Goal: Task Accomplishment & Management: Use online tool/utility

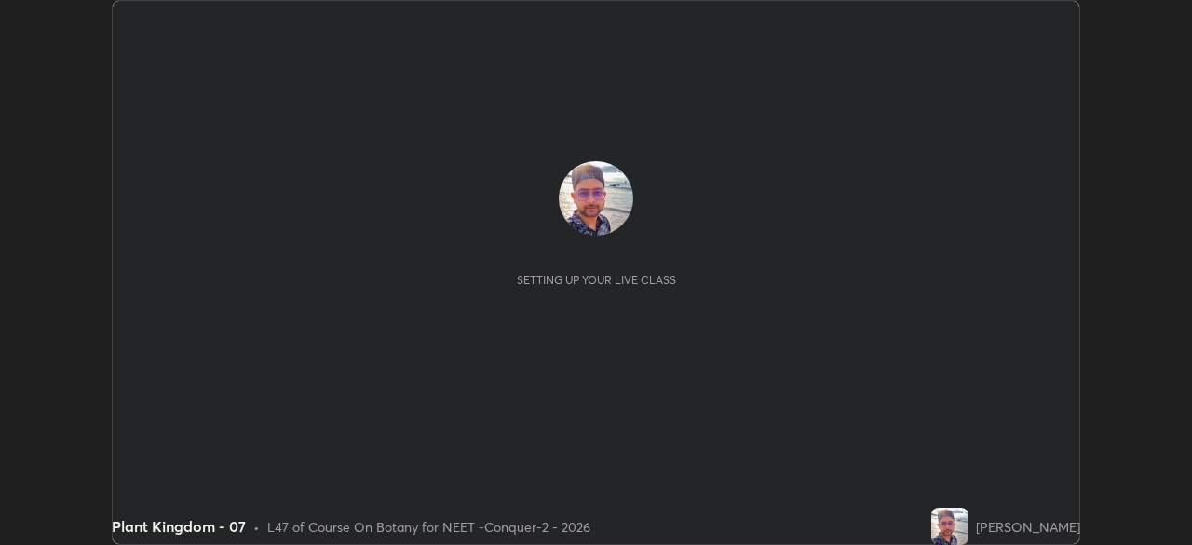
scroll to position [545, 1191]
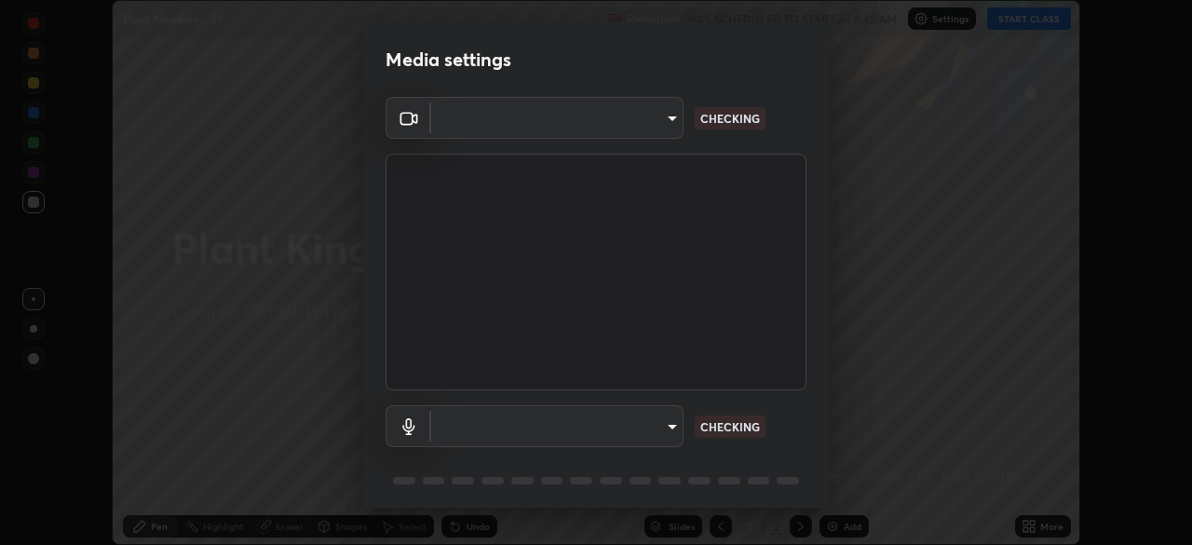
click at [649, 129] on body "Erase all Plant Kingdom - 07 Recording WAS SCHEDULED TO START AT 8:45 AM Settin…" at bounding box center [596, 272] width 1192 height 545
click at [639, 127] on div at bounding box center [596, 272] width 1192 height 545
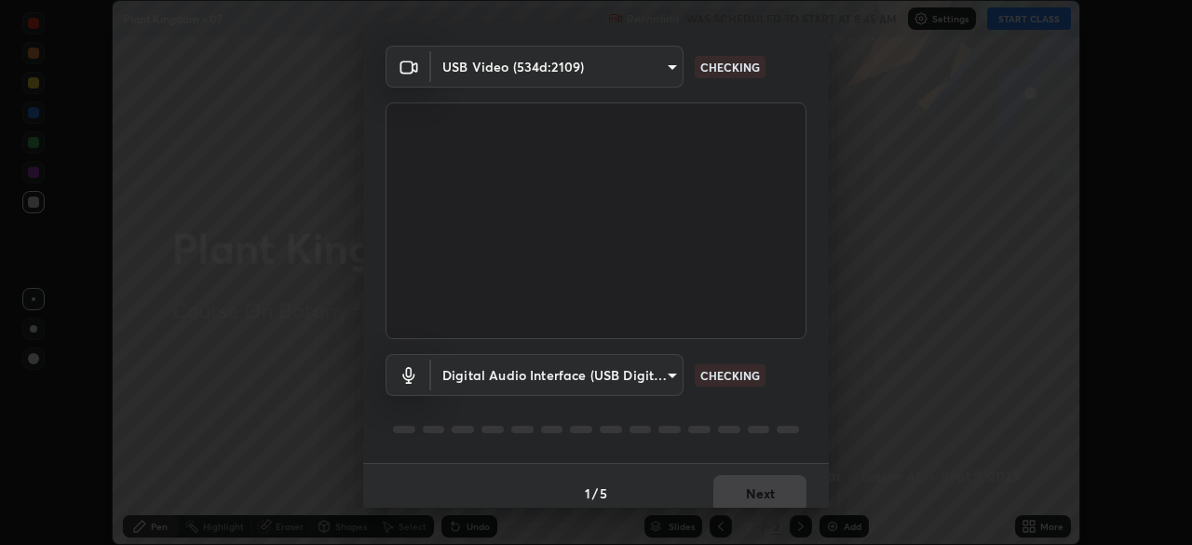
type input "ad23c5e1eec40c929e15baf649206283bee037f2ec2e6fc856d192bb2adaae55"
type input "bacd120e2728bcaa93de399d5b14713bfd4da43ca453c7f8d7901db11a0ced92"
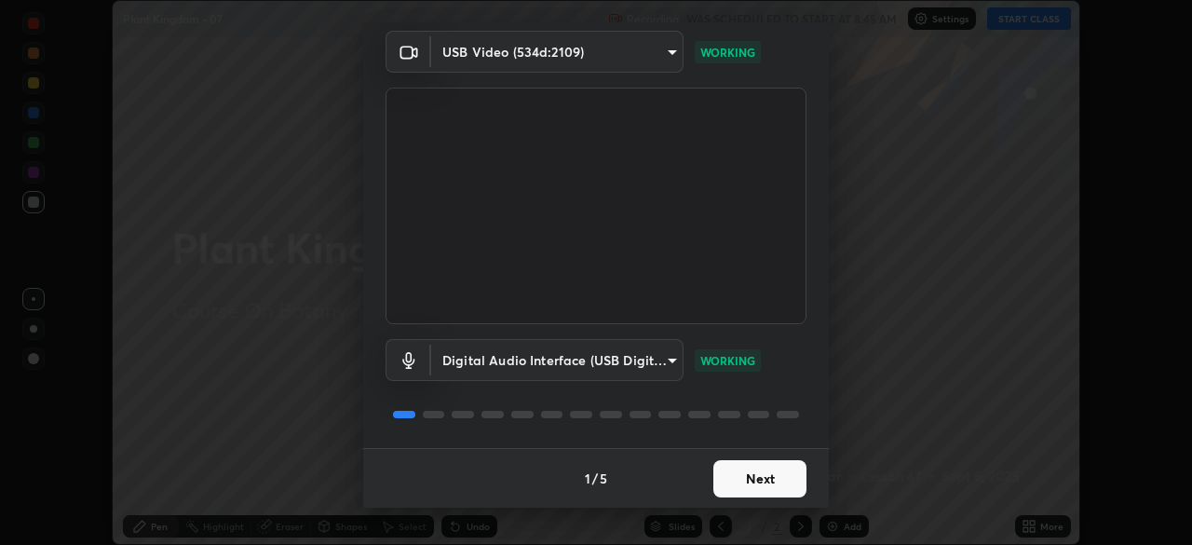
click at [758, 481] on button "Next" at bounding box center [759, 478] width 93 height 37
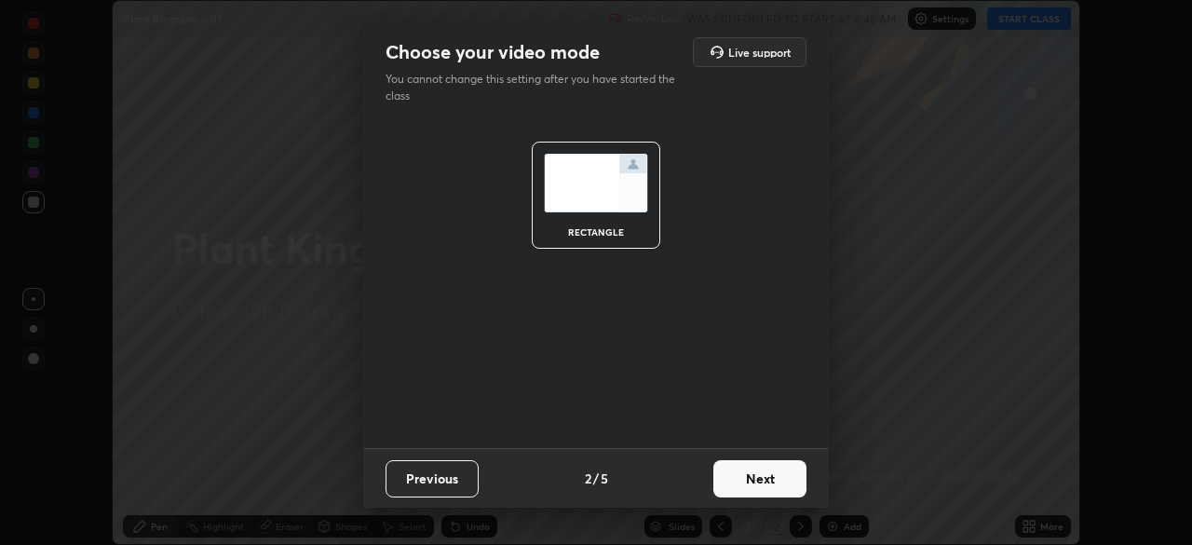
scroll to position [0, 0]
click at [774, 481] on button "Next" at bounding box center [759, 478] width 93 height 37
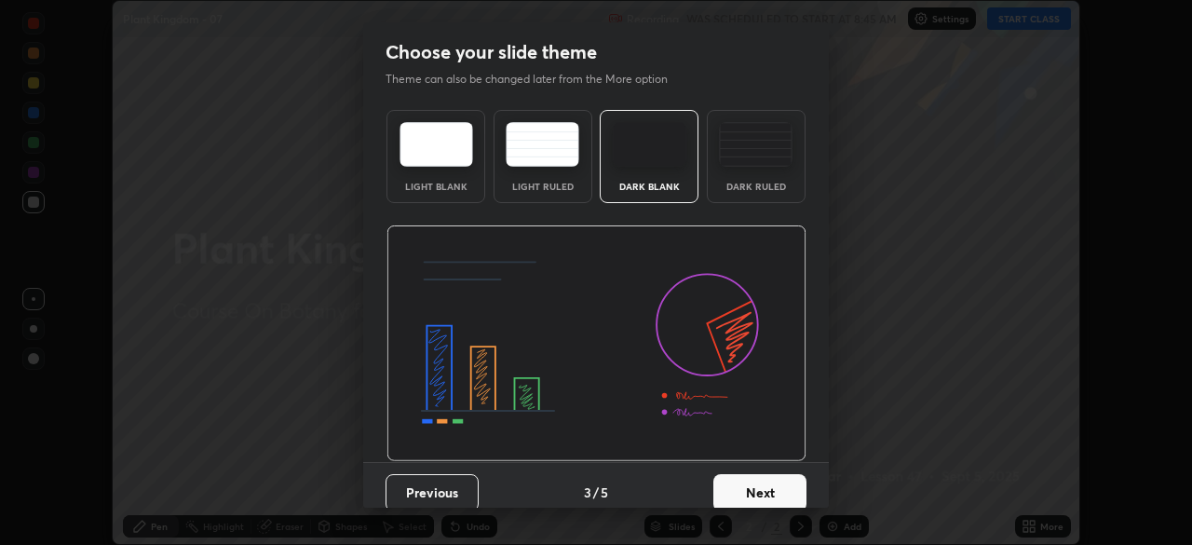
click at [785, 483] on button "Next" at bounding box center [759, 492] width 93 height 37
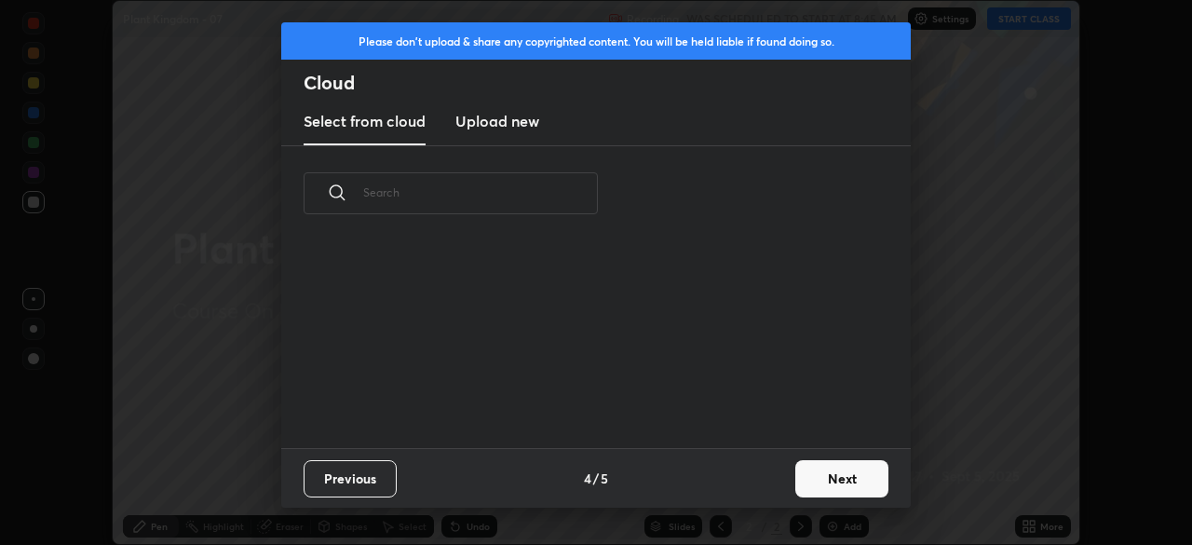
click at [798, 482] on button "Next" at bounding box center [841, 478] width 93 height 37
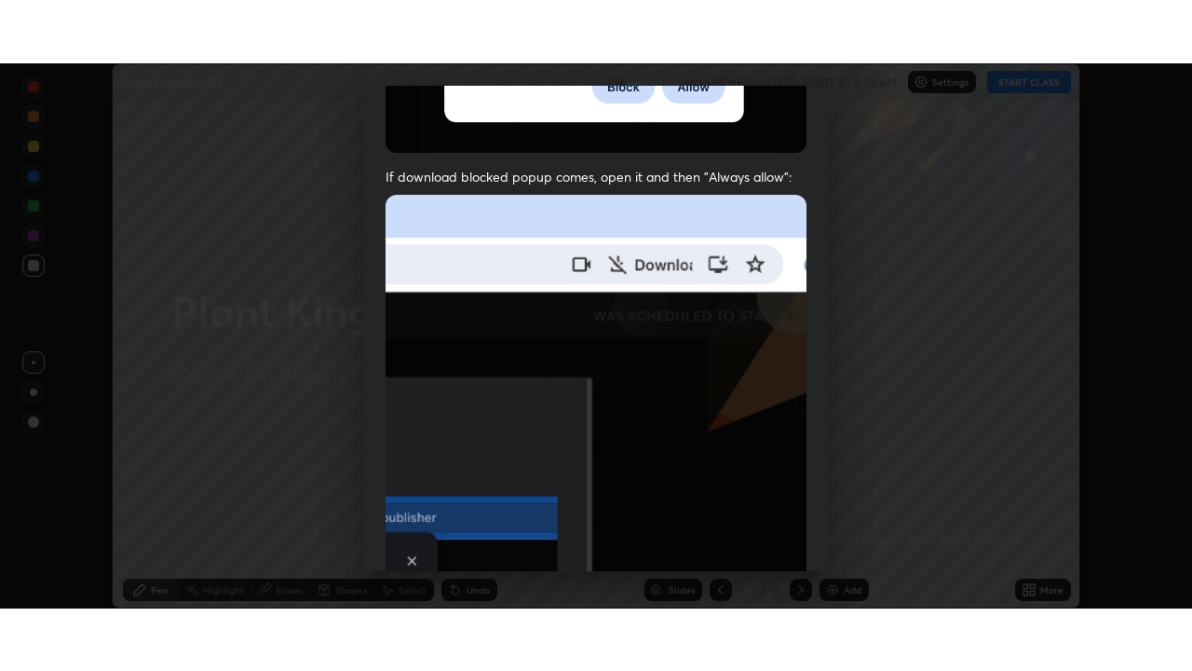
scroll to position [446, 0]
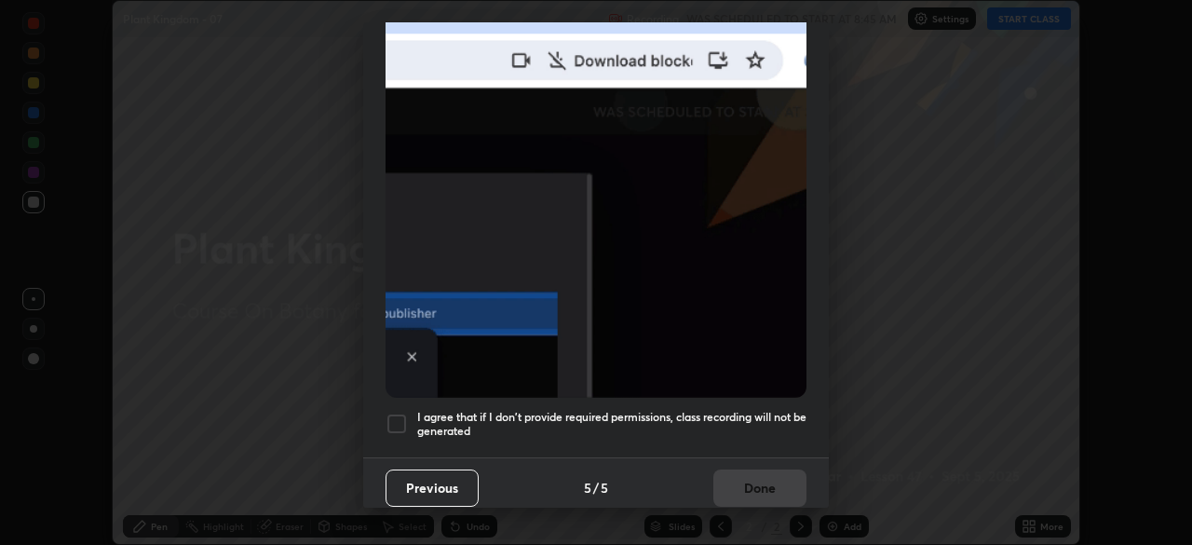
click at [391, 413] on div at bounding box center [397, 424] width 22 height 22
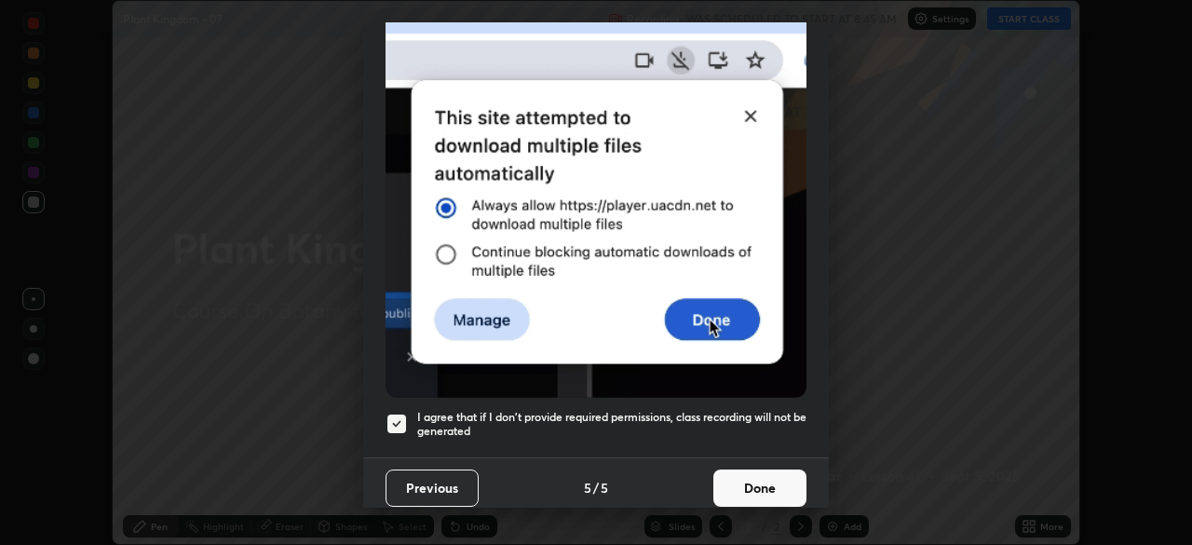
click at [748, 478] on button "Done" at bounding box center [759, 487] width 93 height 37
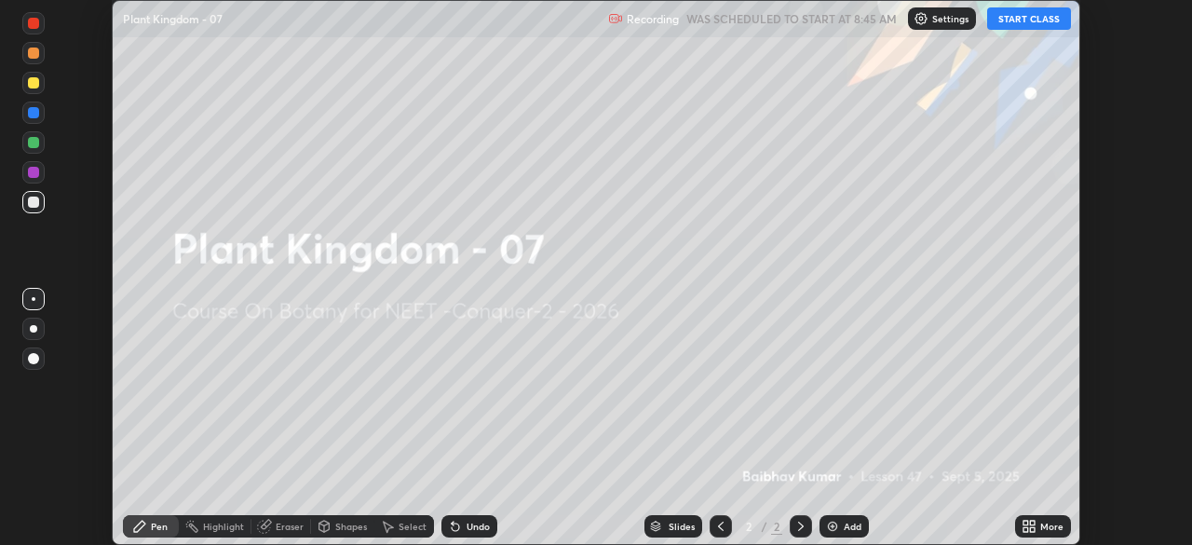
click at [1025, 522] on icon at bounding box center [1025, 523] width 5 height 5
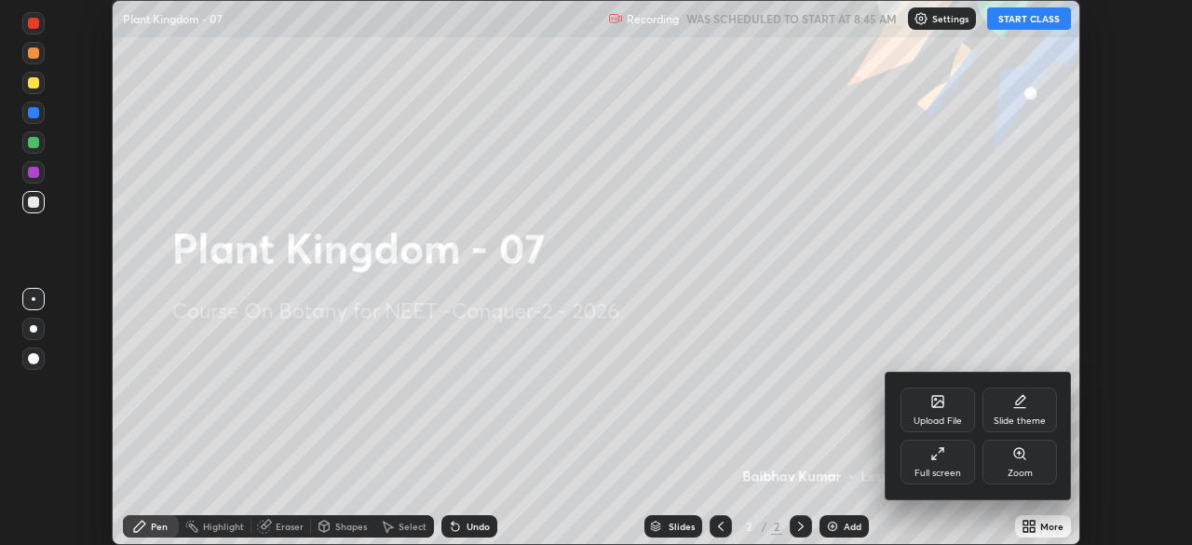
click at [947, 471] on div "Full screen" at bounding box center [937, 472] width 47 height 9
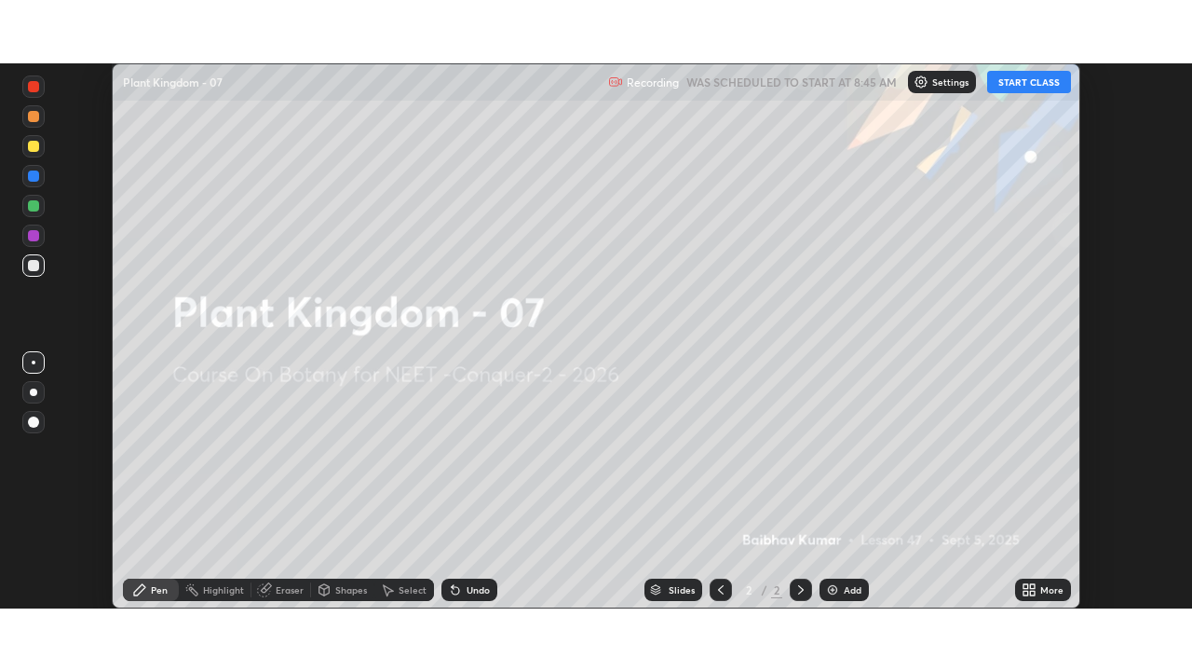
scroll to position [671, 1192]
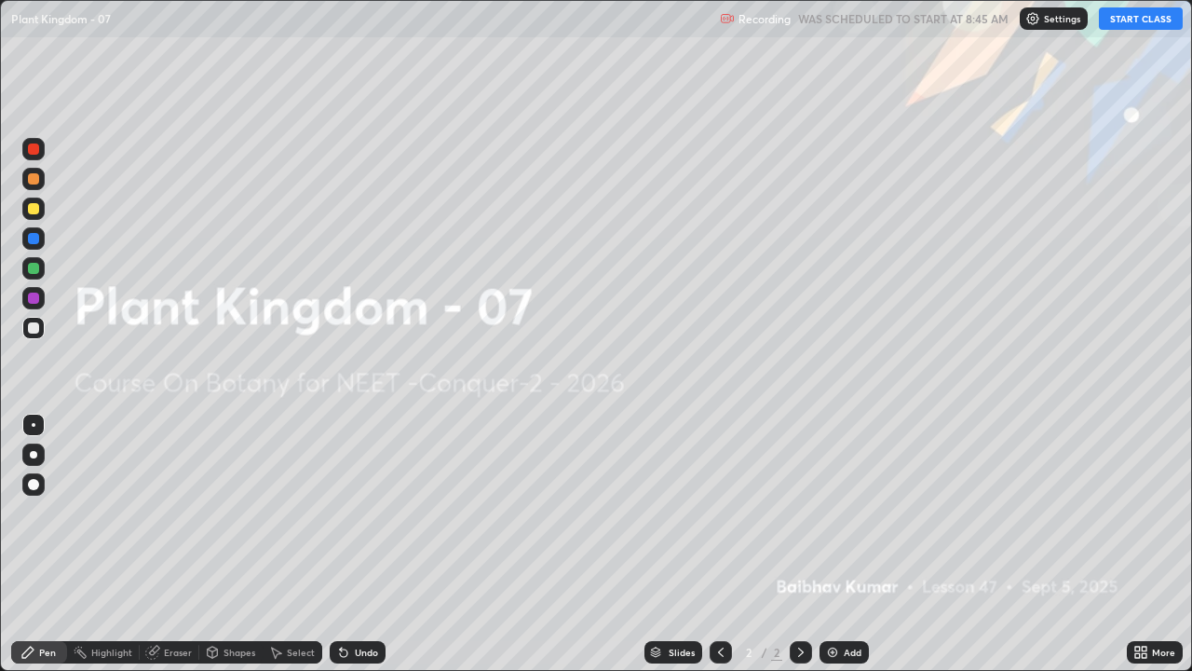
click at [41, 454] on div at bounding box center [33, 454] width 22 height 22
click at [34, 544] on icon at bounding box center [27, 651] width 15 height 15
click at [34, 455] on div at bounding box center [33, 454] width 7 height 7
click at [842, 544] on div "Add" at bounding box center [844, 652] width 49 height 22
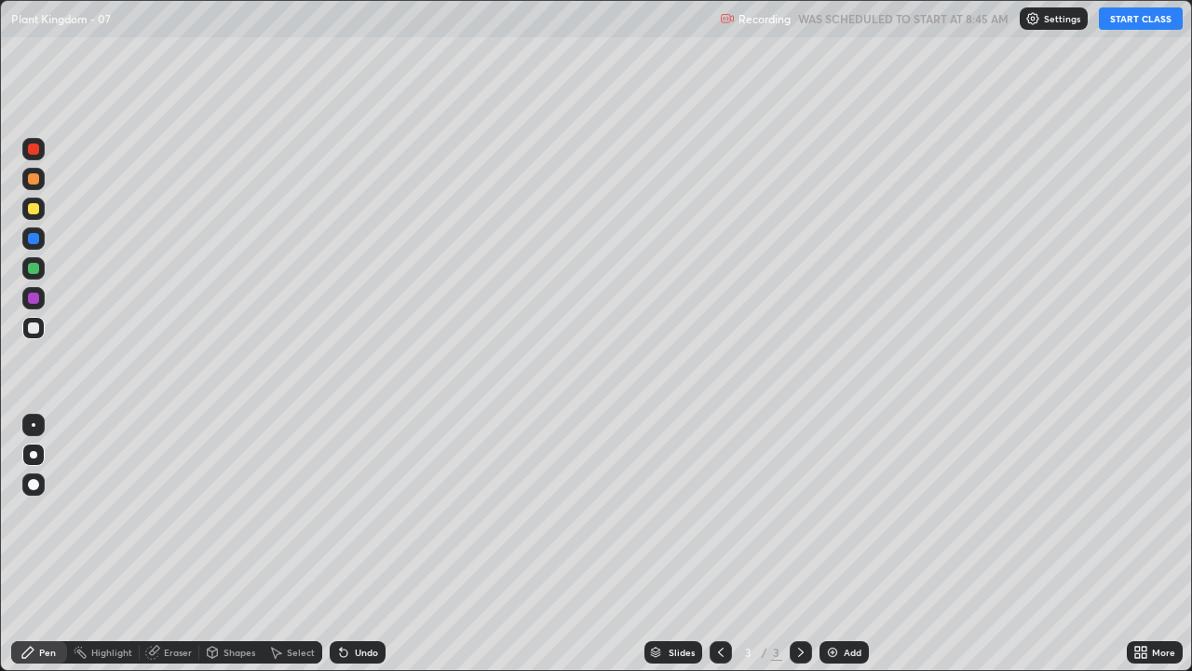
click at [41, 544] on div "Pen" at bounding box center [39, 652] width 56 height 22
click at [32, 456] on div at bounding box center [33, 454] width 7 height 7
click at [31, 211] on div at bounding box center [33, 208] width 11 height 11
click at [34, 454] on div at bounding box center [33, 454] width 7 height 7
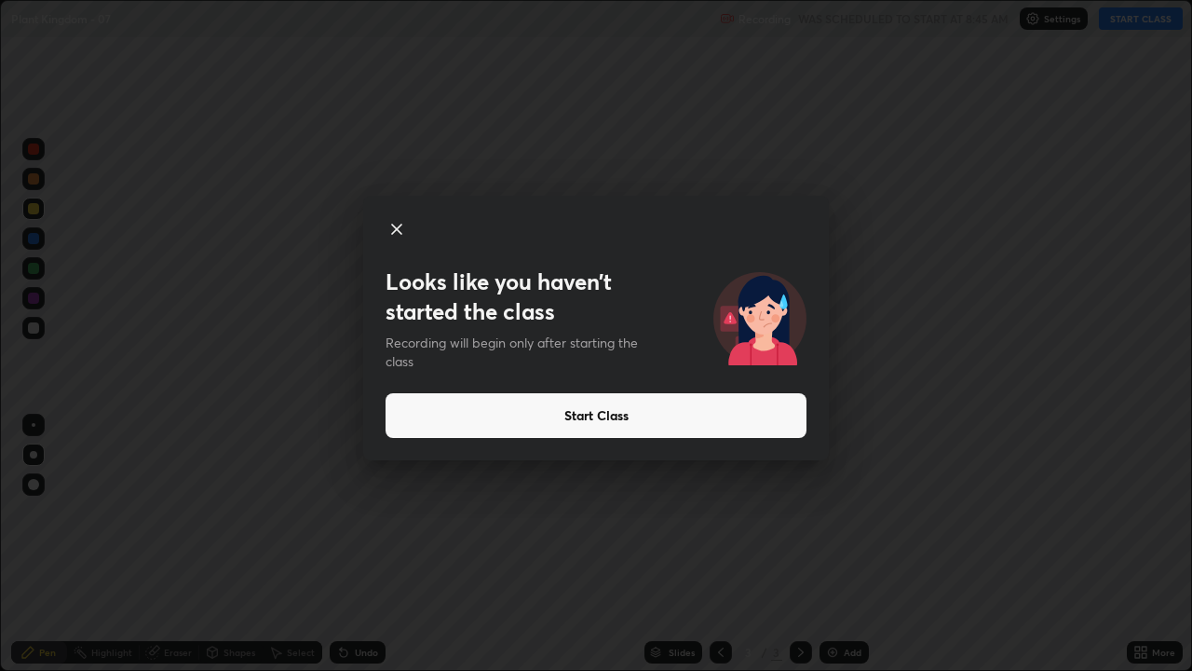
click at [33, 544] on div "Looks like you haven’t started the class Recording will begin only after starti…" at bounding box center [596, 335] width 1192 height 671
click at [496, 419] on button "Start Class" at bounding box center [596, 415] width 421 height 45
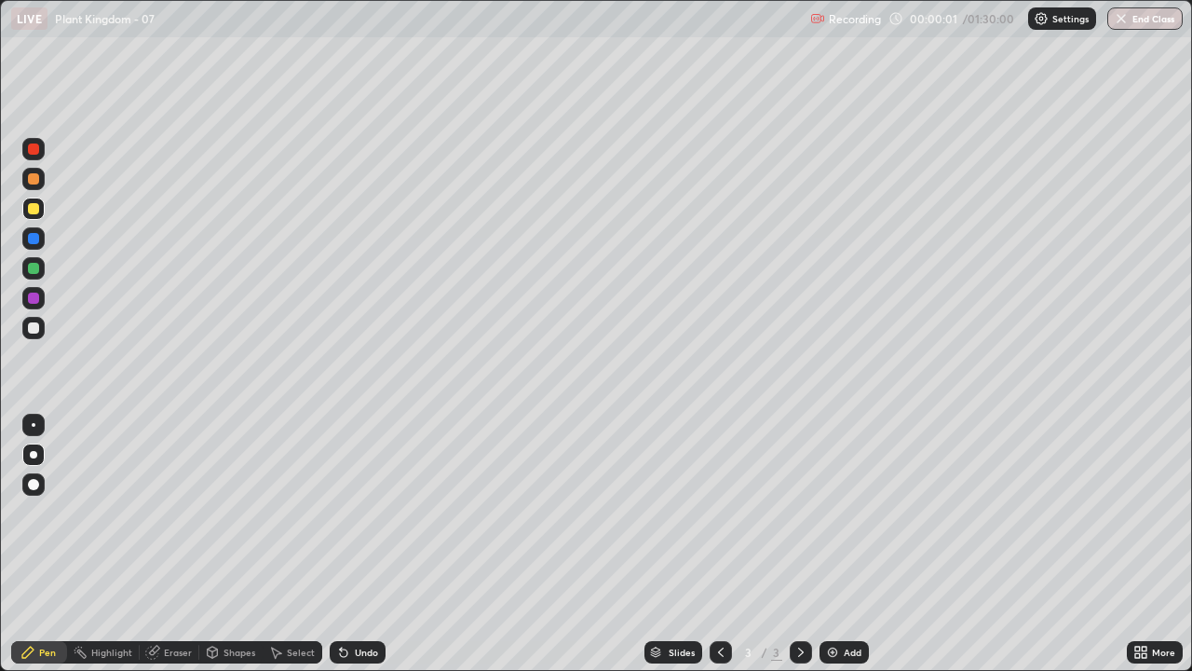
click at [34, 544] on icon at bounding box center [27, 651] width 15 height 15
click at [35, 453] on div at bounding box center [33, 454] width 7 height 7
click at [171, 544] on div "Eraser" at bounding box center [178, 651] width 28 height 9
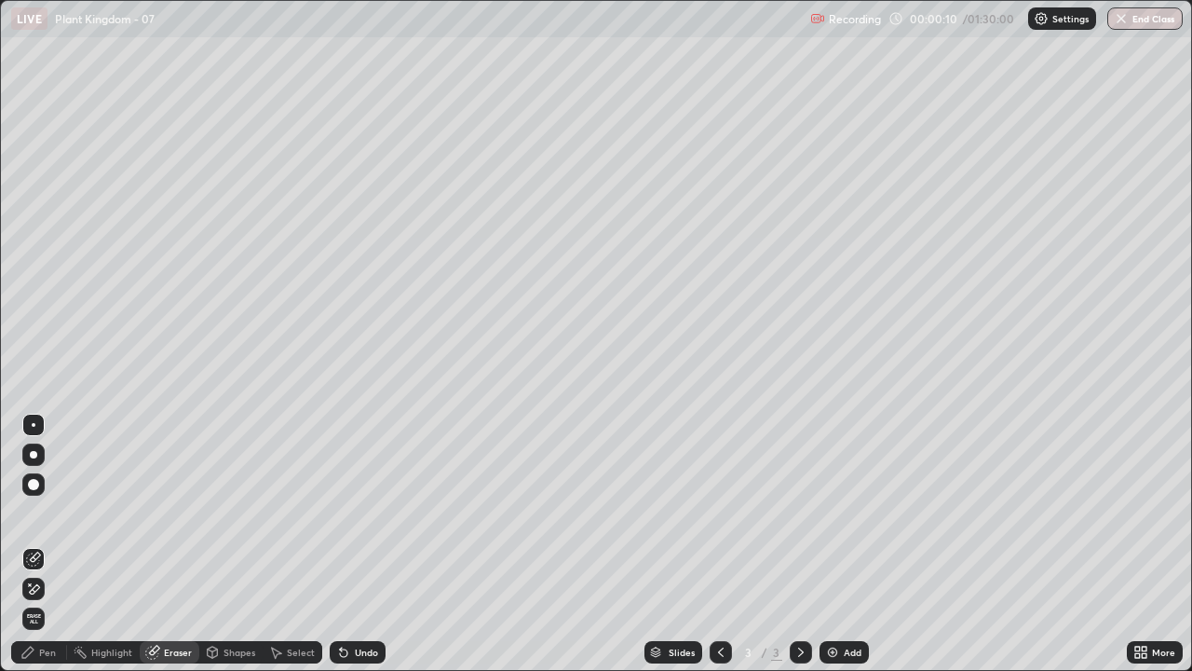
click at [46, 544] on div "Pen" at bounding box center [47, 651] width 17 height 9
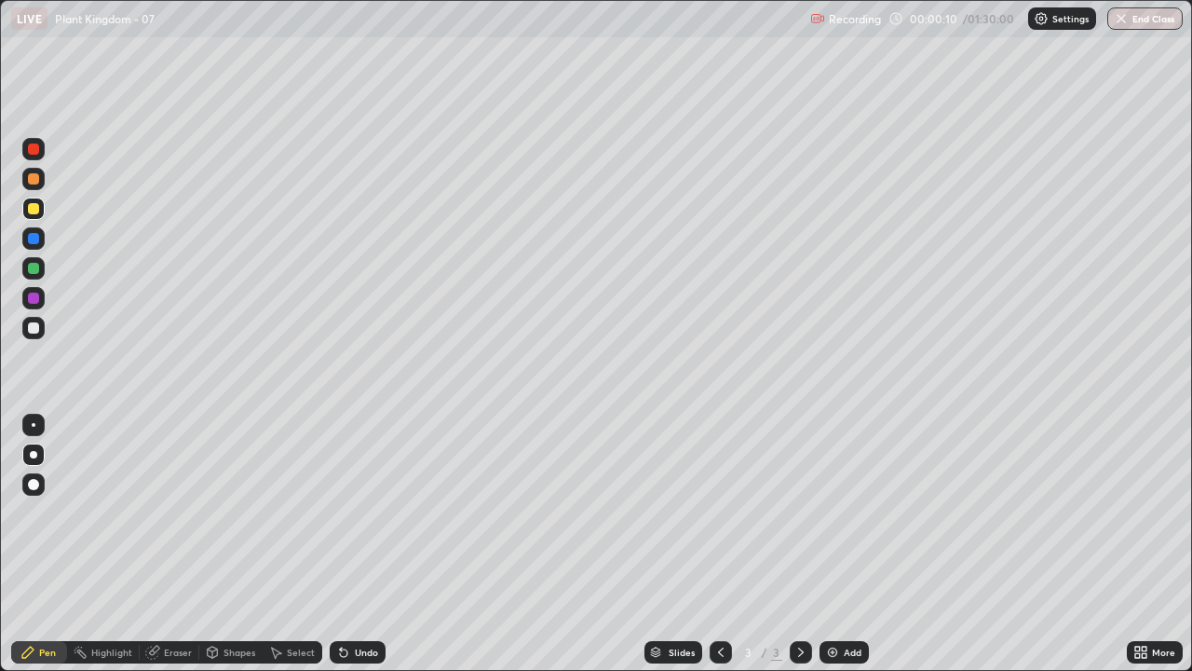
click at [46, 544] on div "Pen" at bounding box center [47, 651] width 17 height 9
click at [47, 544] on div "Pen" at bounding box center [47, 651] width 17 height 9
click at [39, 544] on div "Pen" at bounding box center [47, 651] width 17 height 9
click at [32, 328] on div at bounding box center [33, 327] width 11 height 11
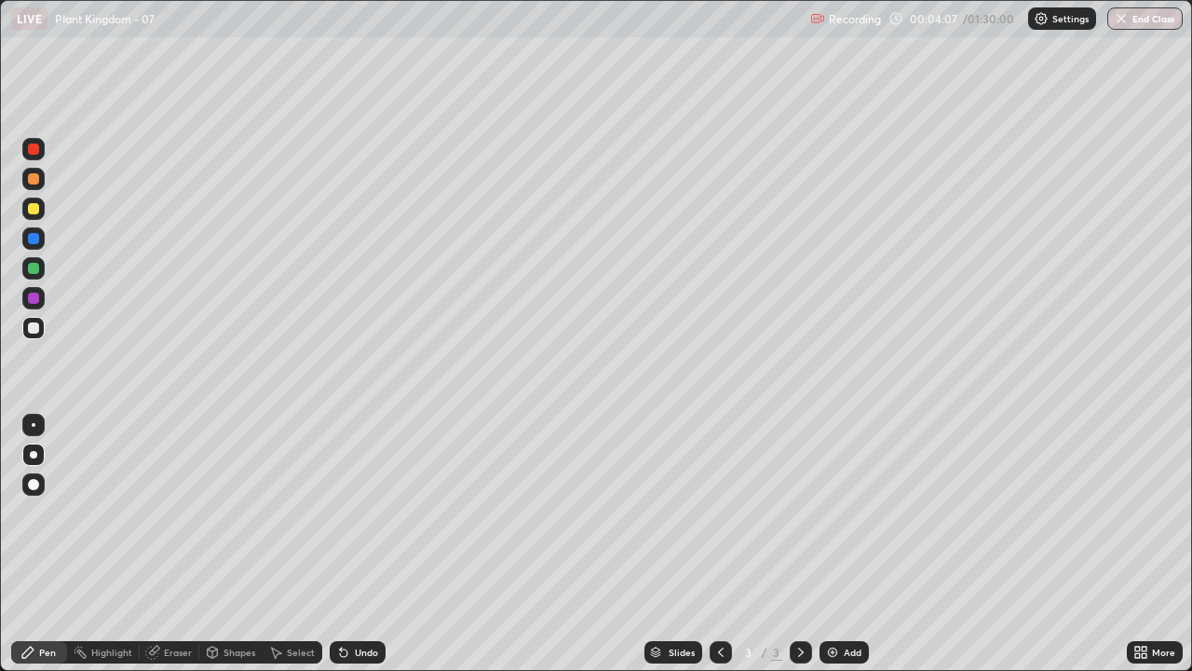
click at [33, 239] on div at bounding box center [33, 238] width 11 height 11
click at [37, 178] on div at bounding box center [33, 178] width 11 height 11
click at [37, 326] on div at bounding box center [33, 327] width 11 height 11
click at [32, 325] on div at bounding box center [33, 327] width 11 height 11
click at [30, 298] on div at bounding box center [33, 297] width 11 height 11
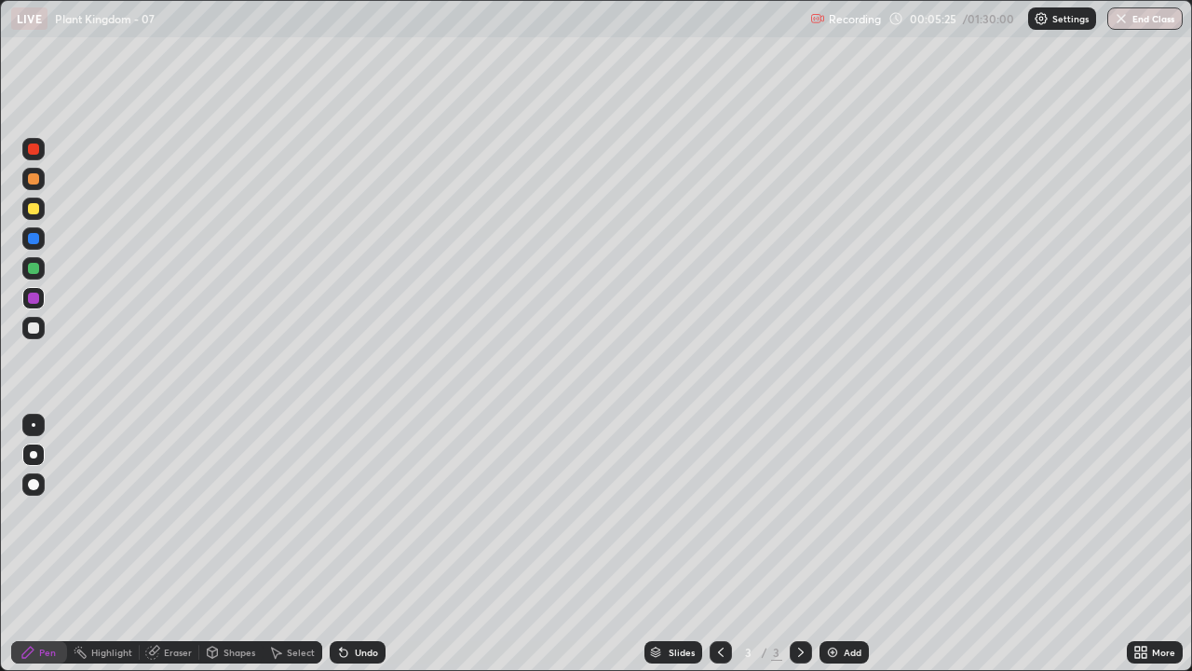
click at [39, 322] on div at bounding box center [33, 328] width 22 height 22
click at [30, 270] on div at bounding box center [33, 268] width 11 height 11
click at [165, 544] on div "Eraser" at bounding box center [170, 652] width 60 height 22
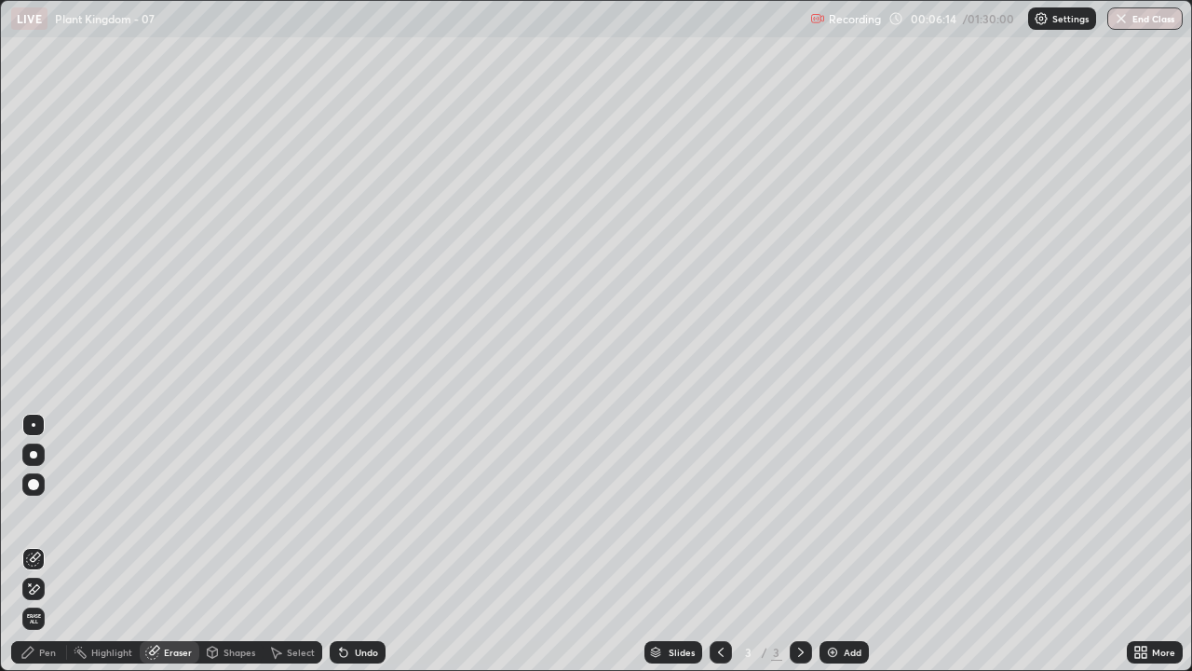
click at [33, 544] on icon at bounding box center [33, 558] width 15 height 15
click at [37, 544] on div "Pen" at bounding box center [39, 652] width 56 height 22
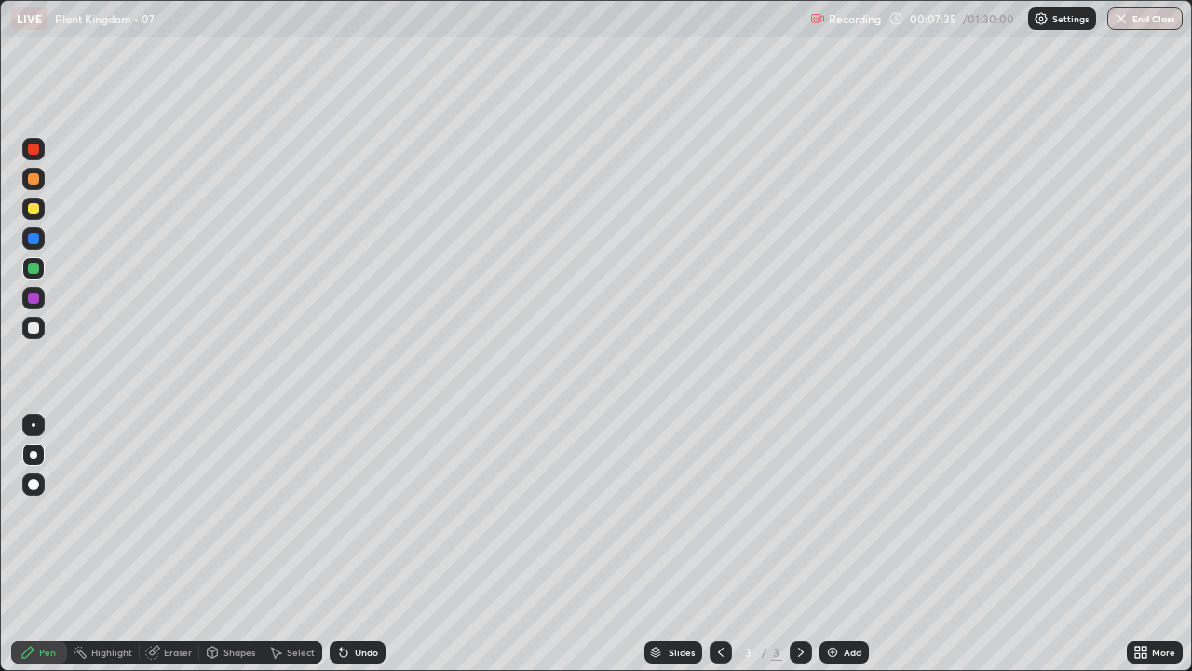
click at [1143, 544] on icon at bounding box center [1144, 648] width 5 height 5
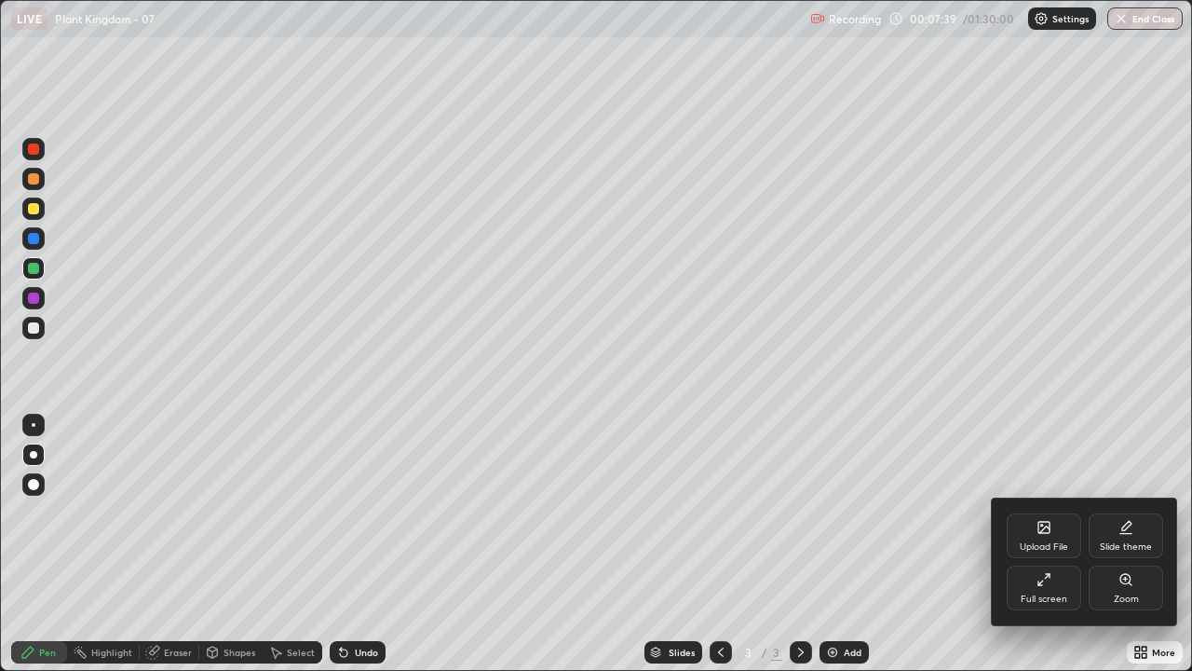
click at [1052, 531] on div "Upload File" at bounding box center [1044, 535] width 75 height 45
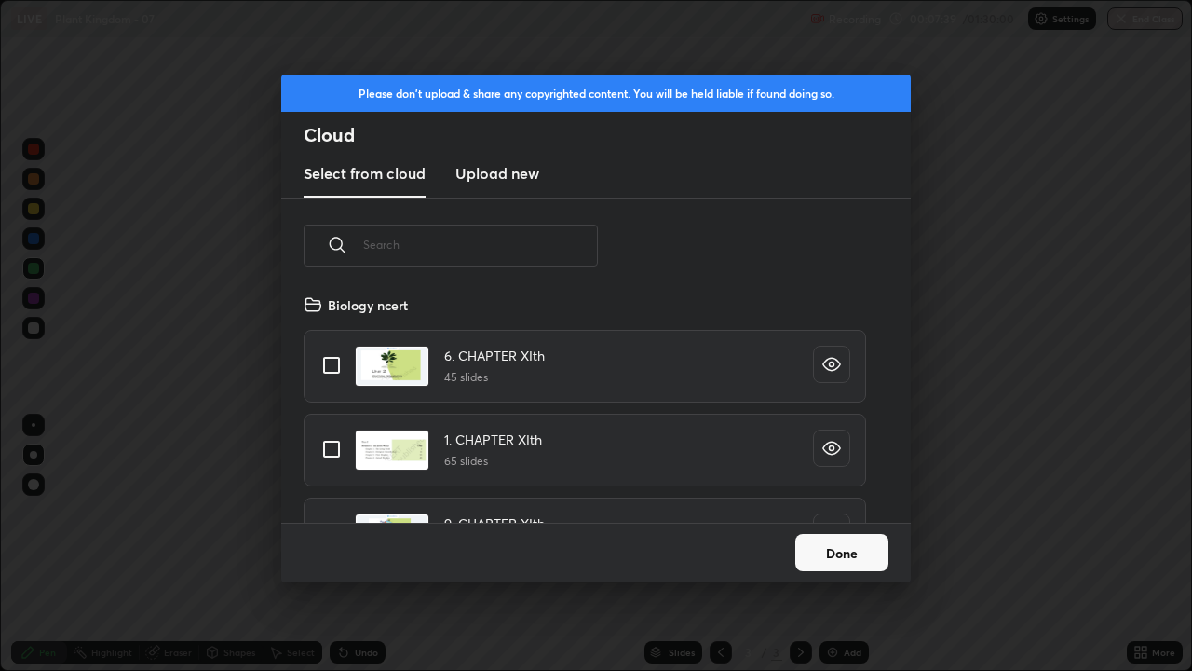
scroll to position [229, 598]
click at [459, 247] on input "text" at bounding box center [480, 244] width 235 height 79
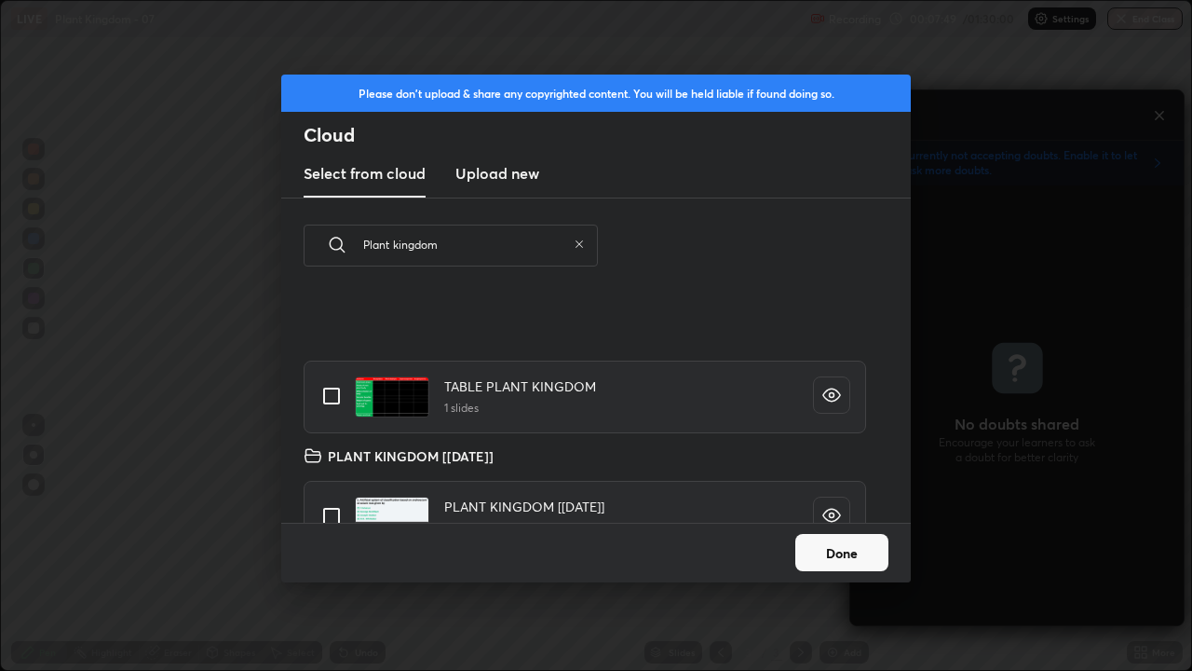
scroll to position [0, 0]
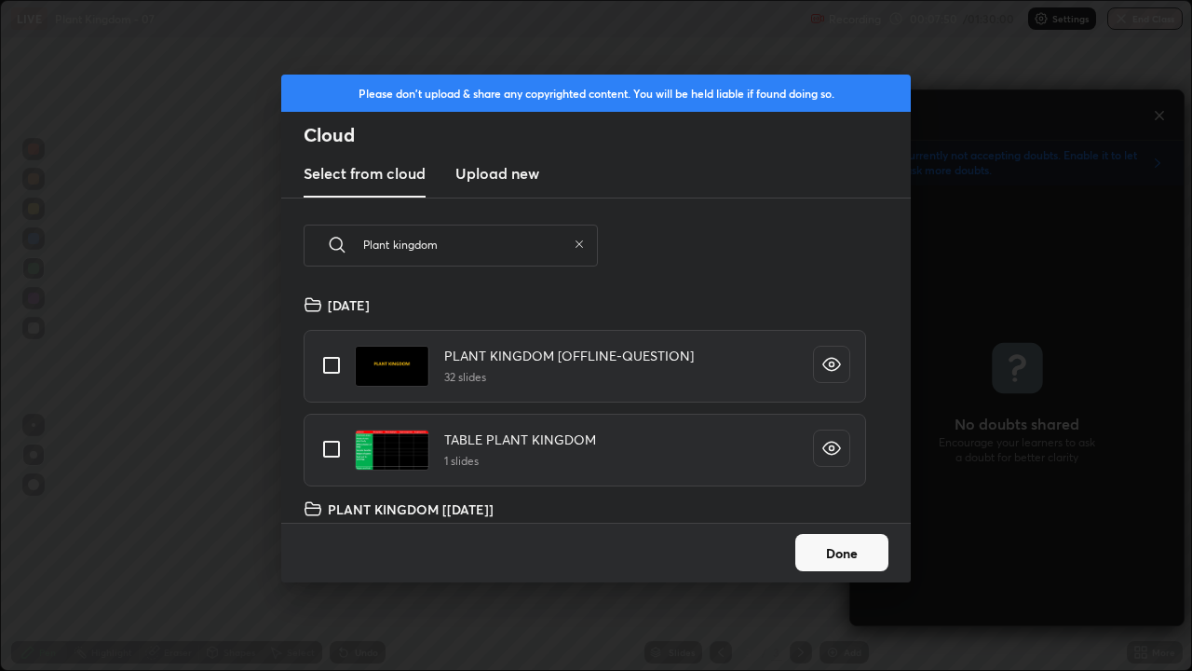
type input "Plant kingdom"
click at [582, 245] on icon at bounding box center [579, 243] width 11 height 11
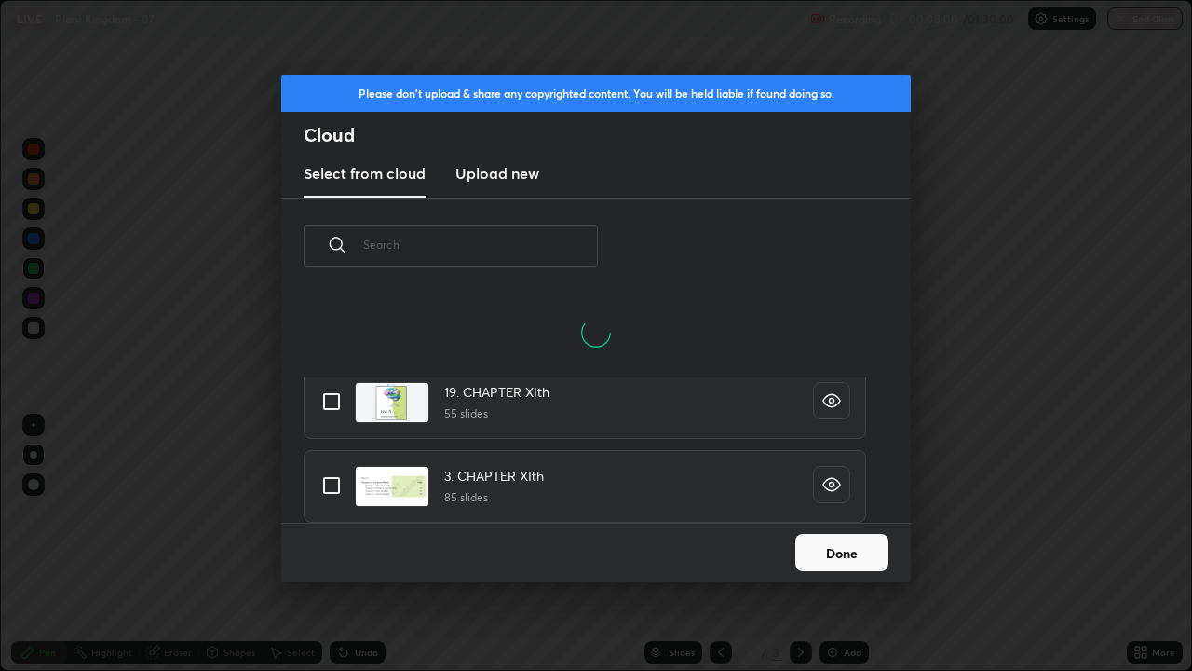
scroll to position [1072, 0]
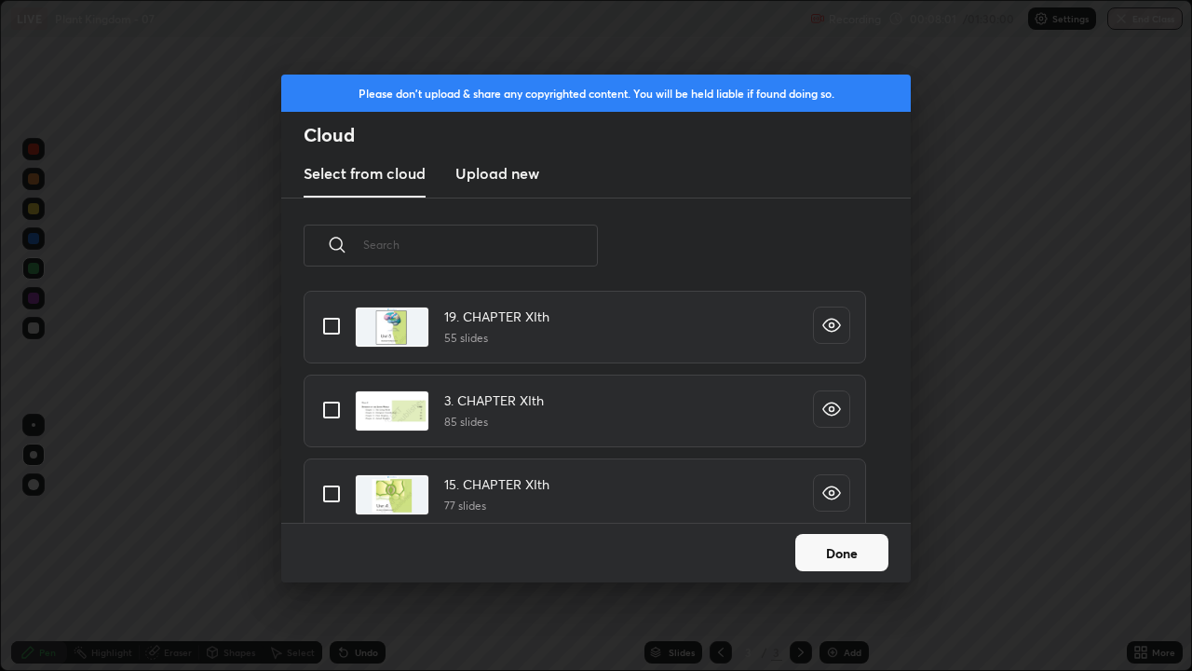
click at [332, 403] on input "grid" at bounding box center [331, 409] width 39 height 39
checkbox input "true"
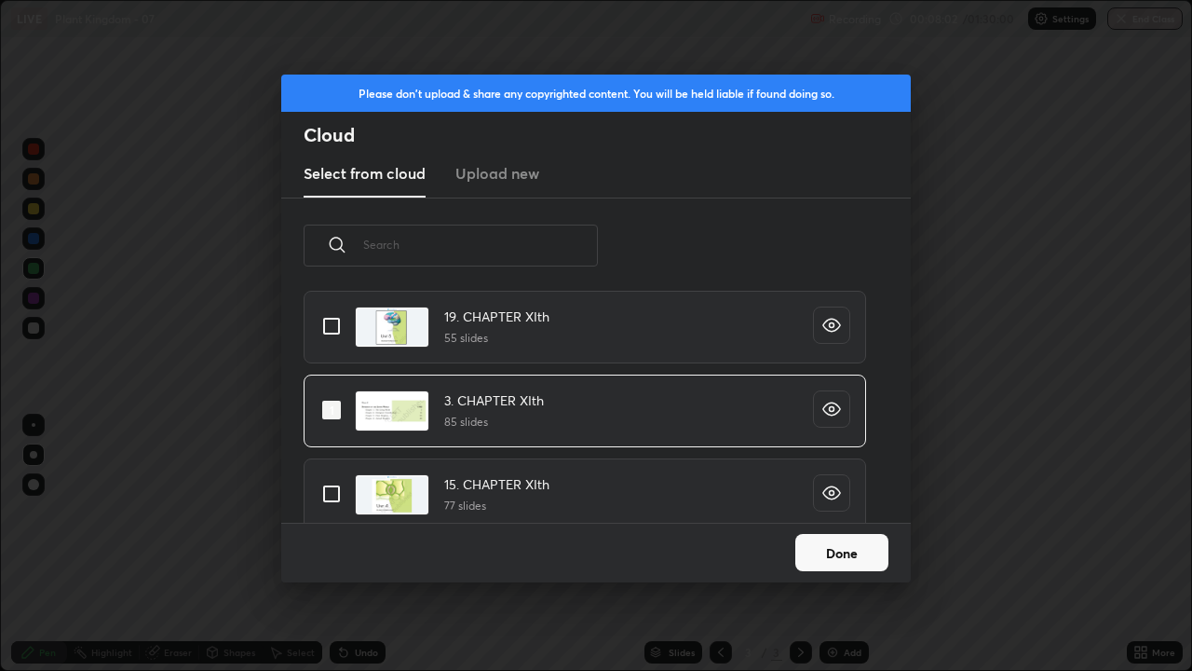
click at [846, 544] on button "Done" at bounding box center [841, 552] width 93 height 37
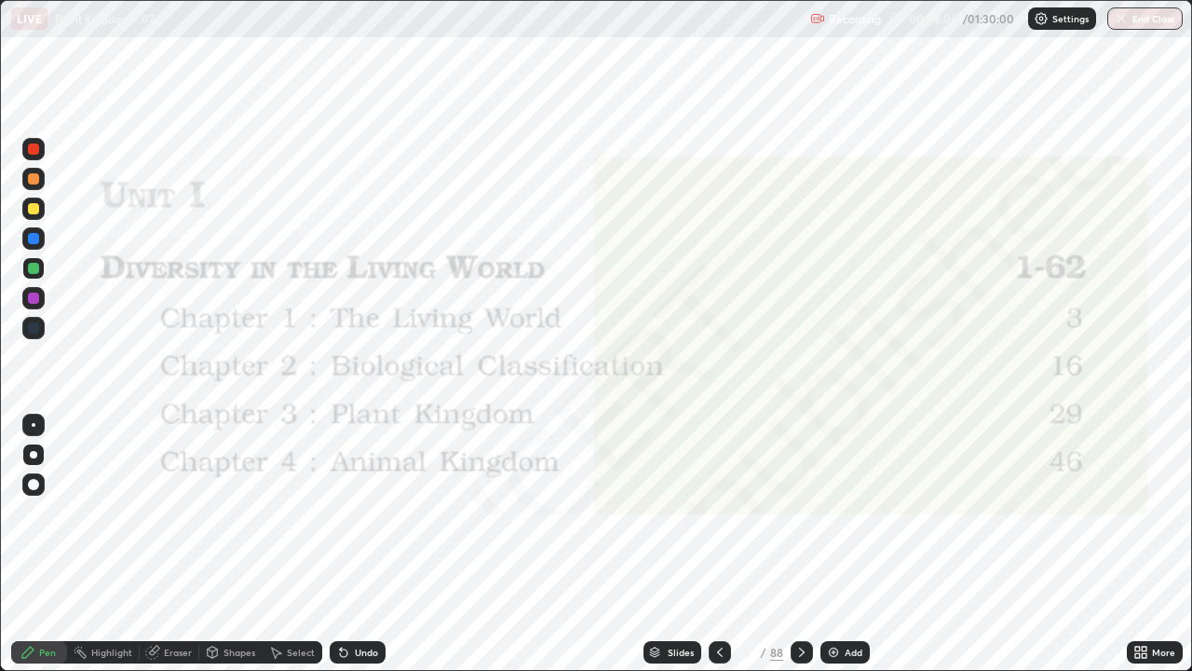
click at [656, 544] on icon at bounding box center [654, 649] width 9 height 5
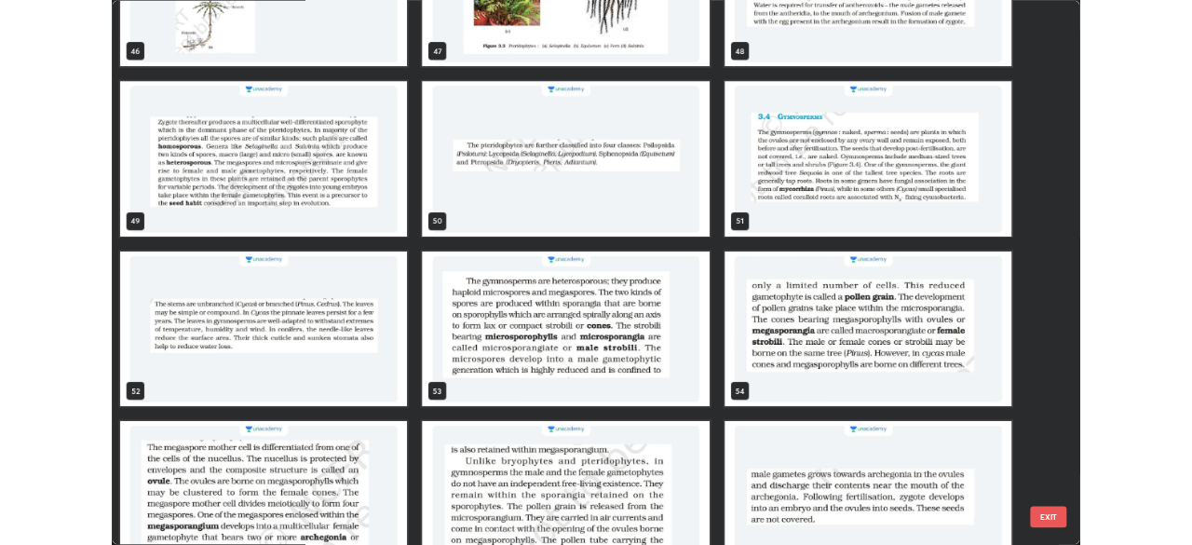
scroll to position [3248, 0]
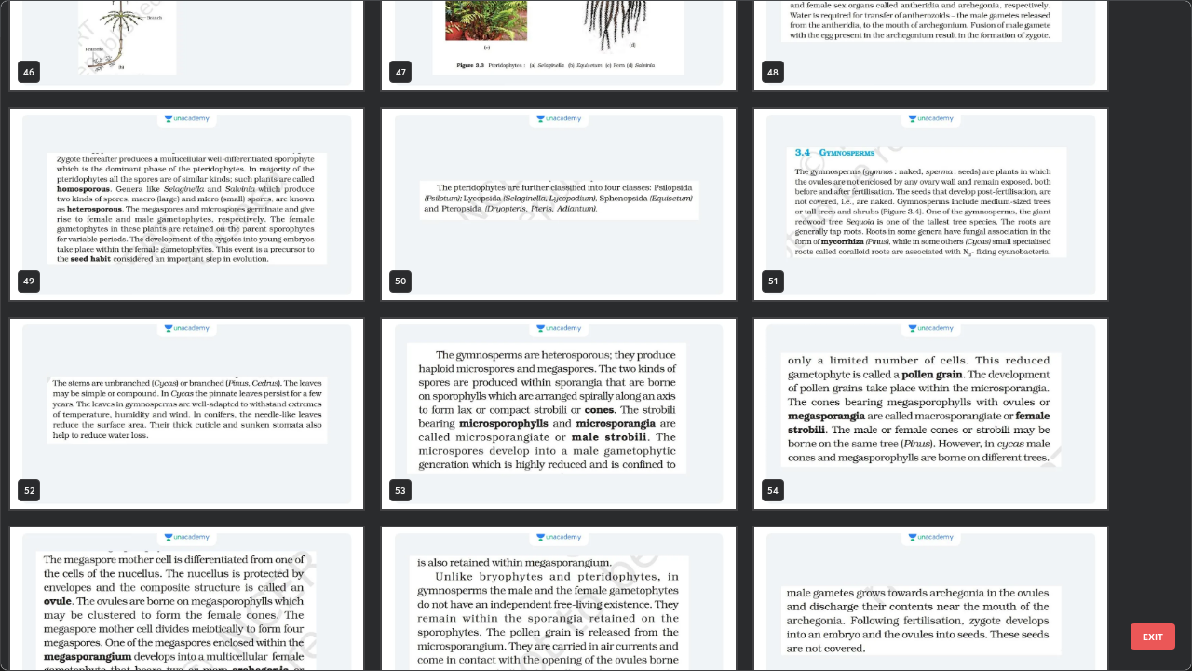
click at [855, 266] on img "grid" at bounding box center [930, 204] width 353 height 191
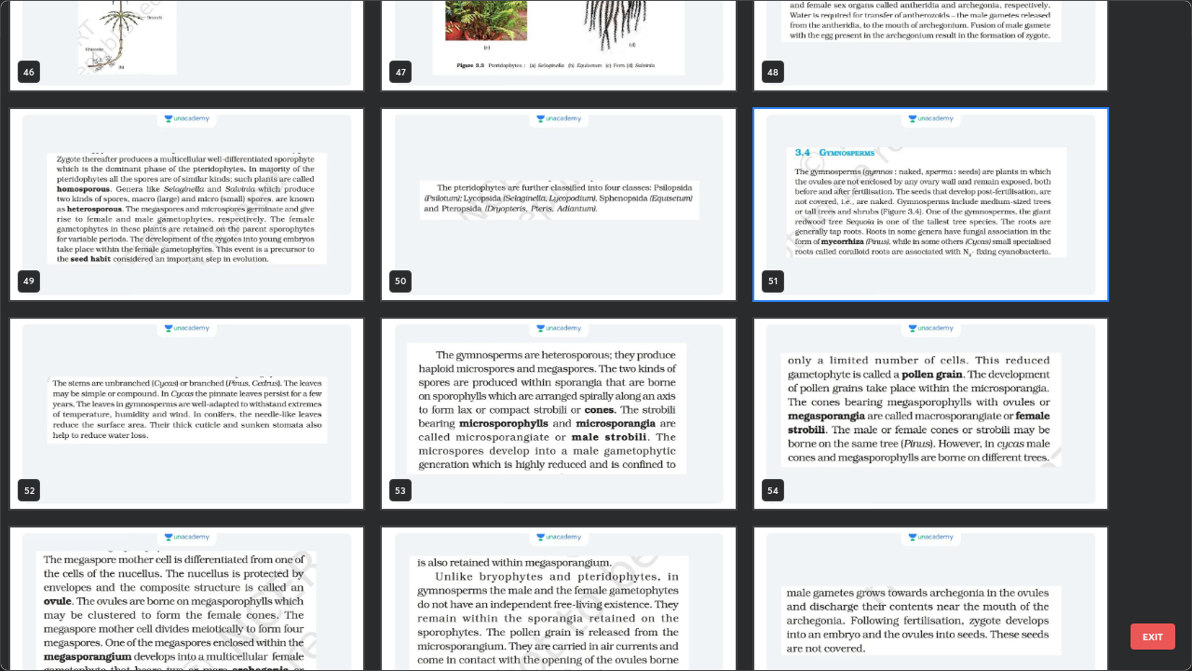
click at [859, 270] on img "grid" at bounding box center [930, 204] width 353 height 191
click at [860, 274] on img "grid" at bounding box center [930, 204] width 353 height 191
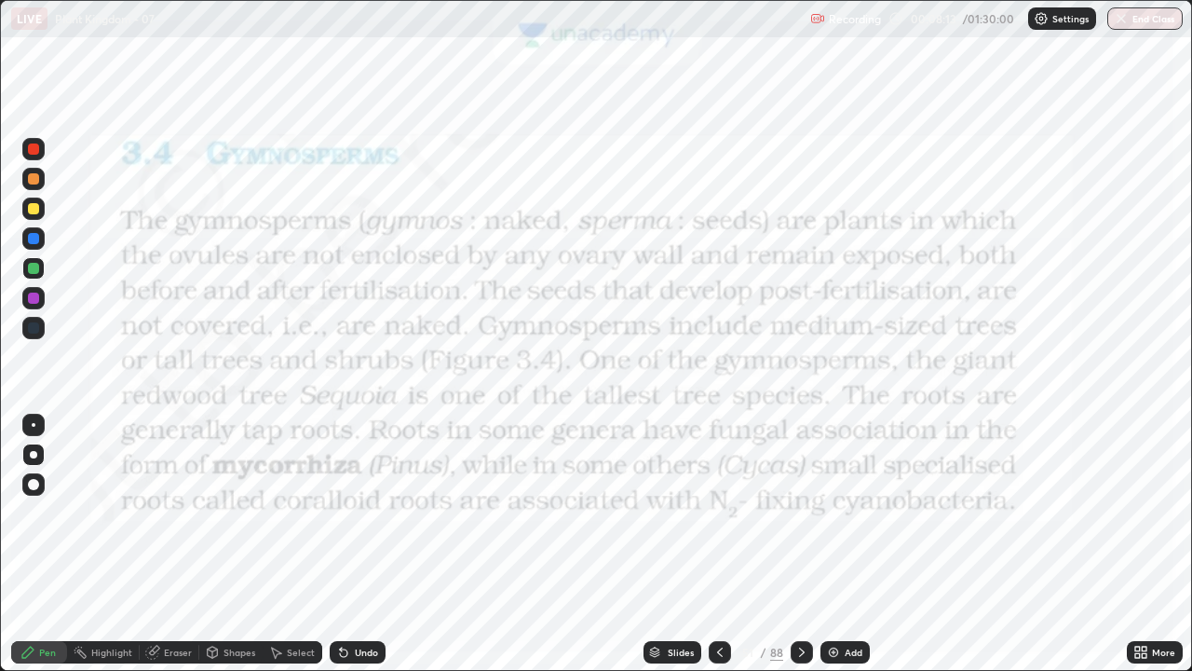
click at [37, 544] on div "Pen" at bounding box center [39, 652] width 56 height 22
click at [34, 451] on div at bounding box center [33, 454] width 7 height 7
click at [34, 454] on div at bounding box center [33, 454] width 7 height 7
click at [33, 147] on div at bounding box center [33, 148] width 11 height 11
click at [227, 544] on div "Shapes" at bounding box center [240, 651] width 32 height 9
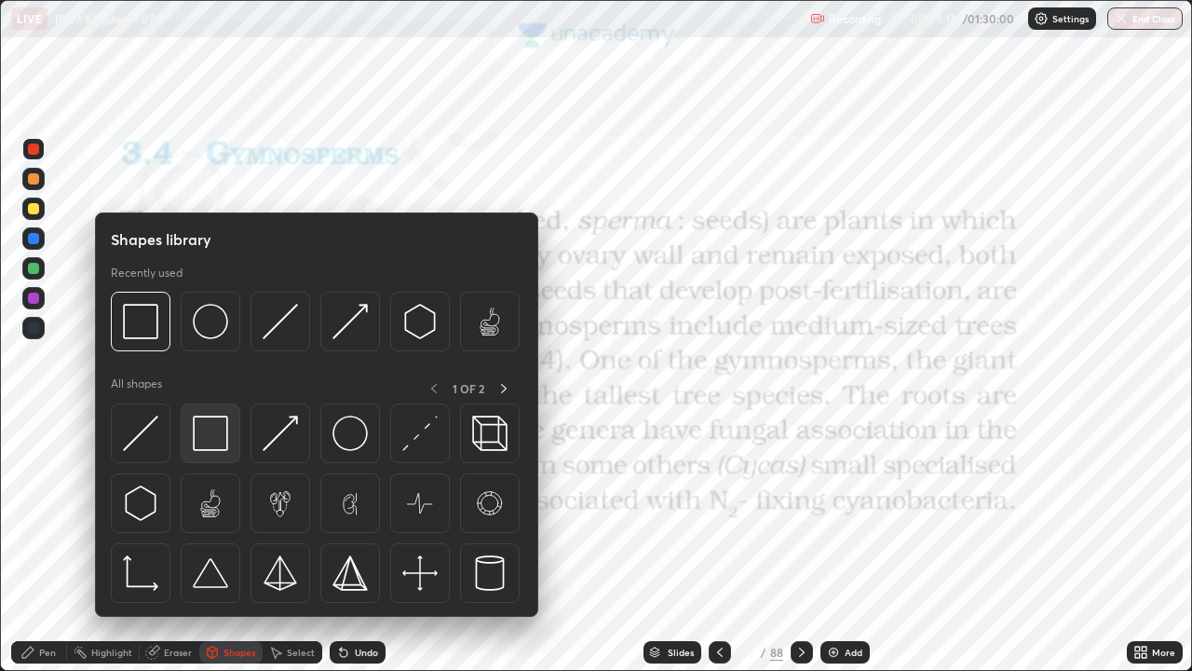
click at [210, 437] on img at bounding box center [210, 432] width 35 height 35
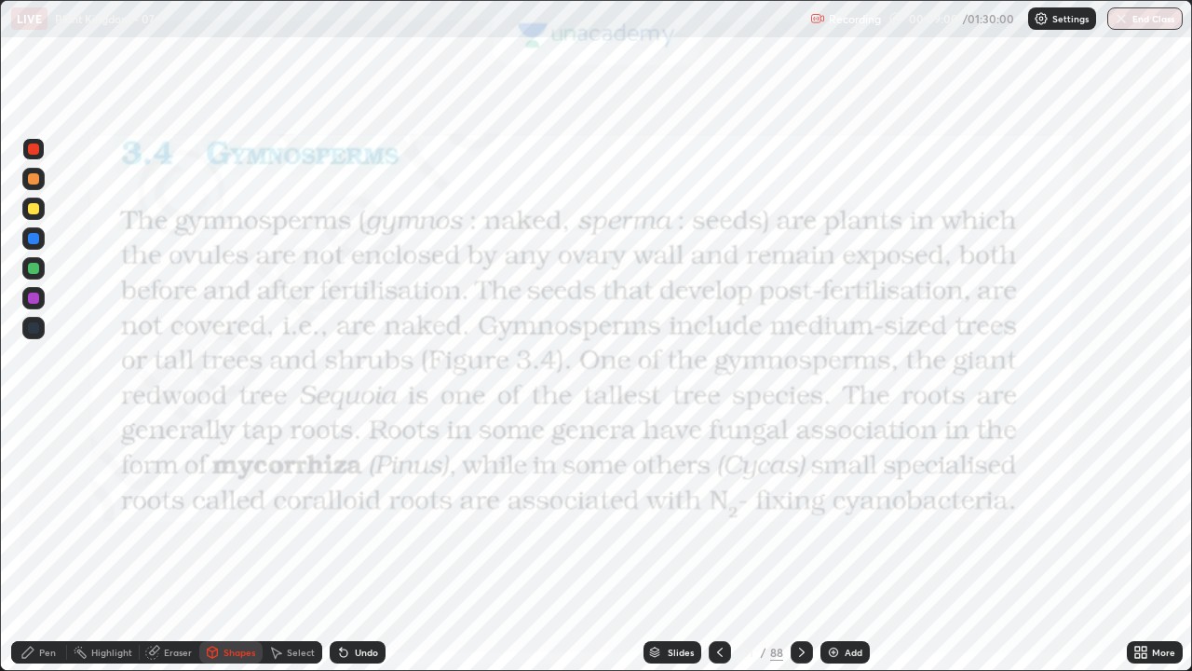
click at [31, 330] on div at bounding box center [33, 327] width 11 height 11
click at [32, 544] on icon at bounding box center [27, 651] width 15 height 15
click at [46, 544] on div "Pen" at bounding box center [47, 651] width 17 height 9
click at [231, 544] on div "Shapes" at bounding box center [240, 651] width 32 height 9
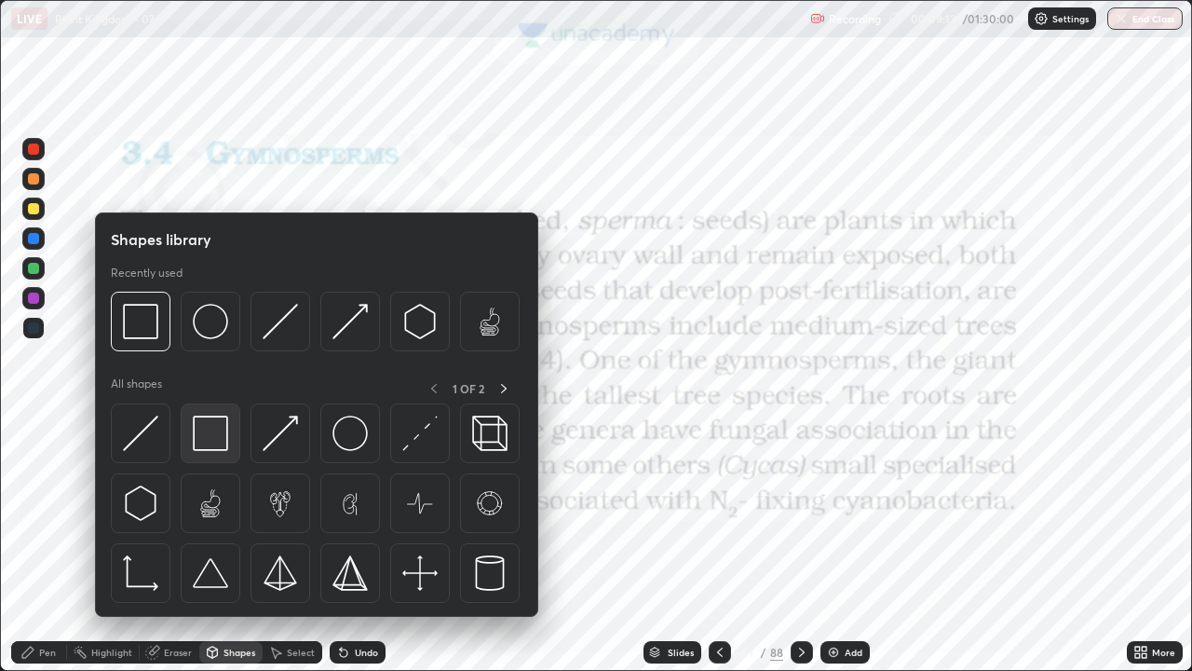
click at [213, 429] on img at bounding box center [210, 432] width 35 height 35
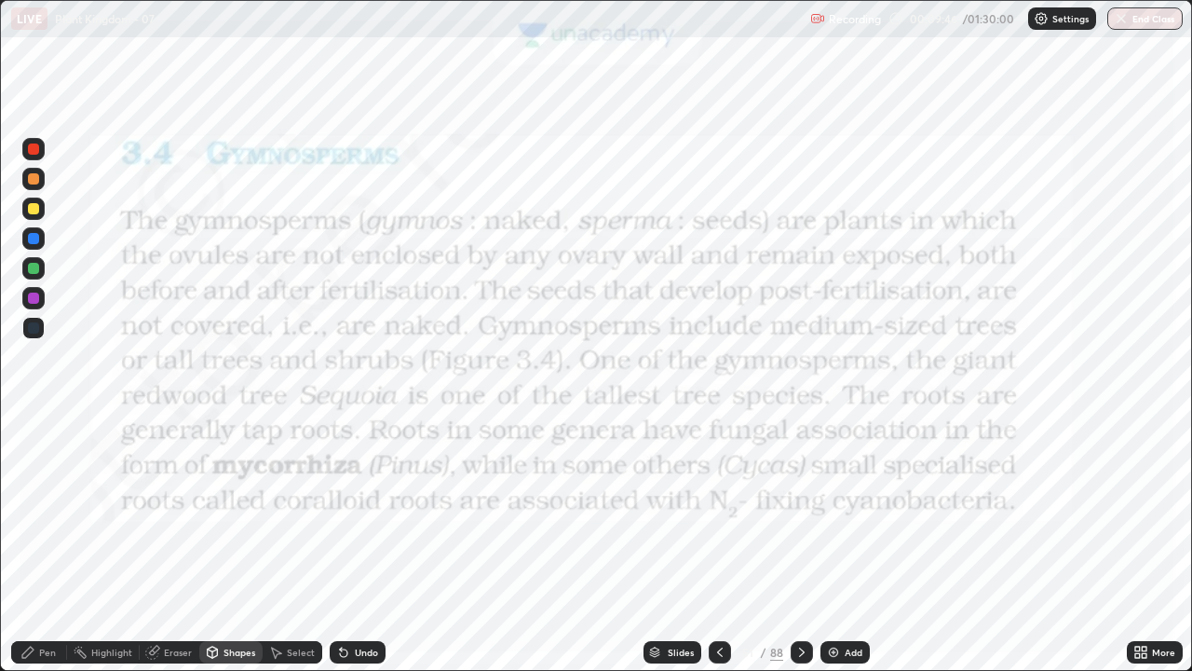
click at [227, 544] on div "Shapes" at bounding box center [240, 651] width 32 height 9
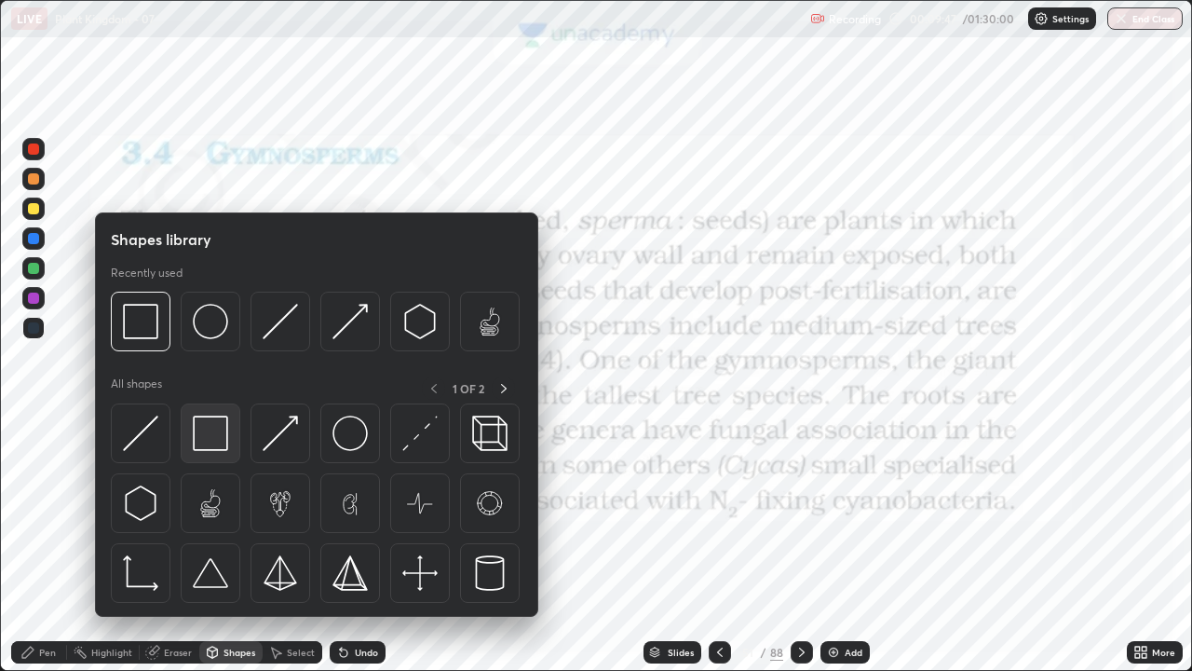
click at [210, 431] on img at bounding box center [210, 432] width 35 height 35
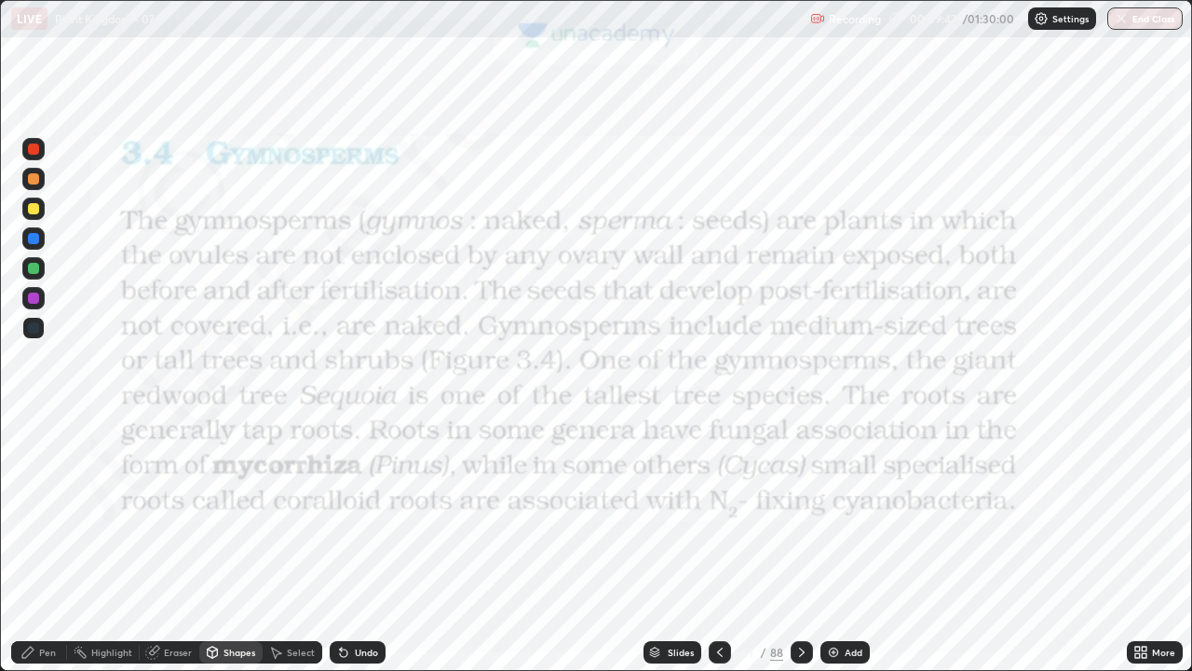
click at [32, 141] on div at bounding box center [33, 149] width 22 height 22
click at [45, 544] on div "Pen" at bounding box center [47, 651] width 17 height 9
click at [34, 323] on div at bounding box center [33, 327] width 11 height 11
click at [33, 154] on div at bounding box center [33, 148] width 11 height 11
click at [34, 328] on div at bounding box center [33, 327] width 11 height 11
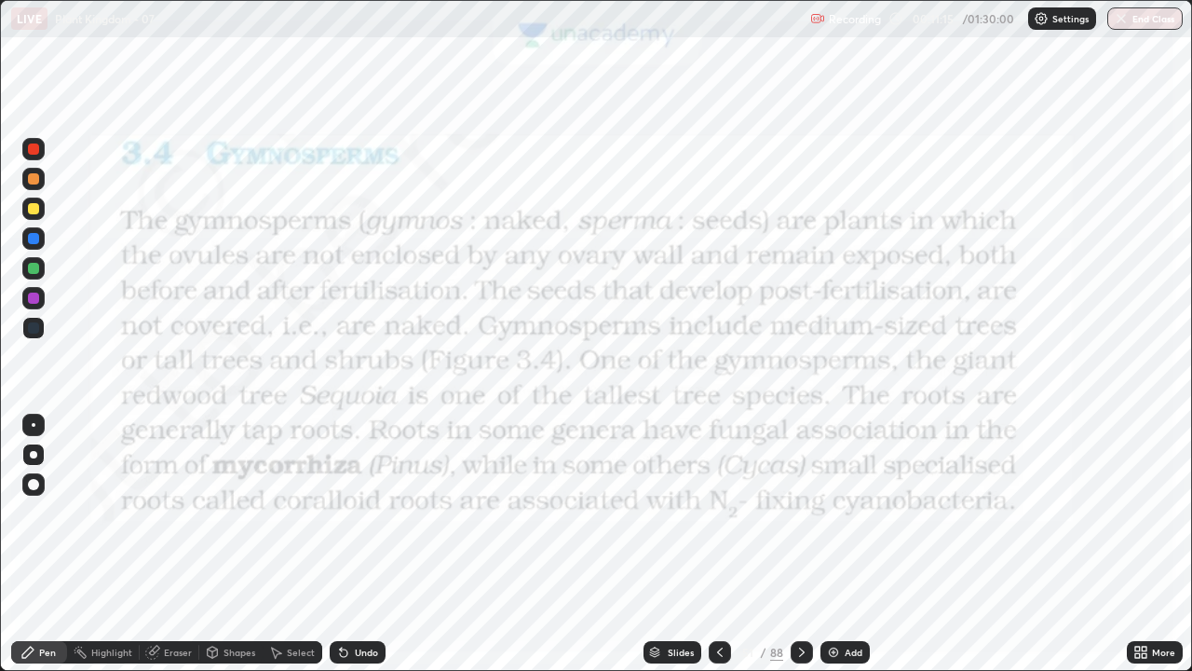
click at [30, 144] on div at bounding box center [33, 148] width 11 height 11
click at [36, 322] on div at bounding box center [33, 327] width 11 height 11
click at [1137, 544] on icon at bounding box center [1137, 648] width 5 height 5
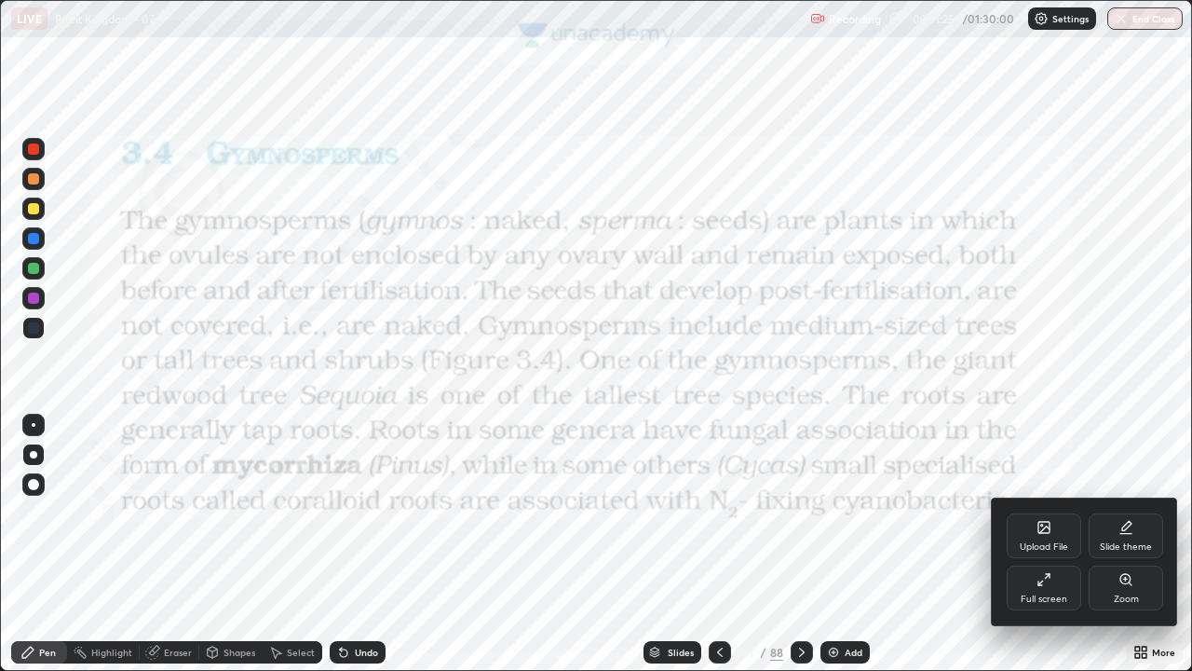
click at [1049, 544] on icon at bounding box center [1043, 579] width 15 height 15
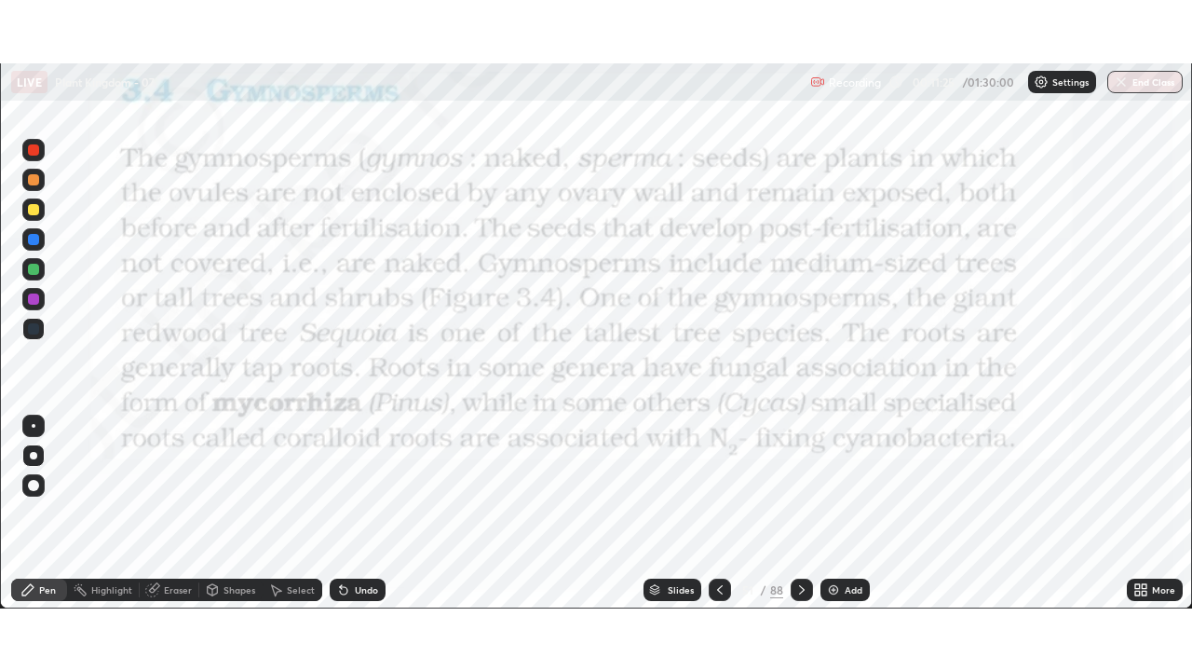
scroll to position [92581, 91934]
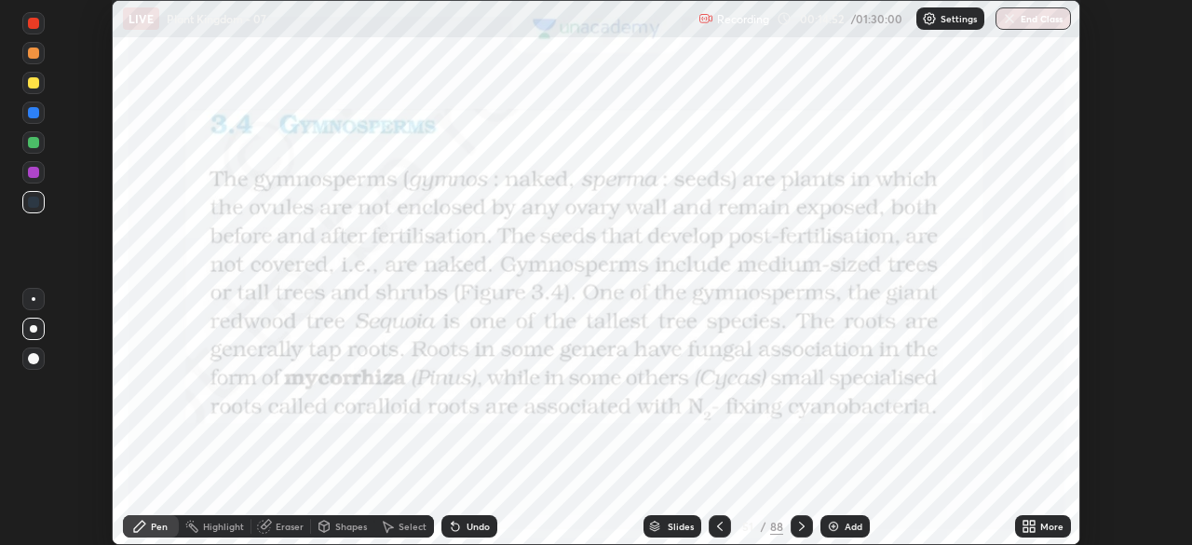
click at [1032, 522] on icon at bounding box center [1032, 523] width 5 height 5
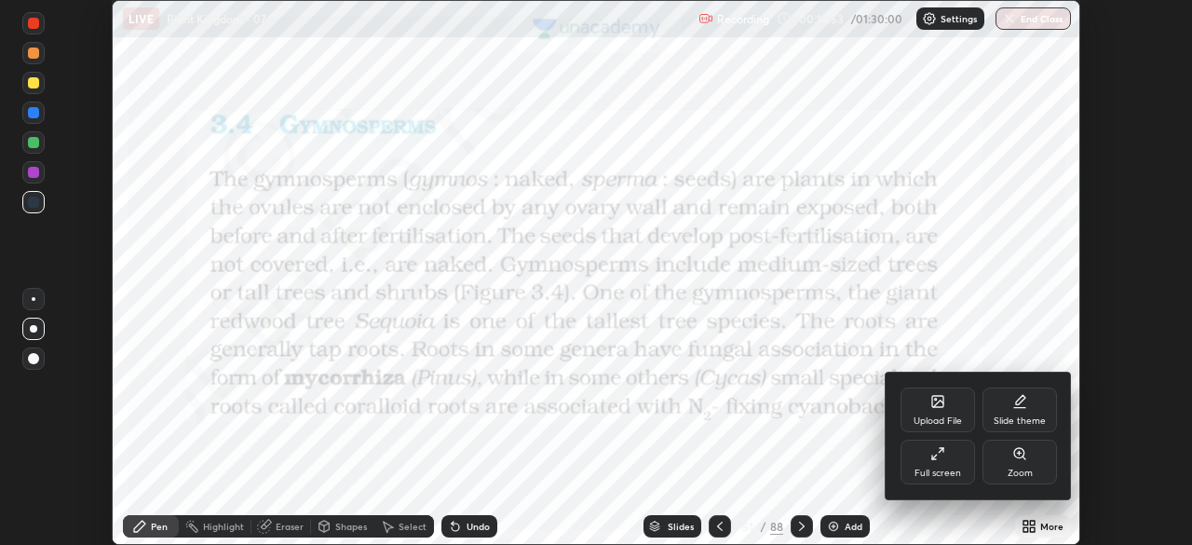
click at [947, 460] on div "Full screen" at bounding box center [938, 462] width 75 height 45
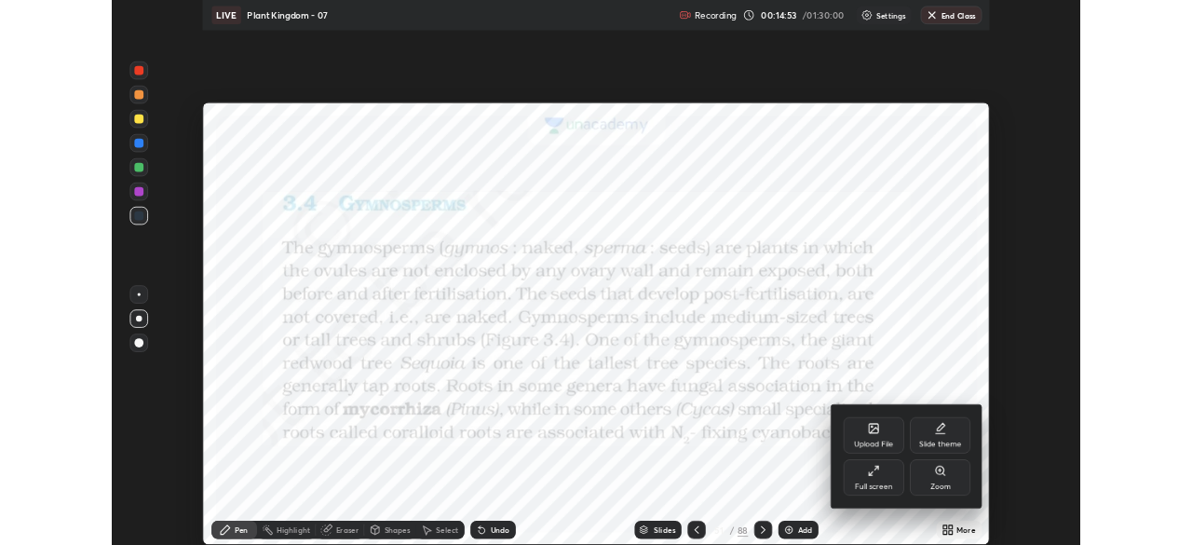
scroll to position [671, 1192]
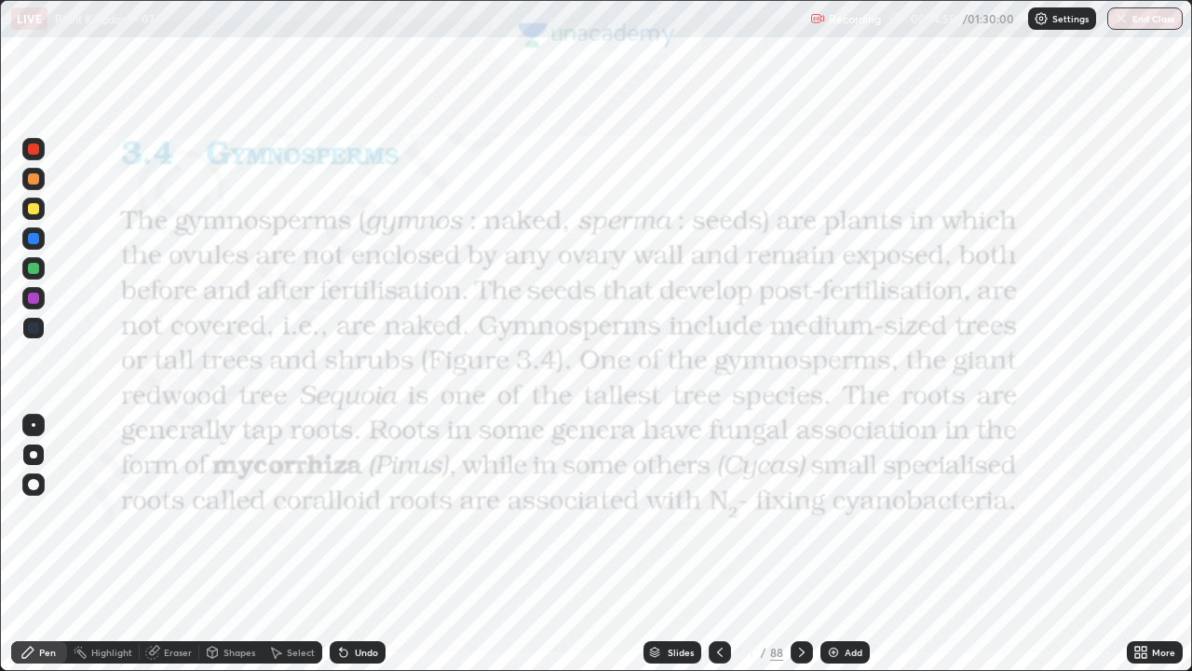
click at [237, 544] on div "Shapes" at bounding box center [240, 651] width 32 height 9
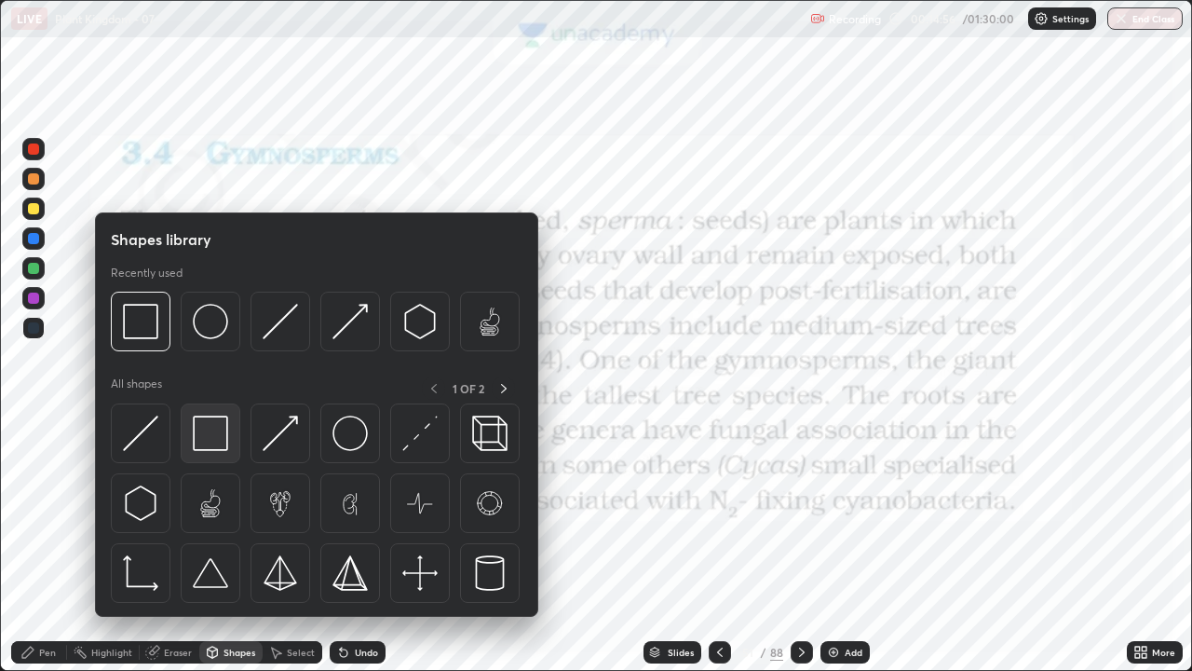
click at [221, 434] on img at bounding box center [210, 432] width 35 height 35
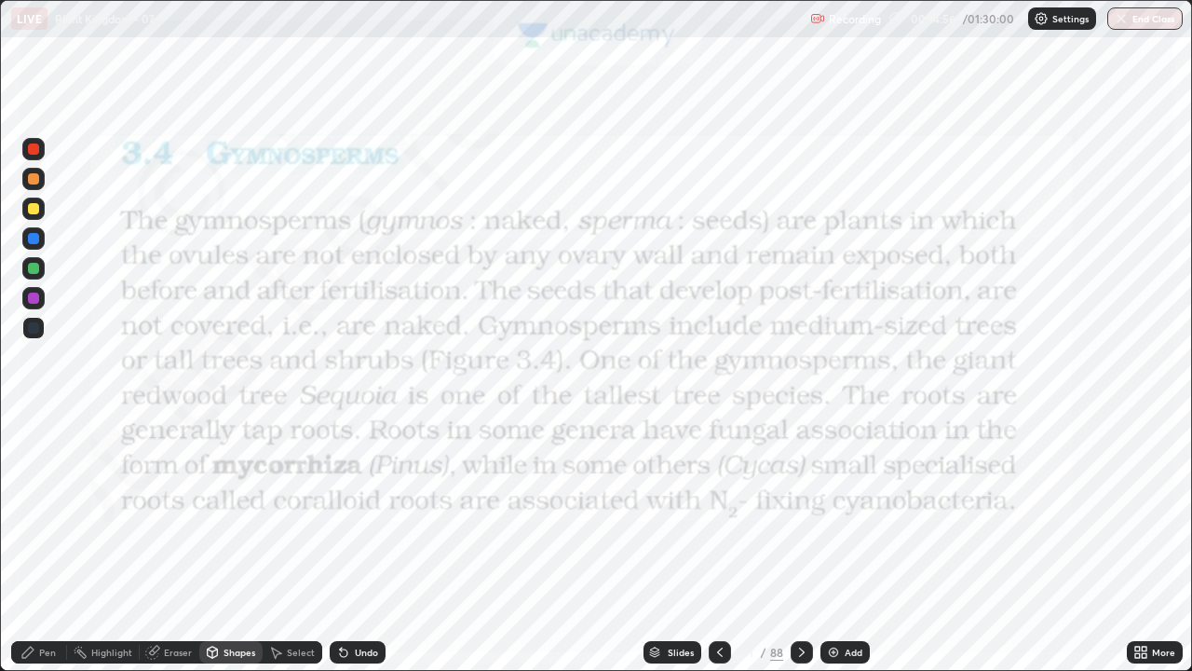
click at [40, 148] on div at bounding box center [33, 149] width 22 height 22
click at [41, 143] on div at bounding box center [33, 149] width 22 height 22
click at [46, 544] on div "Pen" at bounding box center [47, 651] width 17 height 9
click at [34, 454] on div at bounding box center [33, 454] width 7 height 7
click at [231, 544] on div "Shapes" at bounding box center [240, 651] width 32 height 9
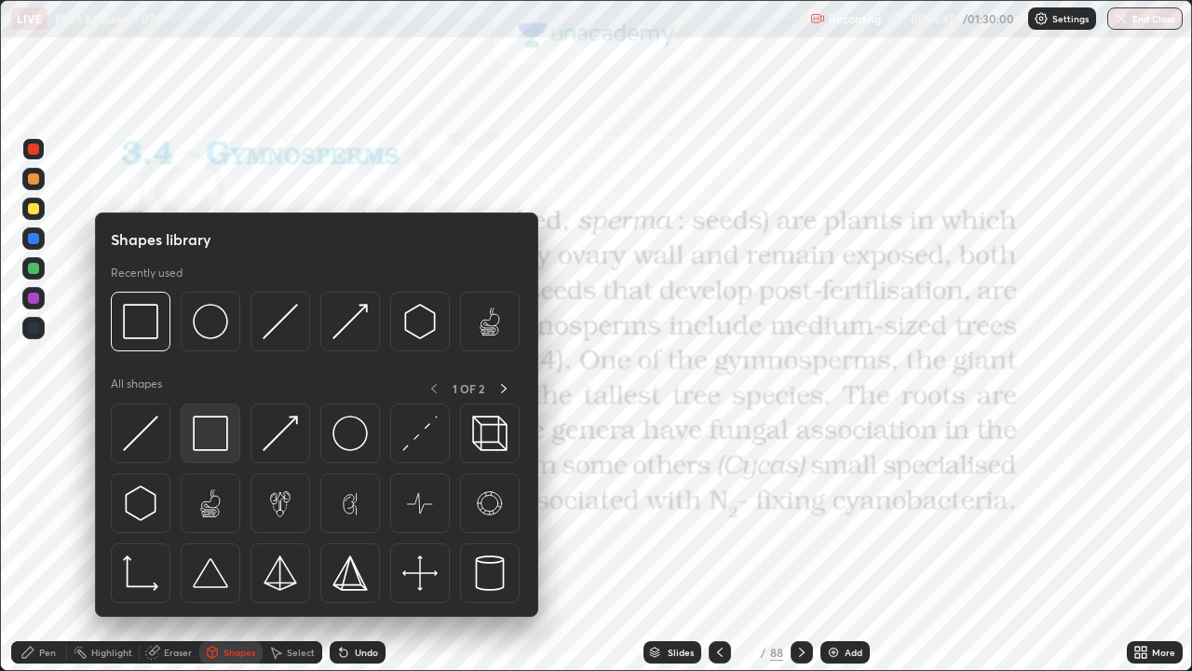
click at [209, 427] on img at bounding box center [210, 432] width 35 height 35
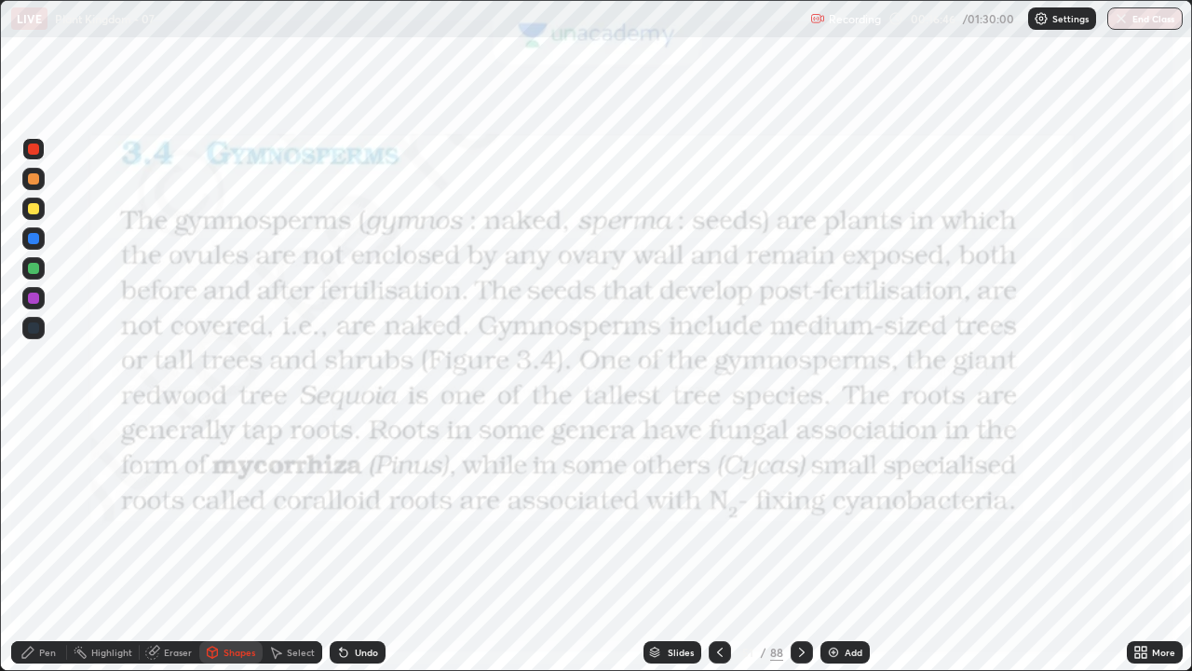
click at [37, 147] on div at bounding box center [33, 148] width 11 height 11
click at [1141, 544] on icon at bounding box center [1140, 651] width 15 height 15
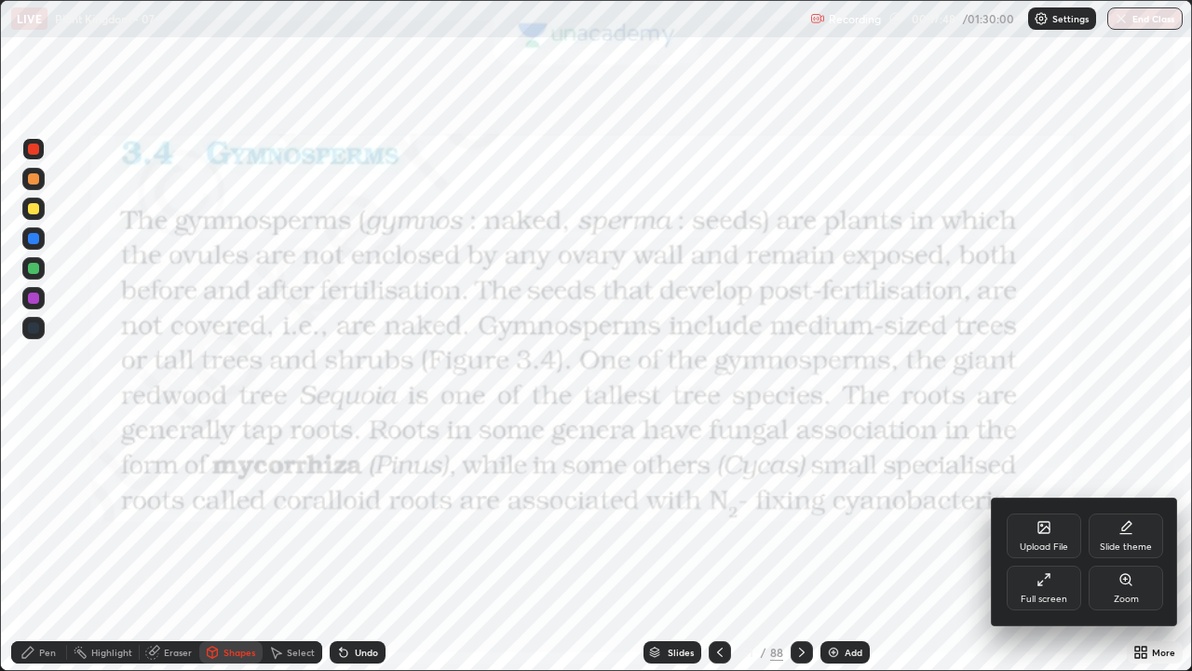
click at [1063, 544] on div "Full screen" at bounding box center [1044, 587] width 75 height 45
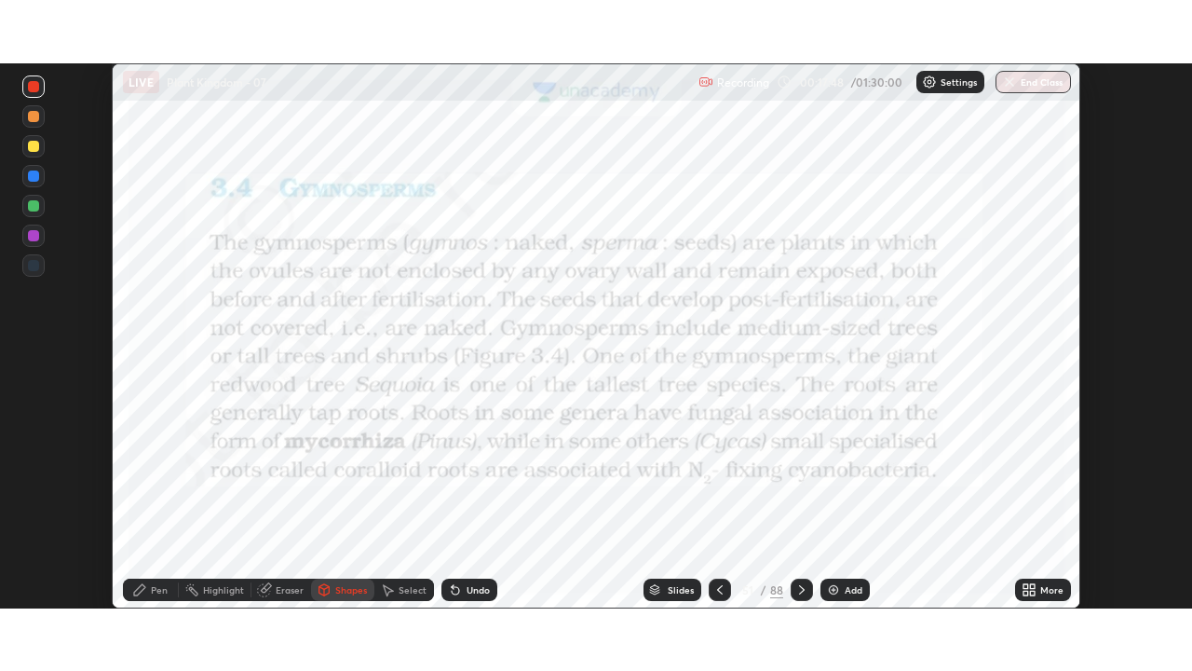
scroll to position [92581, 91934]
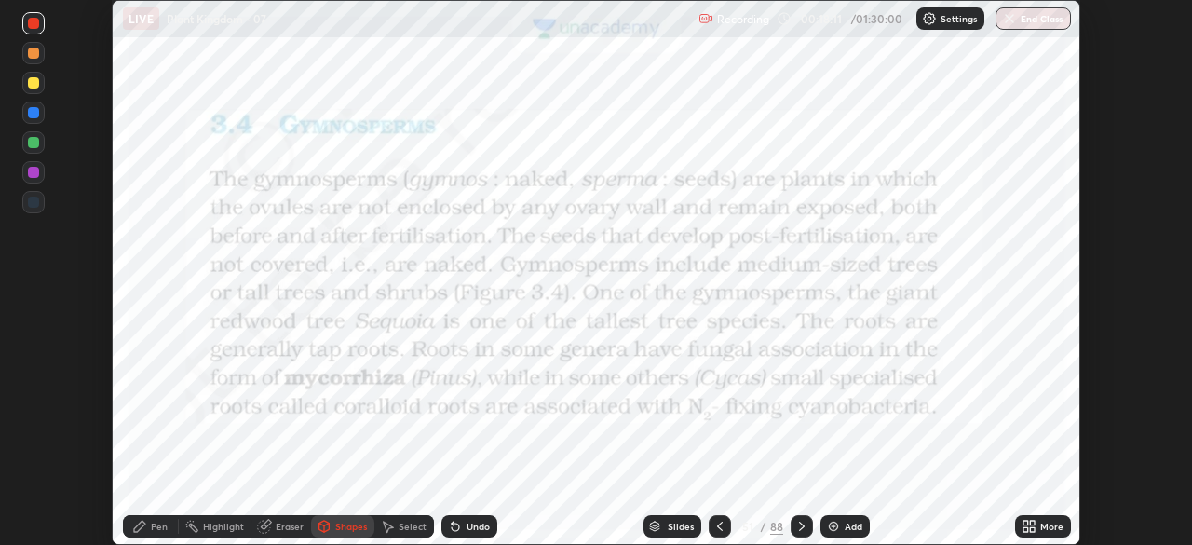
click at [1023, 523] on icon at bounding box center [1025, 523] width 5 height 5
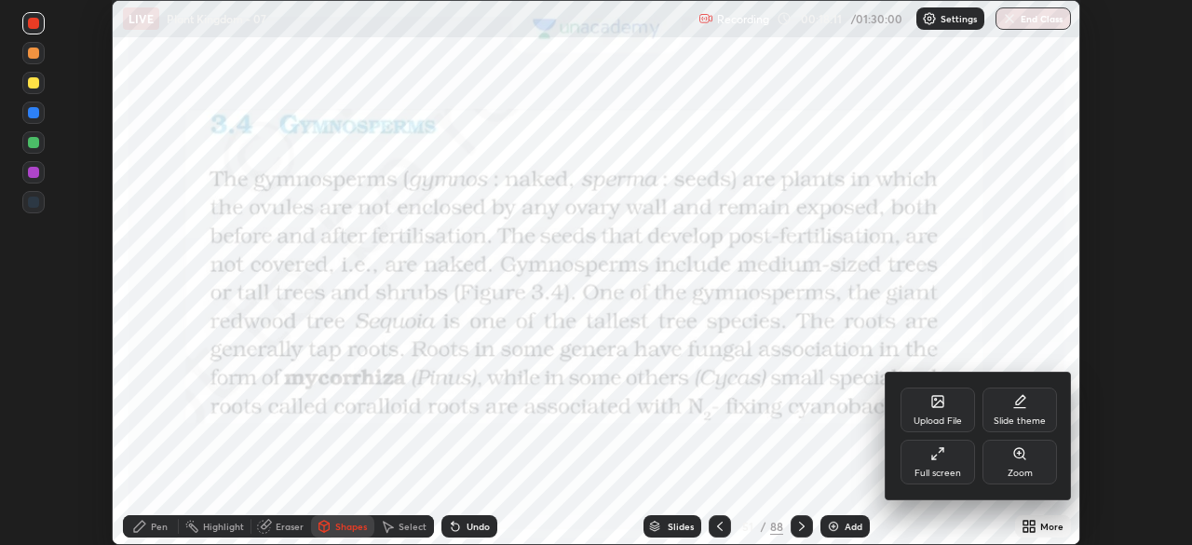
click at [931, 454] on icon at bounding box center [937, 453] width 15 height 15
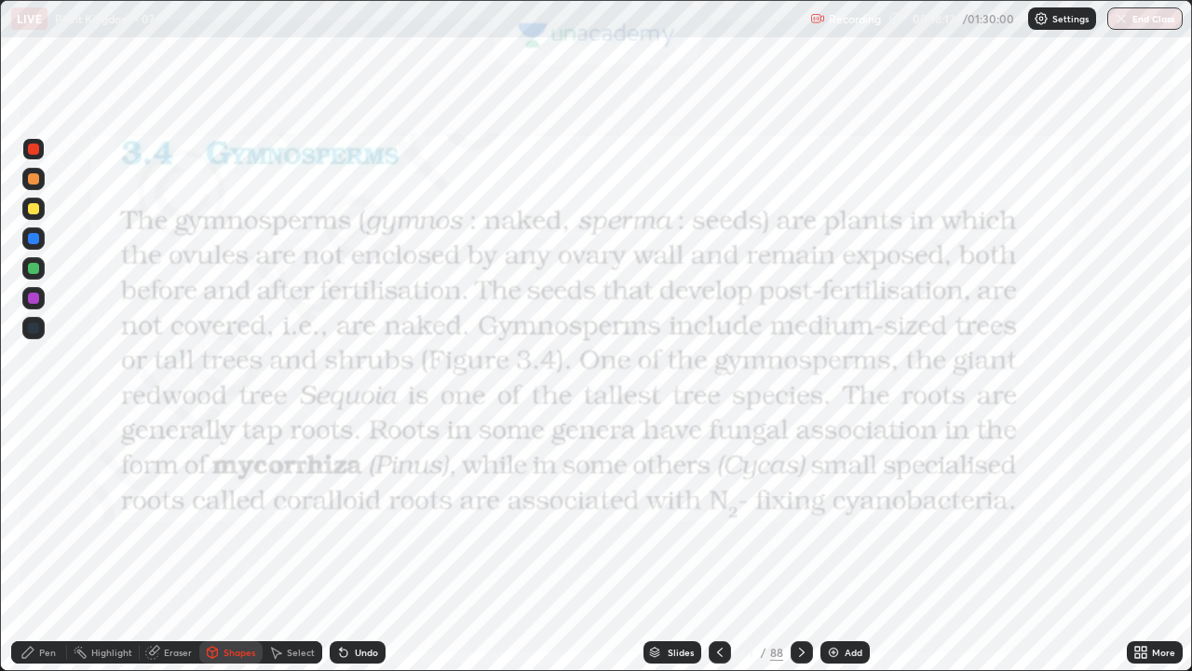
scroll to position [671, 1192]
click at [847, 544] on div "Add" at bounding box center [854, 651] width 18 height 9
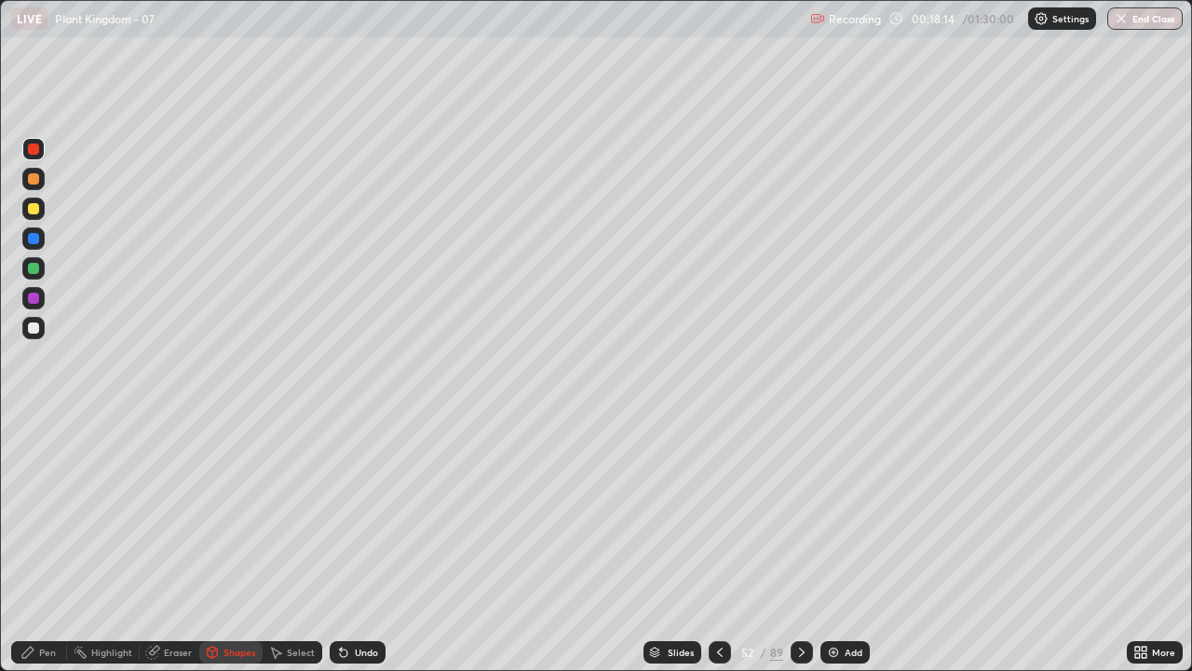
click at [36, 208] on div at bounding box center [33, 208] width 11 height 11
click at [15, 544] on div "Pen" at bounding box center [39, 652] width 56 height 22
click at [41, 544] on div "Pen" at bounding box center [47, 651] width 17 height 9
click at [718, 544] on icon at bounding box center [719, 651] width 15 height 15
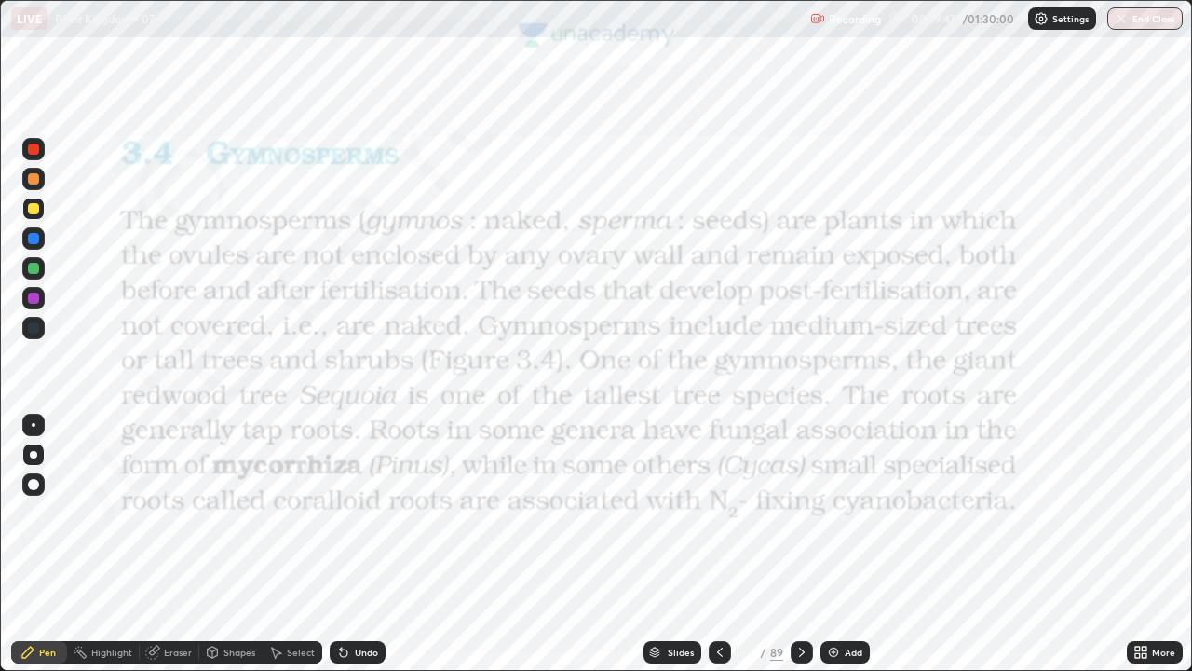
click at [799, 544] on icon at bounding box center [802, 651] width 6 height 9
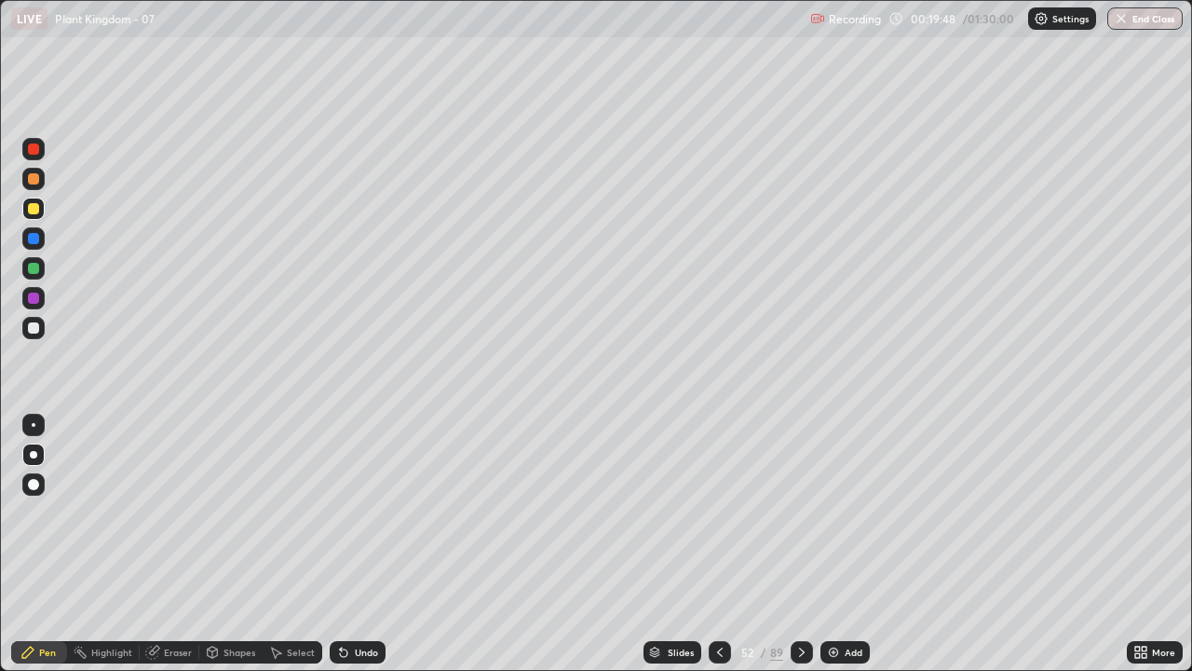
click at [798, 544] on icon at bounding box center [801, 651] width 15 height 15
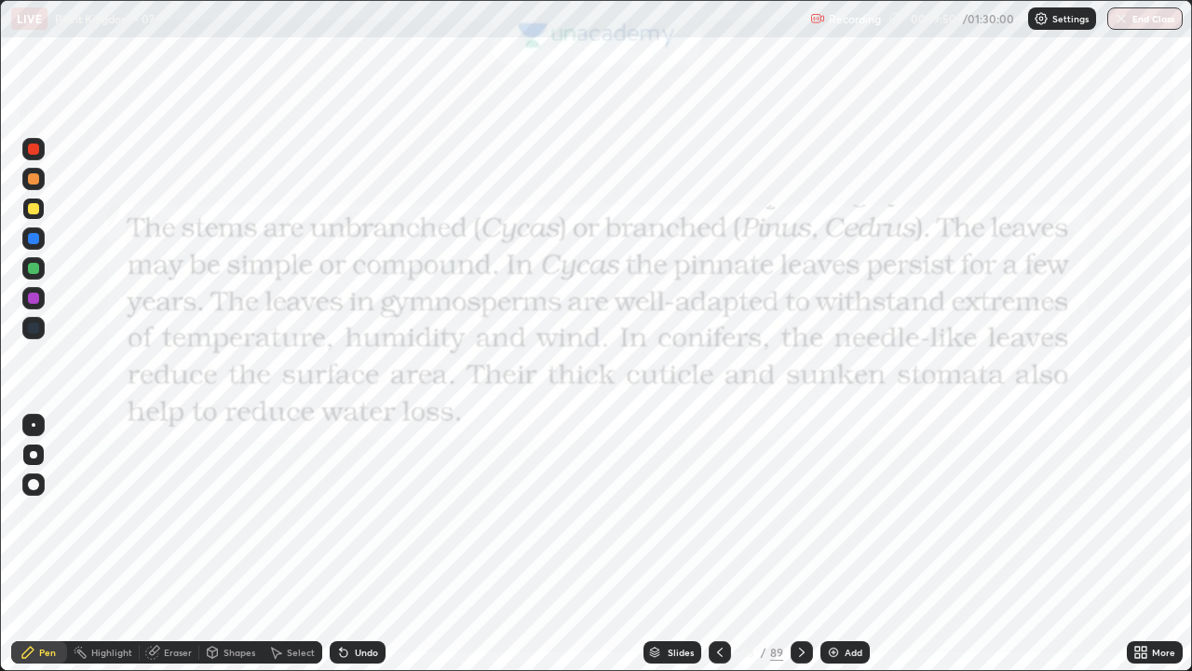
click at [37, 140] on div at bounding box center [33, 149] width 22 height 22
click at [234, 544] on div "Shapes" at bounding box center [240, 651] width 32 height 9
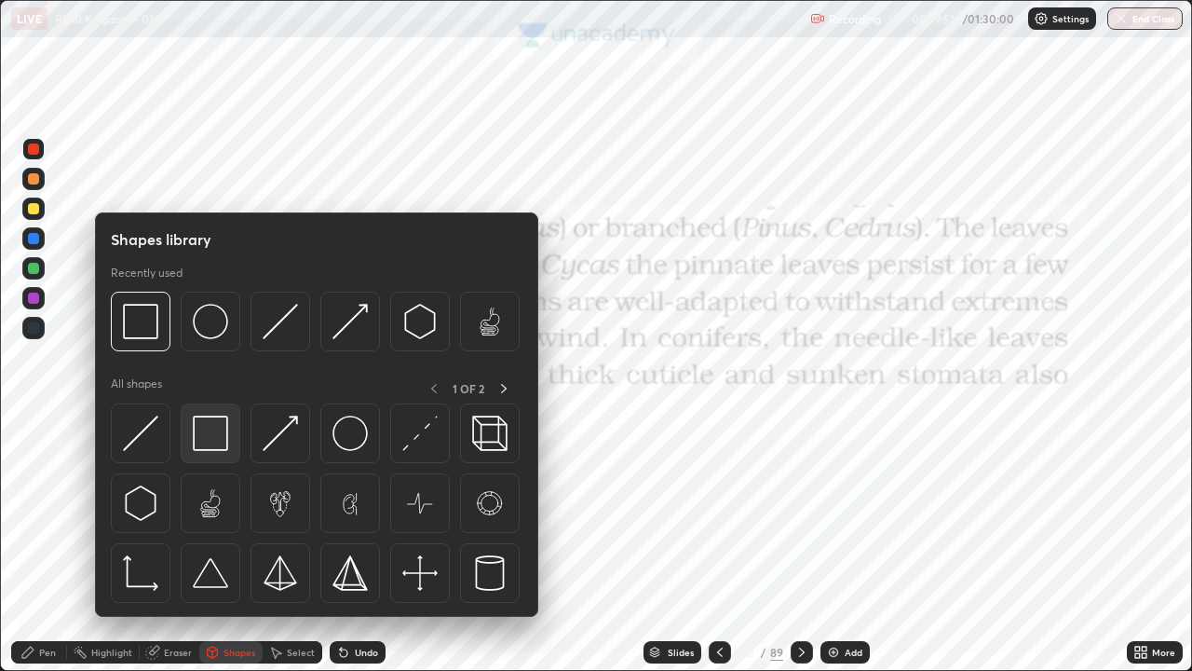
click at [213, 431] on img at bounding box center [210, 432] width 35 height 35
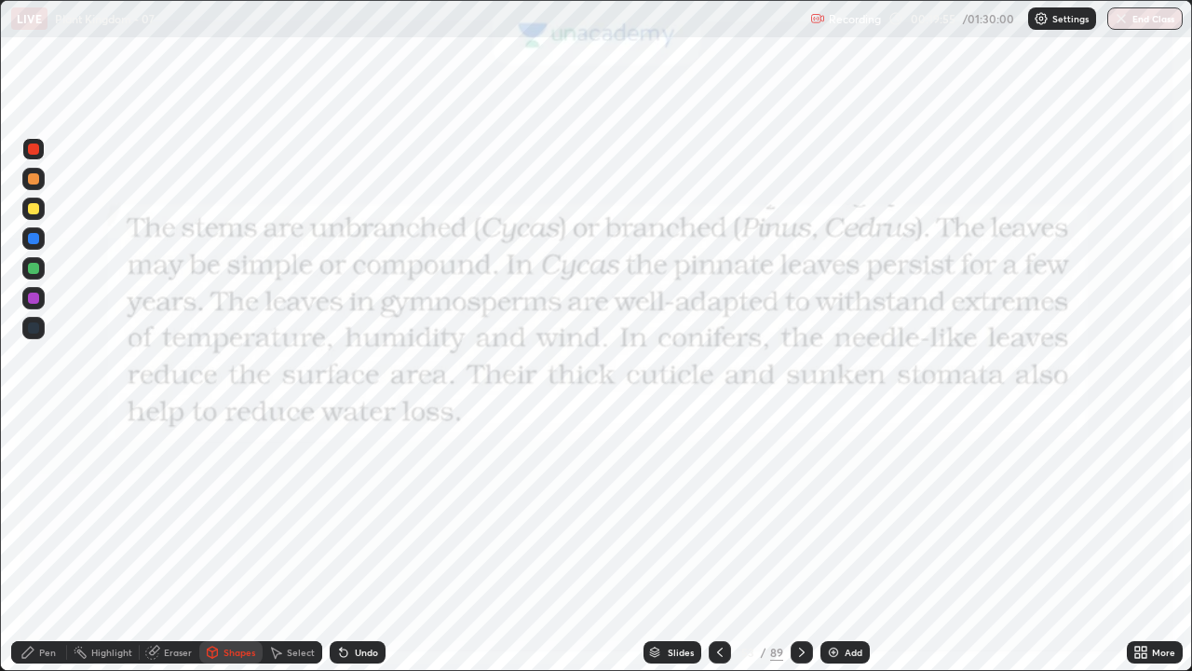
click at [25, 544] on icon at bounding box center [27, 651] width 11 height 11
click at [52, 544] on div "Erase all" at bounding box center [33, 335] width 45 height 596
click at [845, 544] on div "Add" at bounding box center [854, 651] width 18 height 9
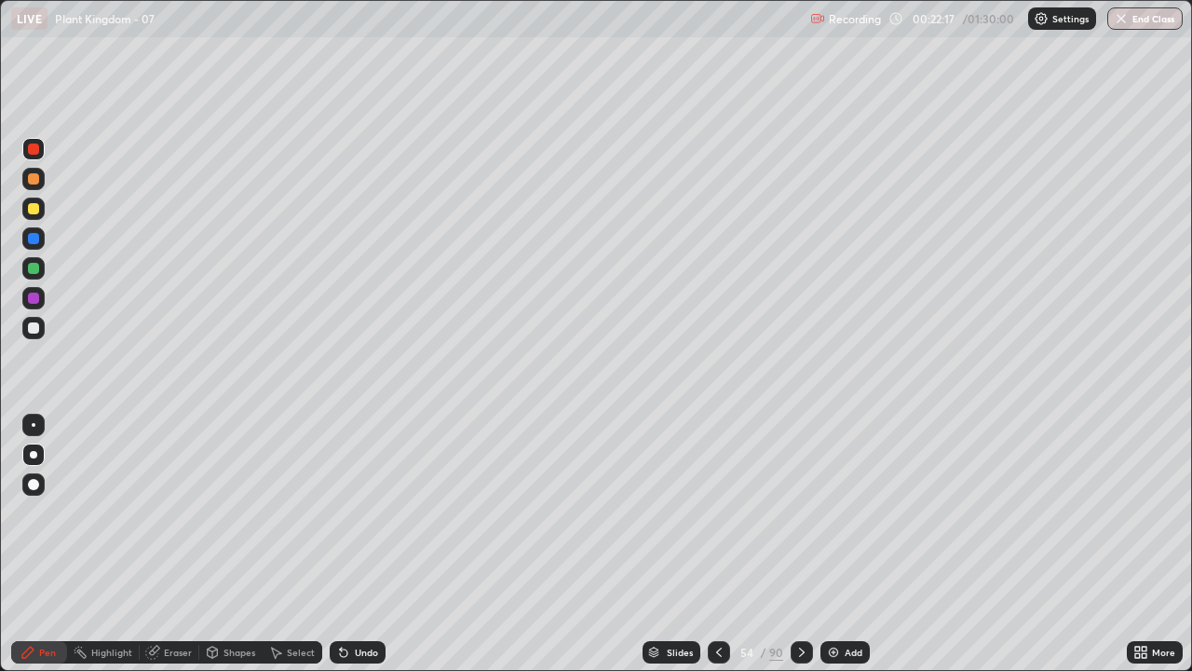
click at [42, 544] on div "Pen" at bounding box center [47, 651] width 17 height 9
click at [45, 544] on div "Pen" at bounding box center [47, 651] width 17 height 9
click at [30, 332] on div at bounding box center [33, 327] width 11 height 11
click at [36, 544] on div "Pen" at bounding box center [39, 652] width 56 height 22
click at [34, 454] on div at bounding box center [33, 454] width 7 height 7
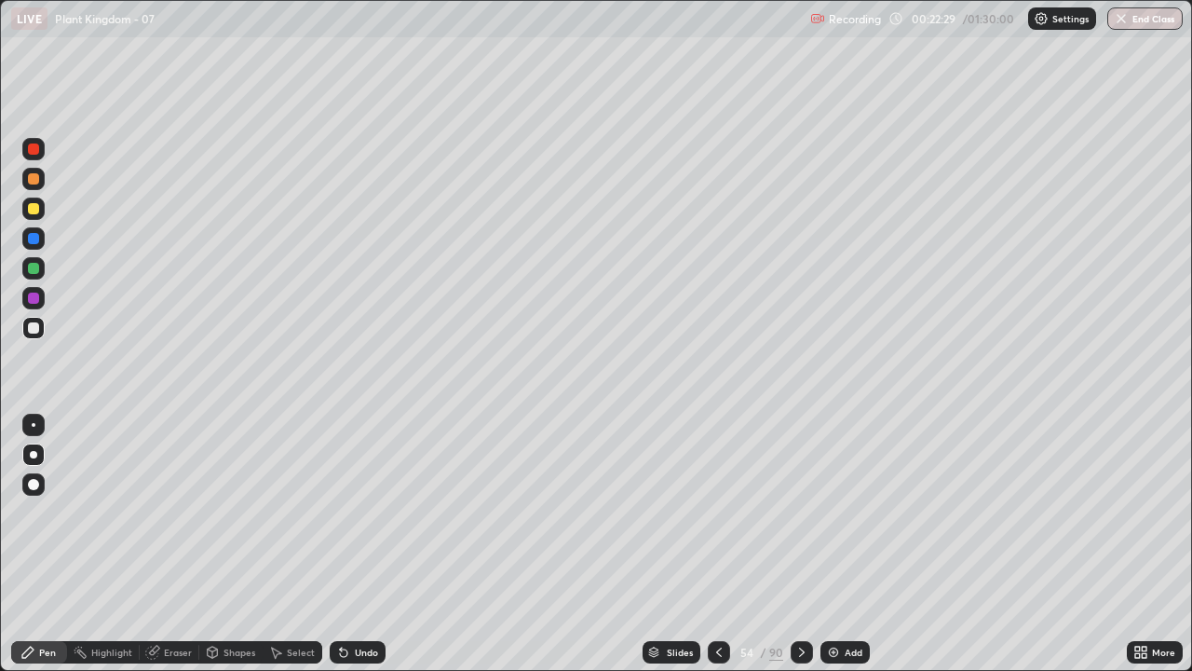
click at [32, 269] on div at bounding box center [33, 268] width 11 height 11
click at [32, 544] on icon at bounding box center [27, 651] width 15 height 15
click at [34, 454] on div at bounding box center [33, 454] width 7 height 7
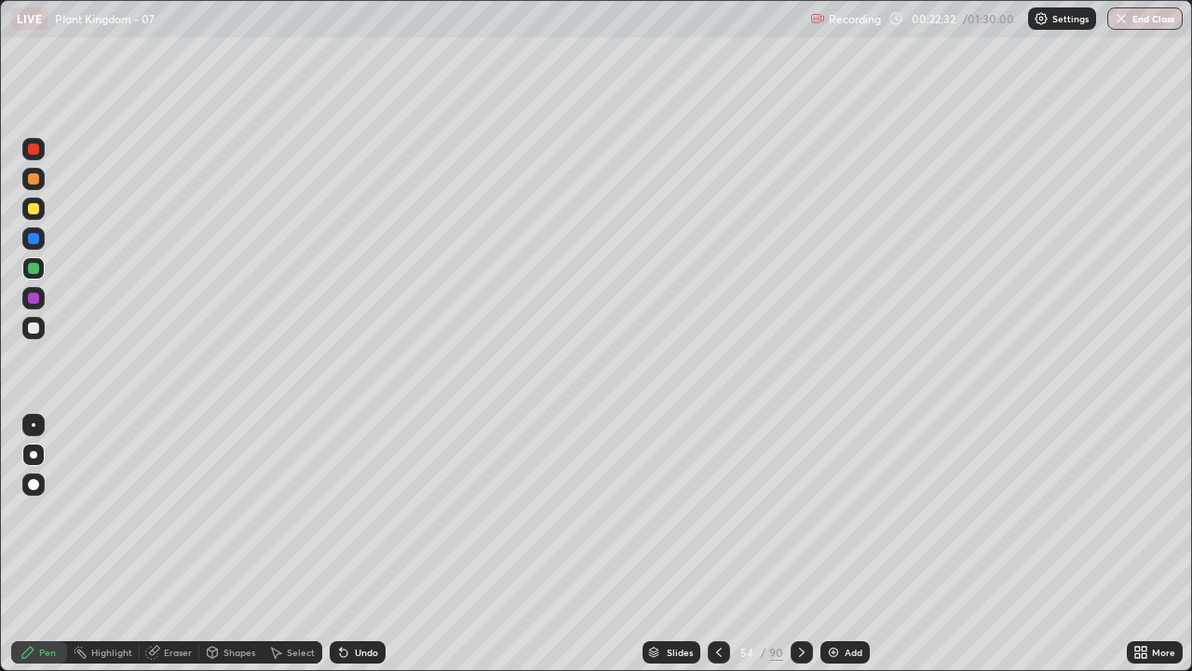
click at [34, 544] on icon at bounding box center [27, 651] width 15 height 15
click at [34, 454] on div at bounding box center [33, 454] width 7 height 7
click at [30, 213] on div at bounding box center [33, 208] width 11 height 11
click at [32, 213] on div at bounding box center [33, 208] width 11 height 11
click at [30, 242] on div at bounding box center [33, 238] width 11 height 11
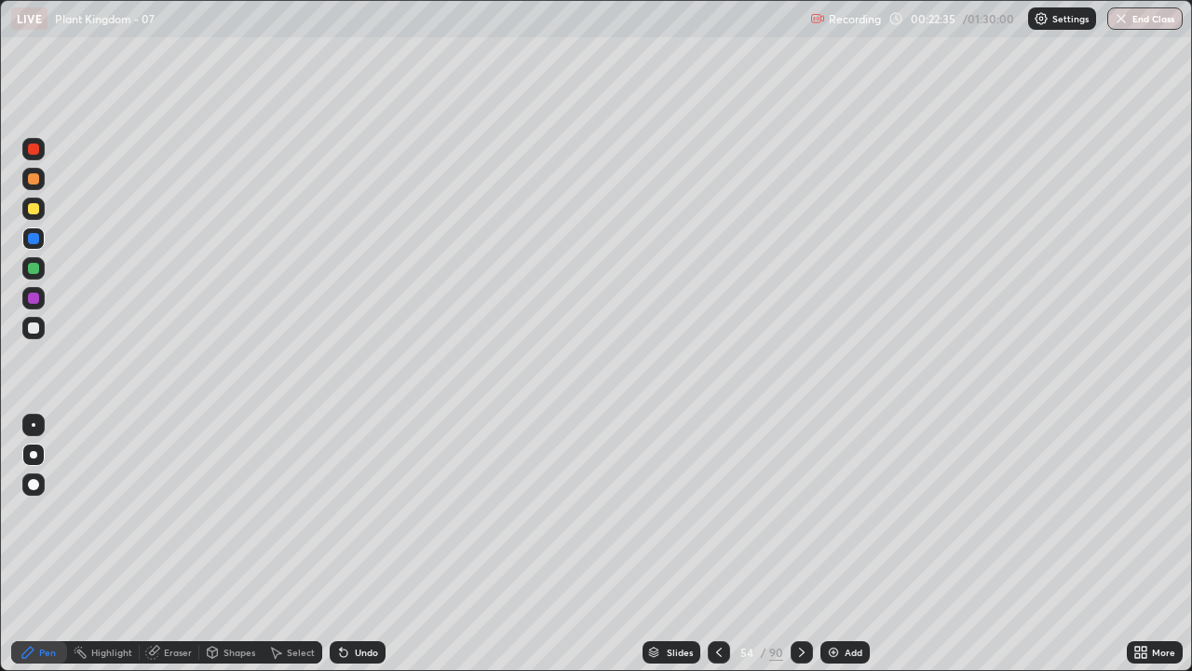
click at [31, 264] on div at bounding box center [33, 268] width 11 height 11
click at [30, 211] on div at bounding box center [33, 208] width 11 height 11
click at [37, 544] on div "Pen" at bounding box center [39, 652] width 56 height 22
click at [34, 454] on div at bounding box center [33, 454] width 7 height 7
click at [32, 237] on div at bounding box center [33, 238] width 11 height 11
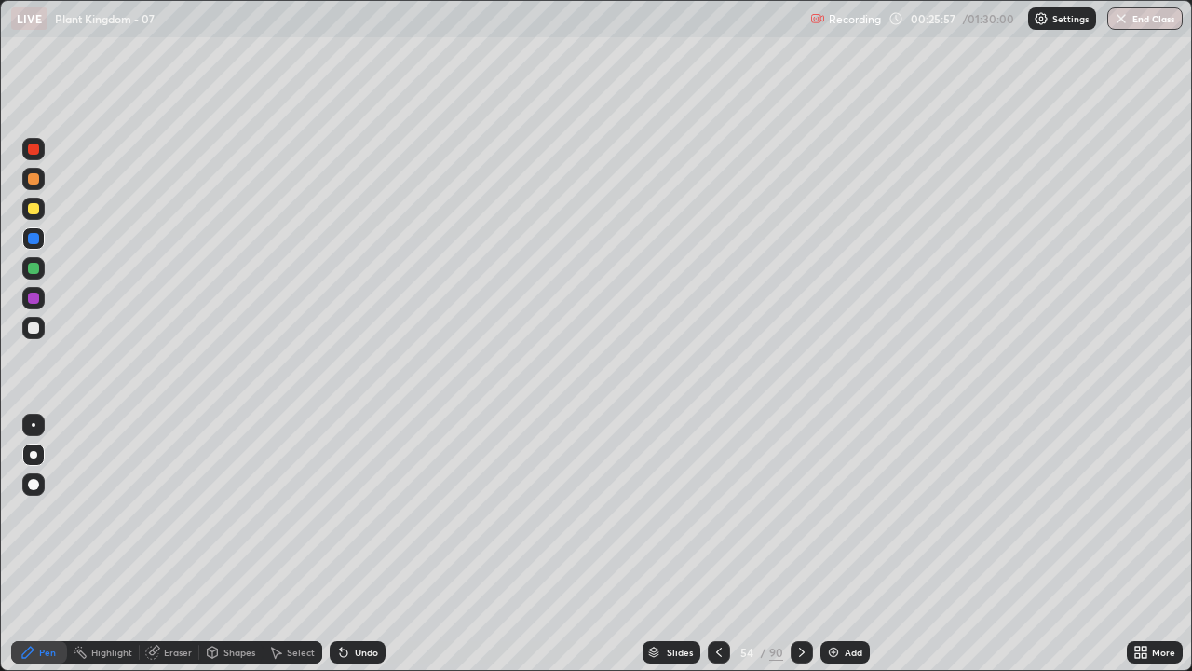
click at [33, 210] on div at bounding box center [33, 208] width 11 height 11
click at [717, 544] on icon at bounding box center [718, 651] width 15 height 15
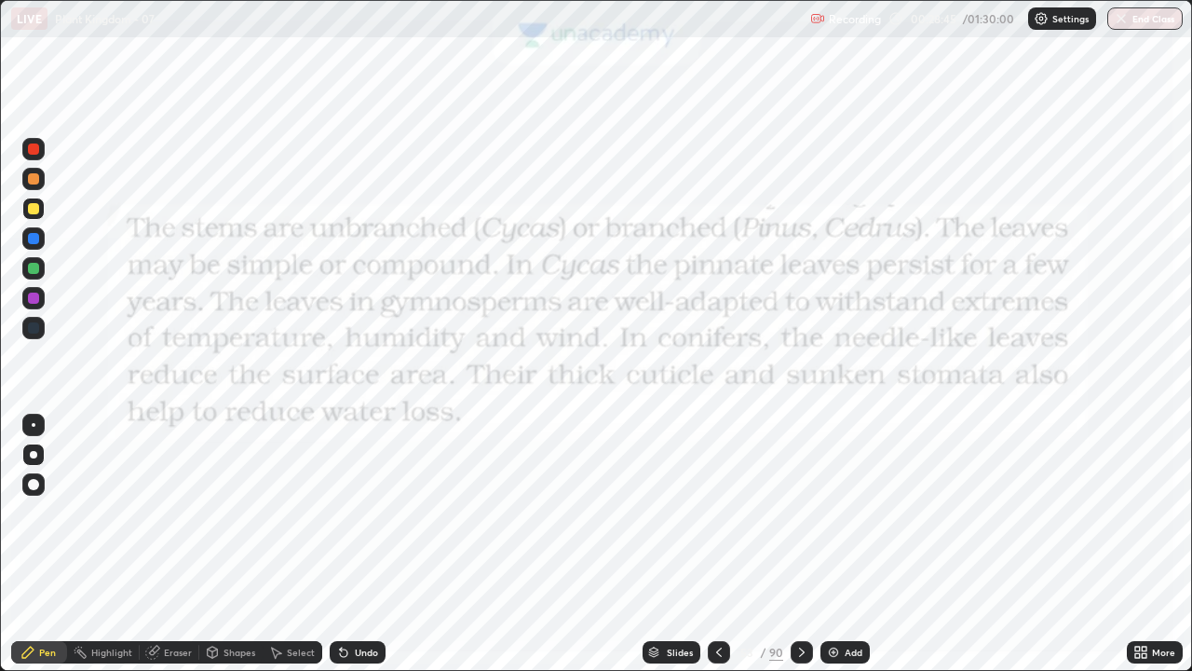
click at [41, 544] on div "Pen" at bounding box center [39, 652] width 56 height 22
click at [33, 453] on div at bounding box center [33, 454] width 7 height 7
click at [31, 146] on div at bounding box center [33, 148] width 11 height 11
click at [841, 544] on div "Add" at bounding box center [844, 652] width 49 height 22
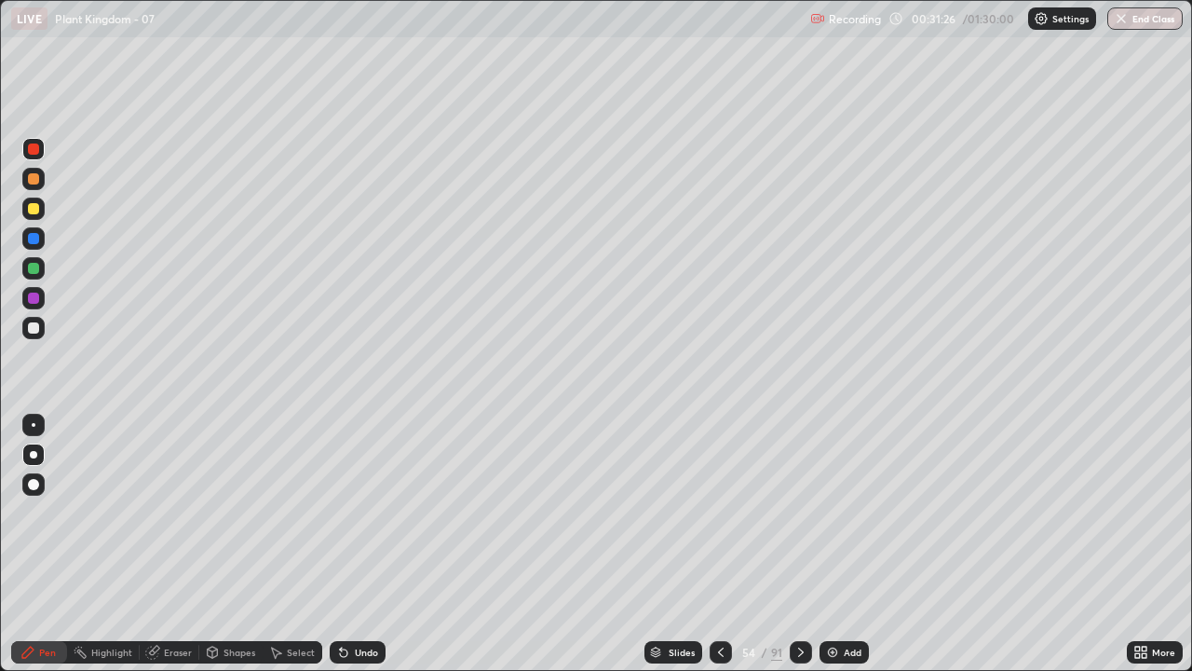
click at [719, 544] on icon at bounding box center [720, 651] width 15 height 15
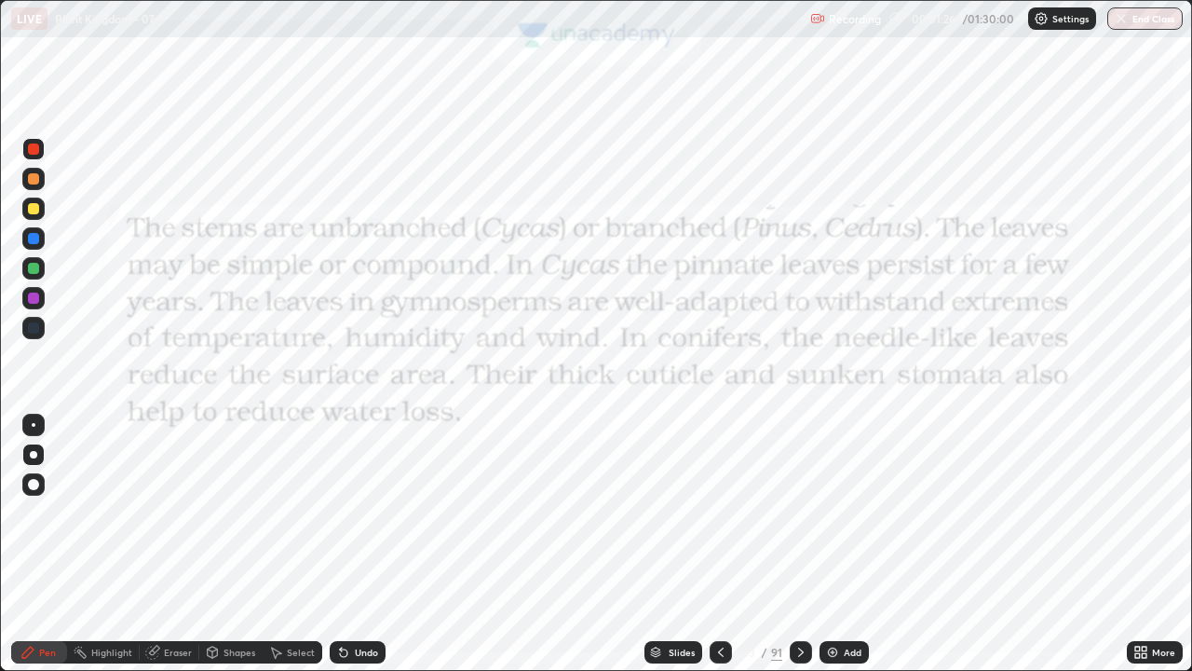
click at [718, 544] on icon at bounding box center [720, 651] width 15 height 15
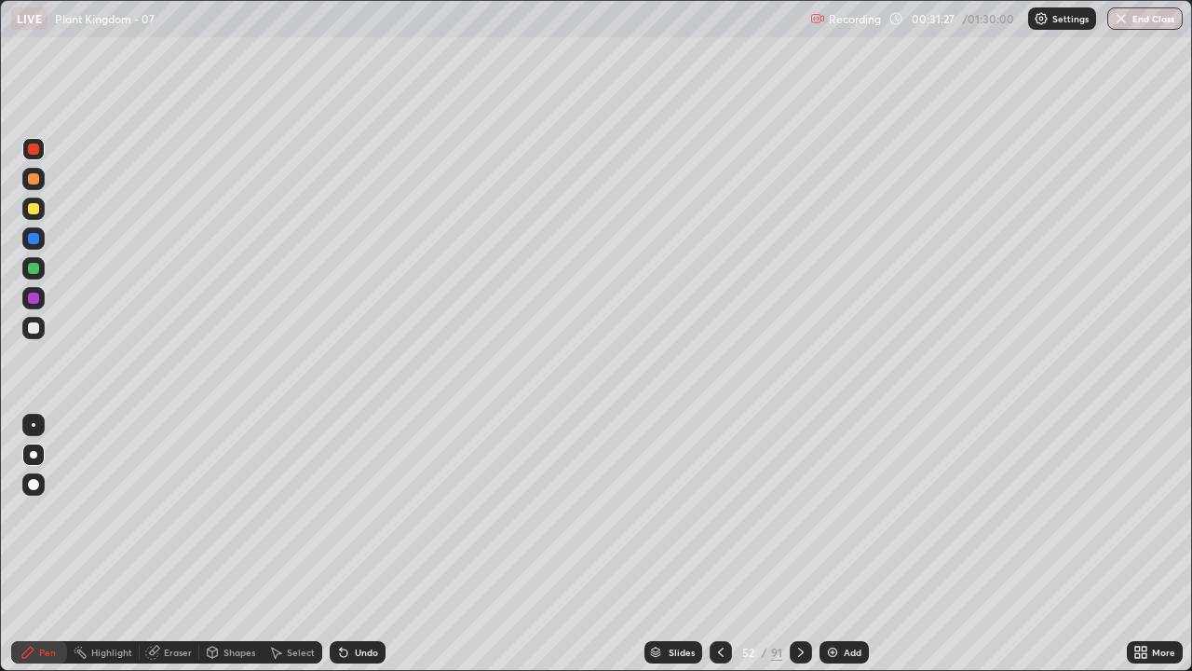
click at [723, 544] on icon at bounding box center [720, 651] width 15 height 15
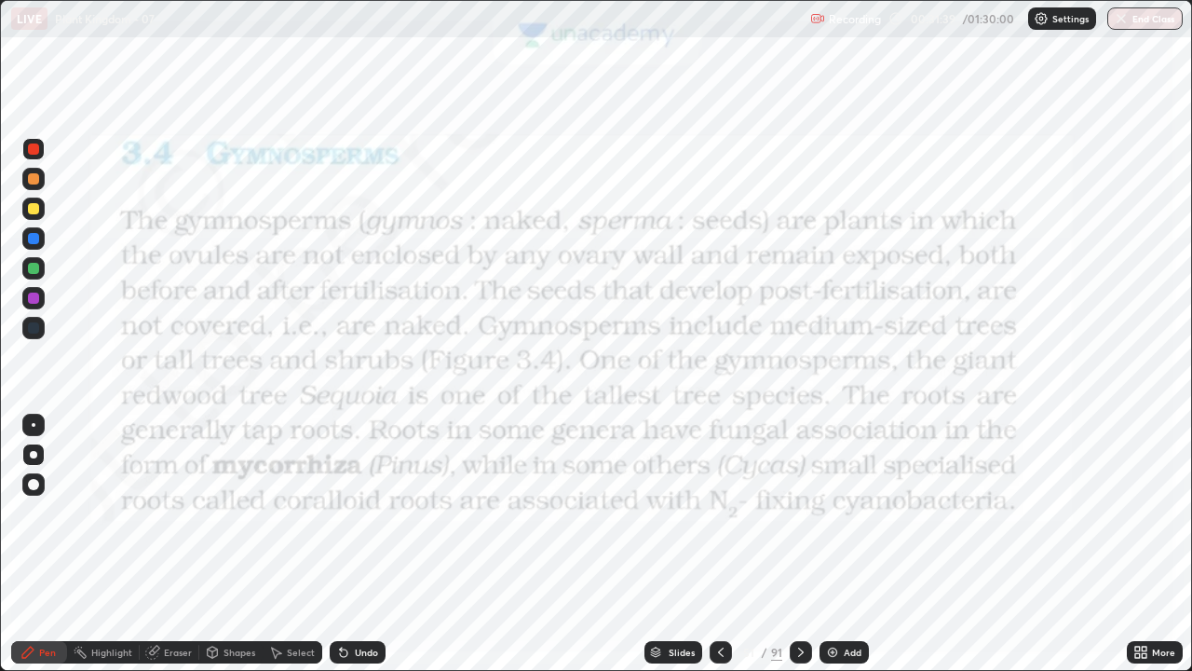
click at [799, 544] on icon at bounding box center [801, 651] width 6 height 9
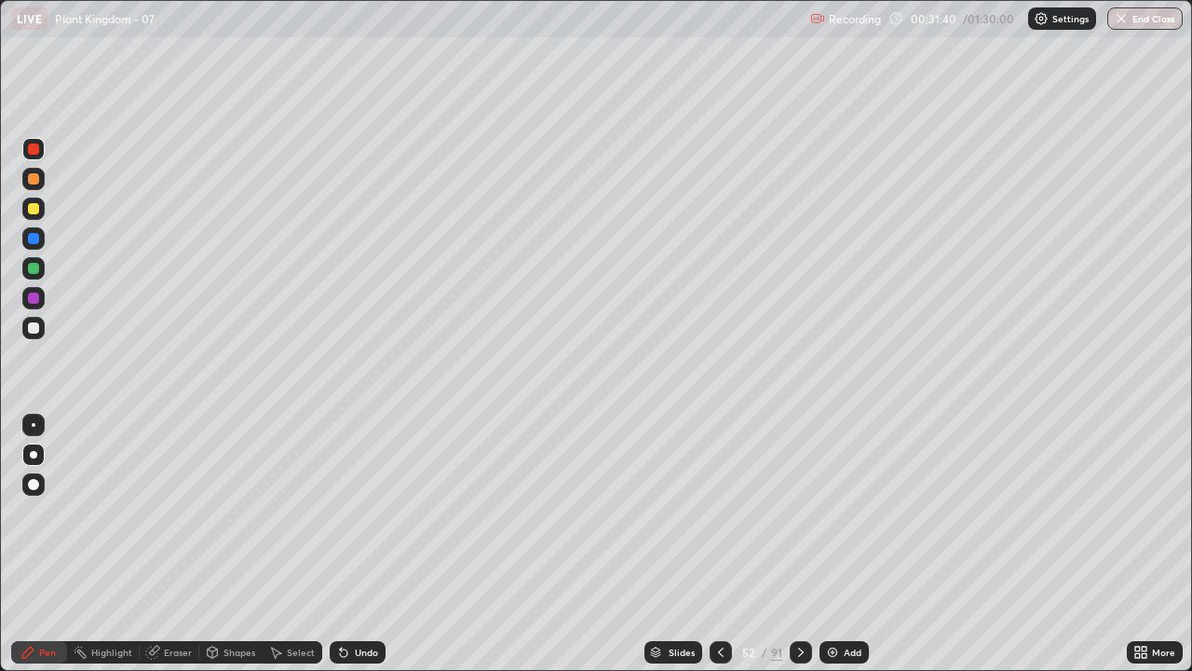
click at [799, 544] on icon at bounding box center [800, 651] width 15 height 15
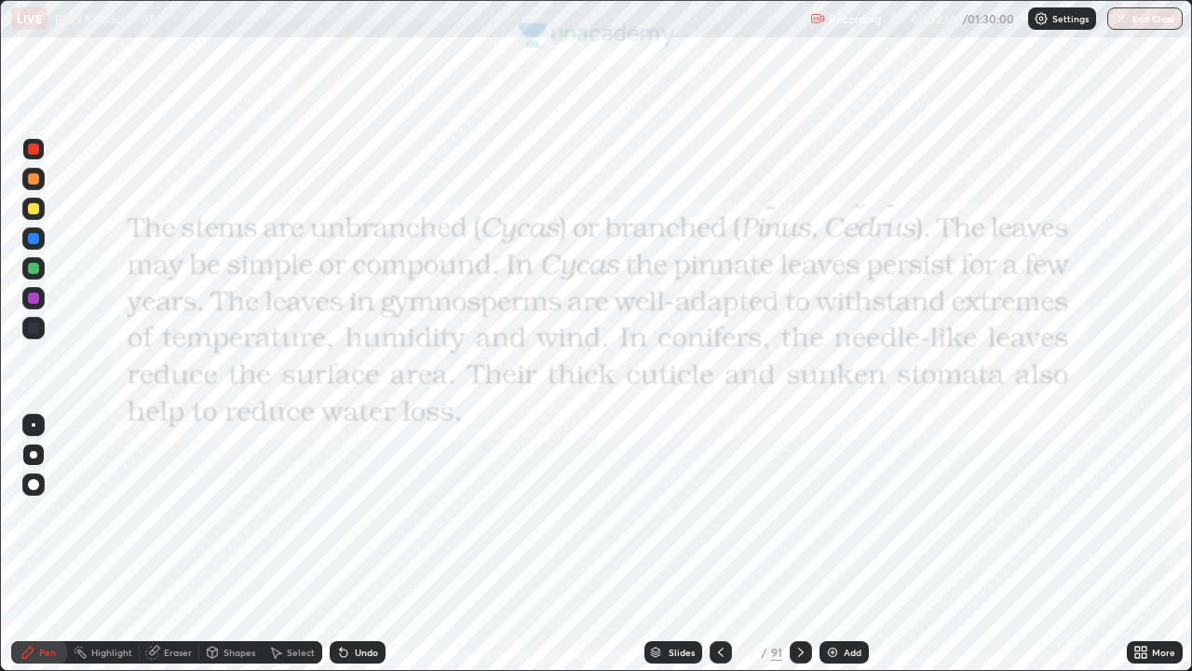
click at [798, 544] on icon at bounding box center [801, 651] width 6 height 9
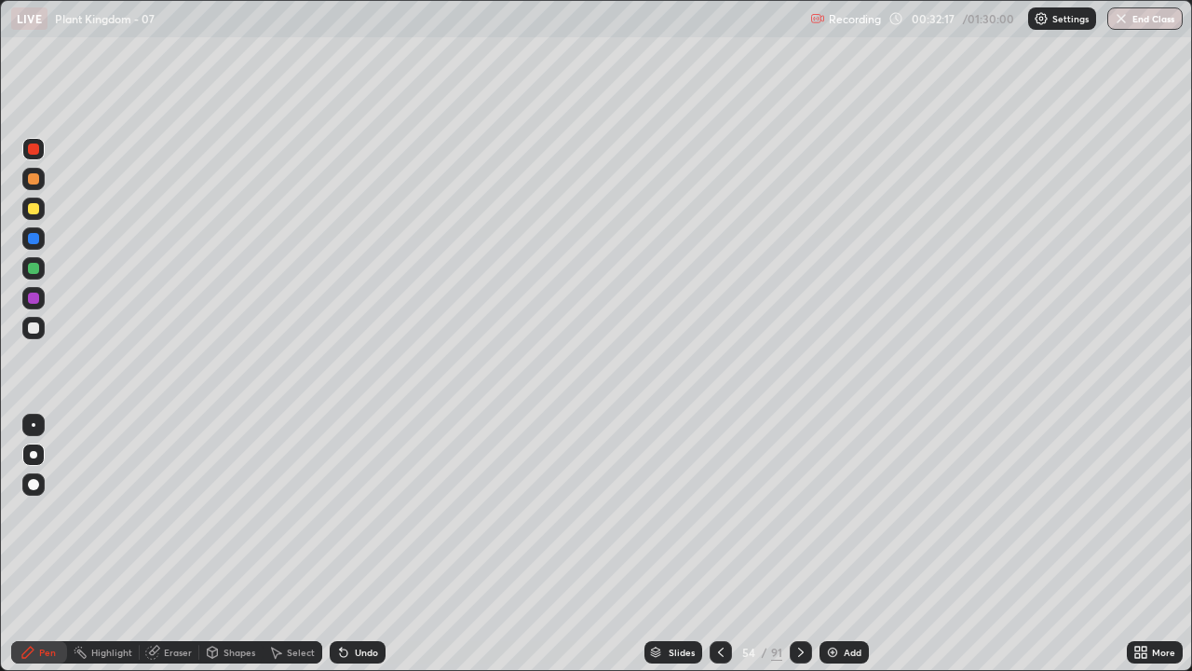
click at [802, 544] on icon at bounding box center [800, 651] width 15 height 15
click at [796, 544] on icon at bounding box center [800, 651] width 15 height 15
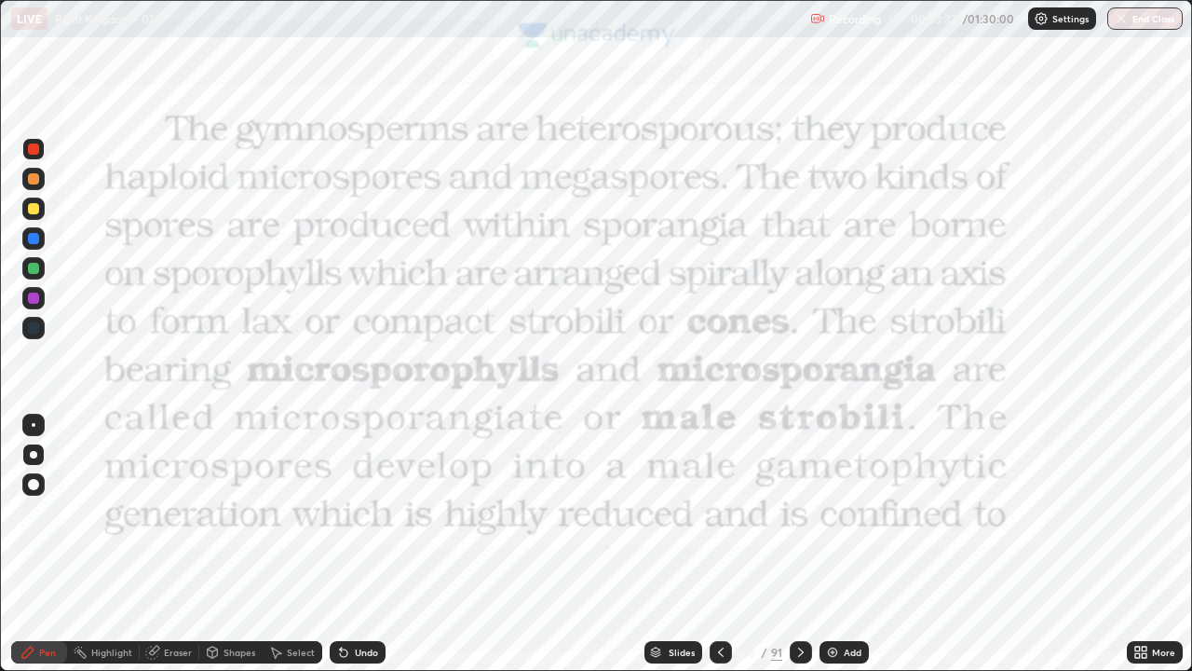
click at [851, 544] on div "Add" at bounding box center [853, 651] width 18 height 9
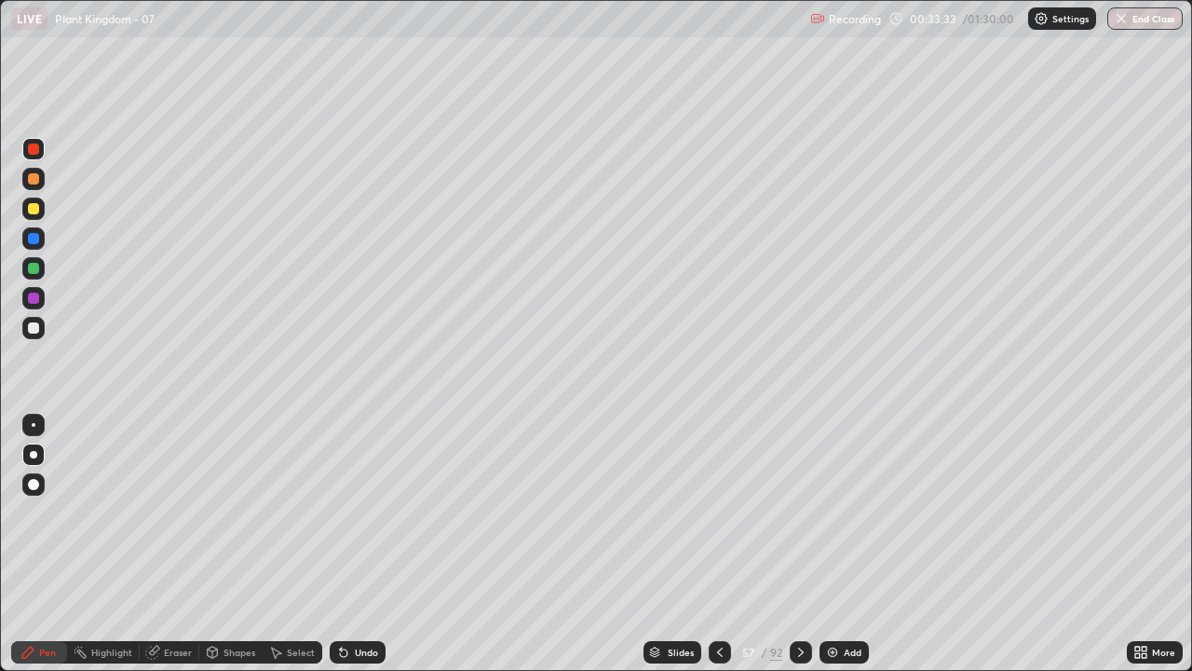
click at [42, 544] on div "Pen" at bounding box center [47, 651] width 17 height 9
click at [33, 454] on div at bounding box center [33, 454] width 7 height 7
click at [44, 544] on div "Pen" at bounding box center [47, 651] width 17 height 9
click at [32, 544] on icon at bounding box center [27, 651] width 11 height 11
click at [36, 453] on div at bounding box center [33, 454] width 7 height 7
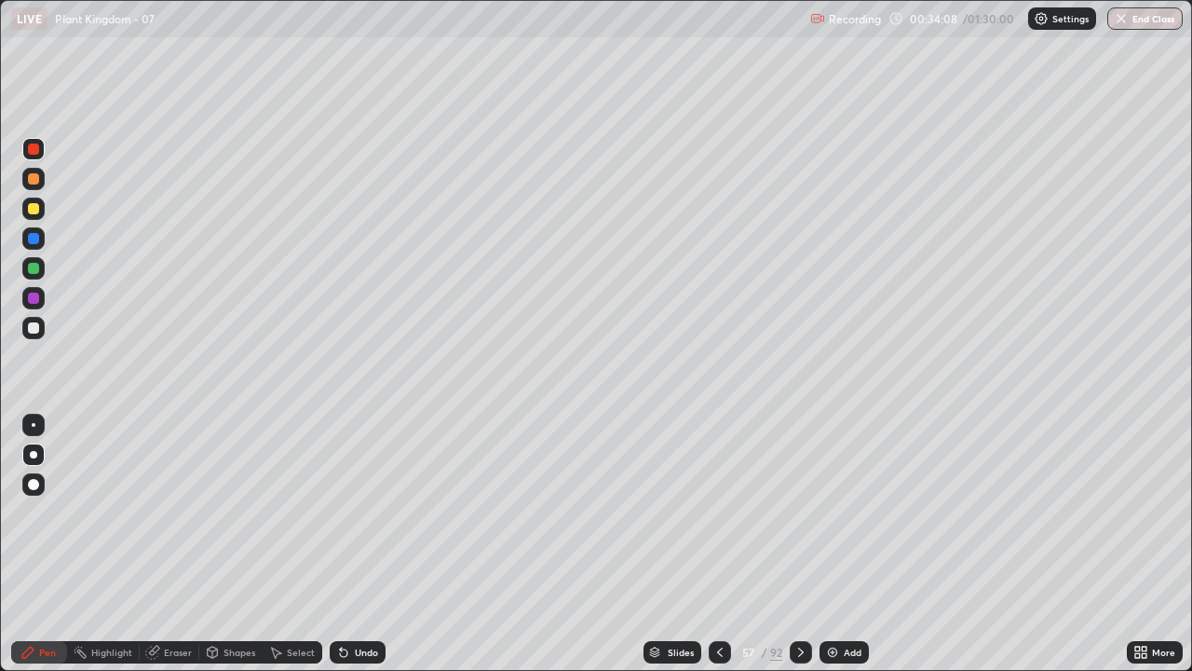
click at [34, 323] on div at bounding box center [33, 327] width 11 height 11
click at [36, 454] on div at bounding box center [33, 454] width 7 height 7
click at [37, 267] on div at bounding box center [33, 268] width 11 height 11
click at [38, 210] on div at bounding box center [33, 208] width 11 height 11
click at [36, 269] on div at bounding box center [33, 268] width 11 height 11
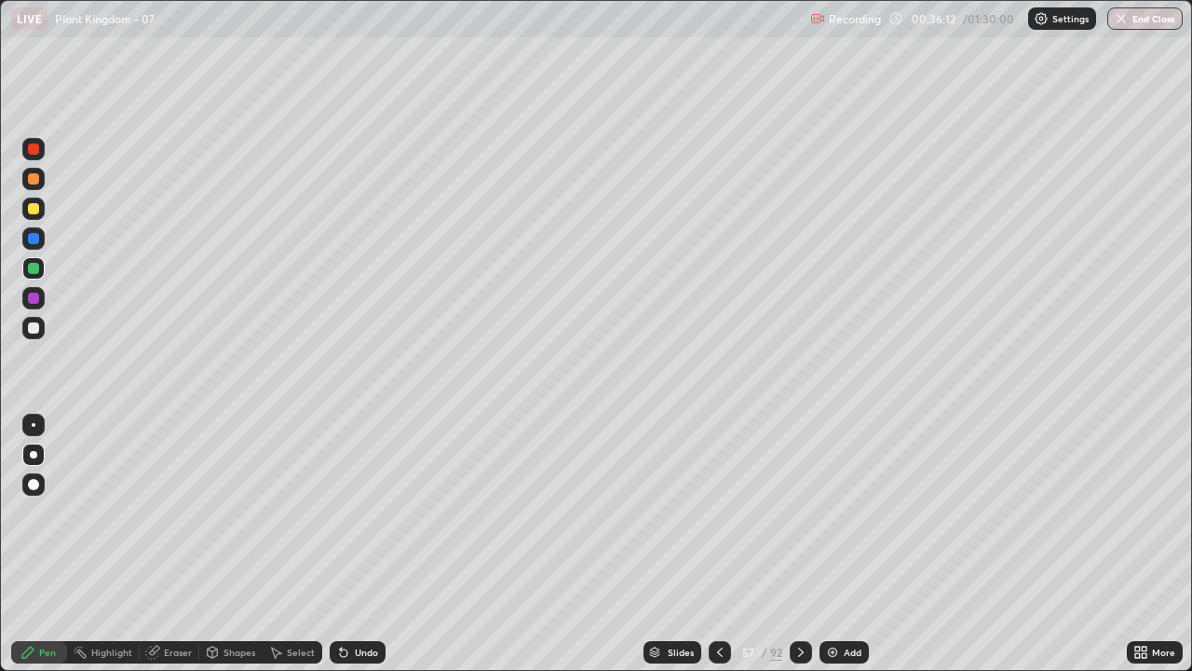
click at [41, 544] on div "Pen" at bounding box center [47, 651] width 17 height 9
click at [41, 452] on div at bounding box center [33, 454] width 22 height 22
click at [38, 544] on div "Pen" at bounding box center [39, 652] width 56 height 22
click at [34, 454] on div at bounding box center [33, 454] width 7 height 7
click at [33, 329] on div at bounding box center [33, 327] width 11 height 11
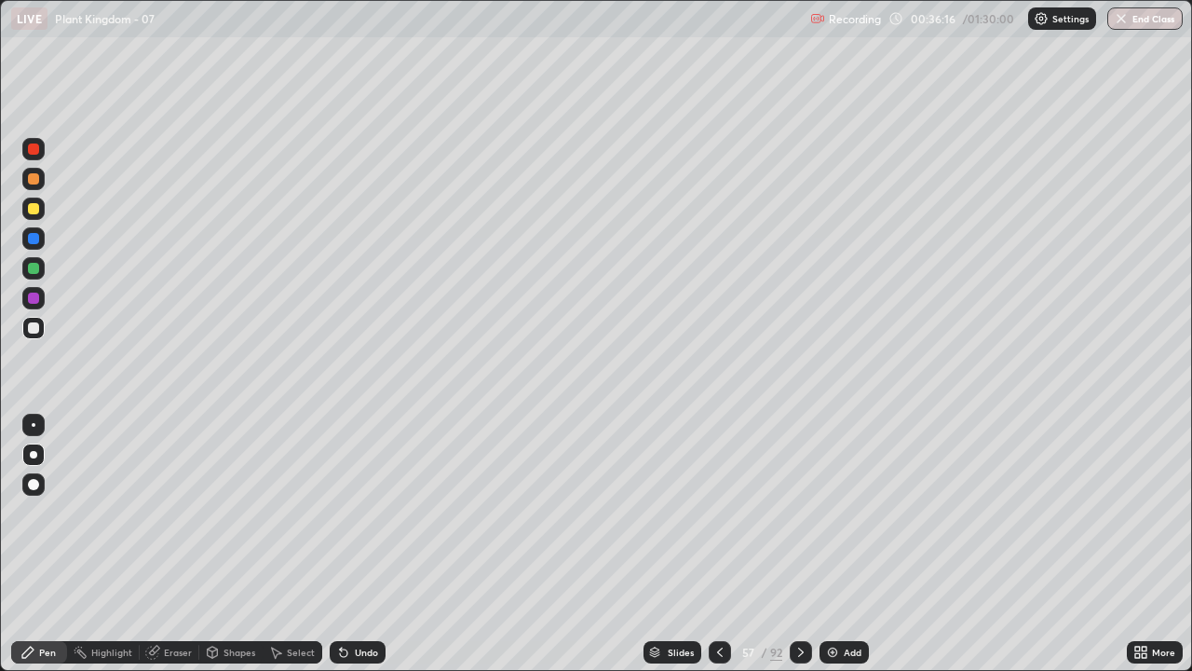
click at [34, 454] on div at bounding box center [33, 454] width 7 height 7
click at [42, 544] on div "Pen" at bounding box center [47, 651] width 17 height 9
click at [34, 454] on div at bounding box center [33, 454] width 7 height 7
click at [36, 265] on div at bounding box center [33, 268] width 11 height 11
click at [34, 264] on div at bounding box center [33, 268] width 11 height 11
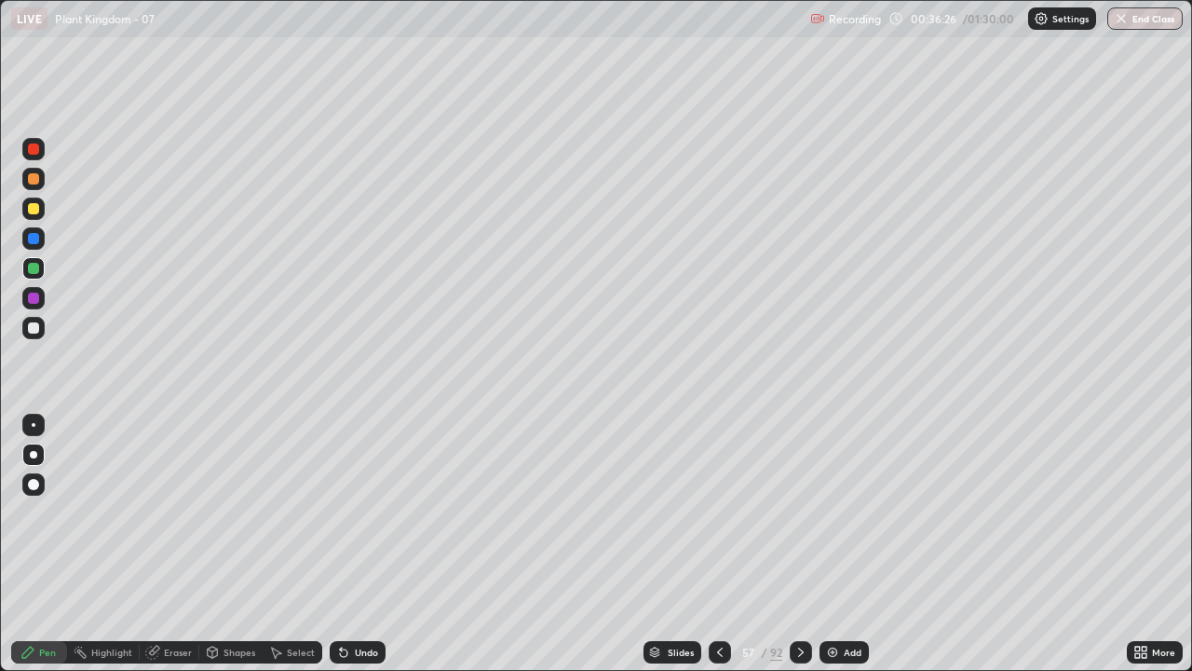
click at [34, 544] on icon at bounding box center [27, 651] width 15 height 15
click at [32, 447] on div at bounding box center [33, 454] width 22 height 22
click at [30, 209] on div at bounding box center [33, 208] width 11 height 11
click at [38, 326] on div at bounding box center [33, 327] width 11 height 11
click at [34, 444] on div at bounding box center [33, 454] width 22 height 22
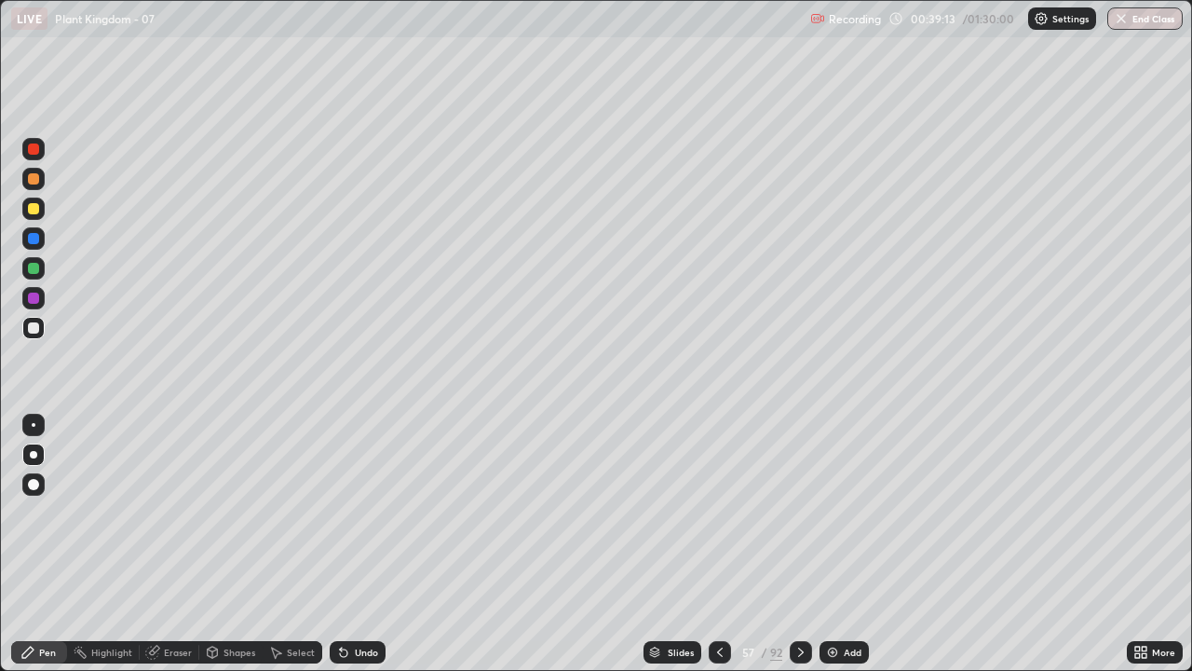
click at [34, 266] on div at bounding box center [33, 268] width 11 height 11
click at [32, 452] on div at bounding box center [33, 454] width 7 height 7
click at [31, 295] on div at bounding box center [33, 297] width 11 height 11
click at [28, 270] on div at bounding box center [33, 268] width 11 height 11
click at [718, 544] on icon at bounding box center [719, 651] width 15 height 15
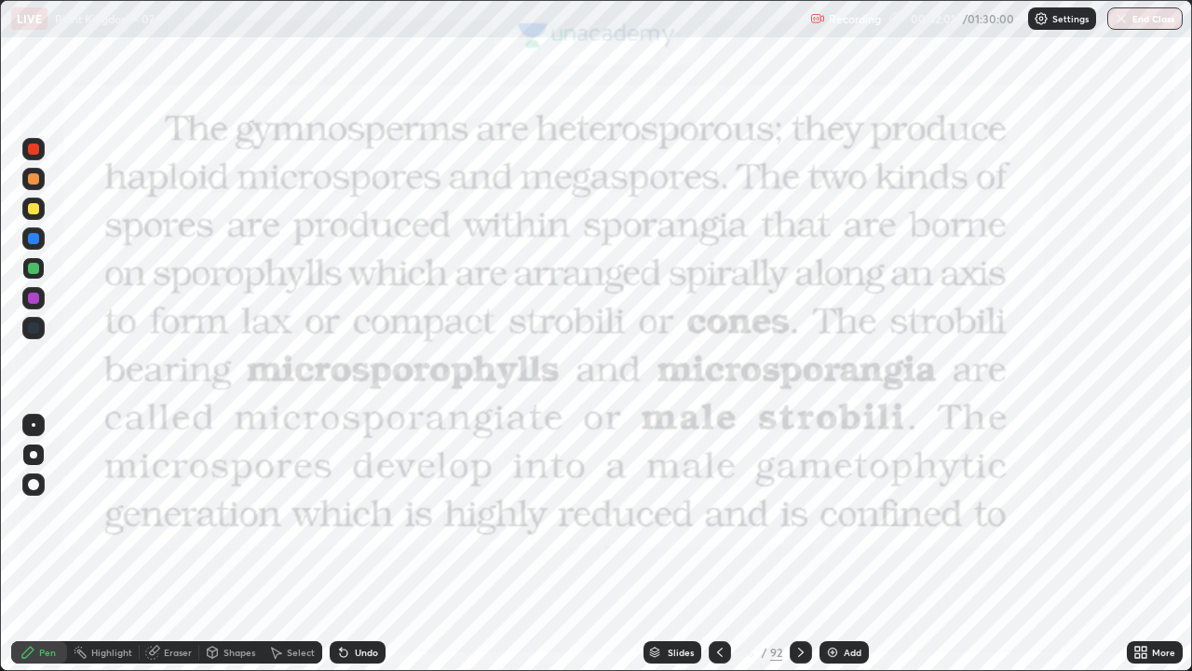
click at [847, 544] on div "Add" at bounding box center [853, 651] width 18 height 9
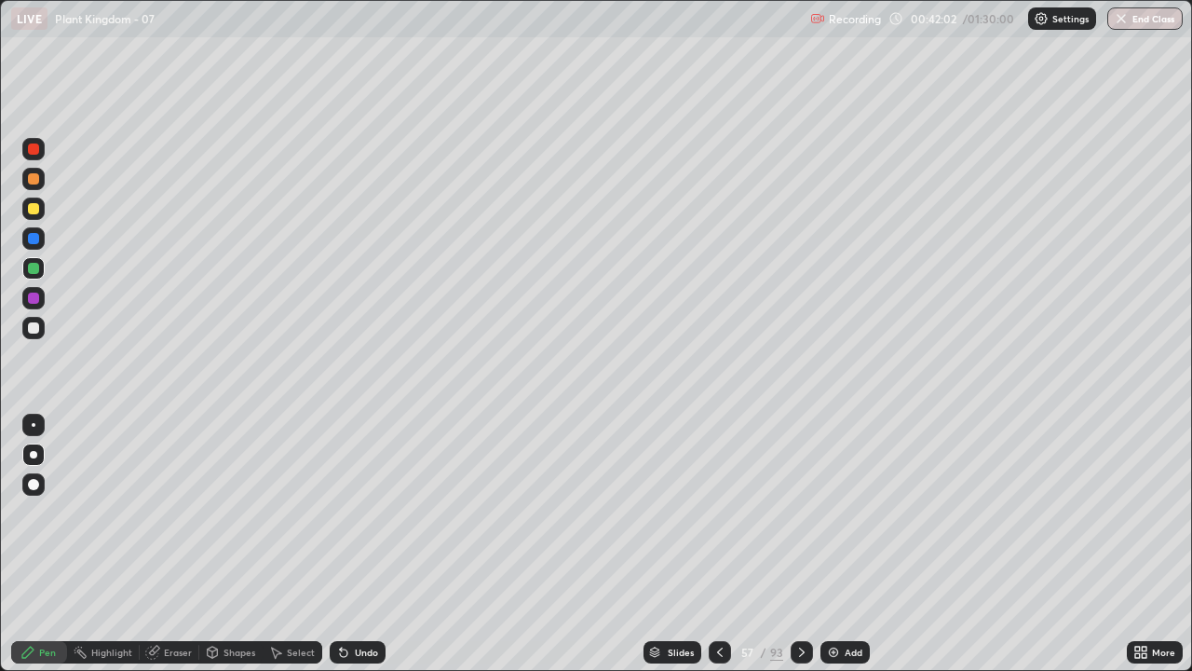
click at [49, 544] on div "Pen" at bounding box center [47, 651] width 17 height 9
click at [41, 453] on div at bounding box center [33, 454] width 22 height 22
click at [36, 324] on div at bounding box center [33, 327] width 11 height 11
click at [34, 297] on div at bounding box center [33, 297] width 11 height 11
click at [151, 544] on icon at bounding box center [152, 651] width 15 height 15
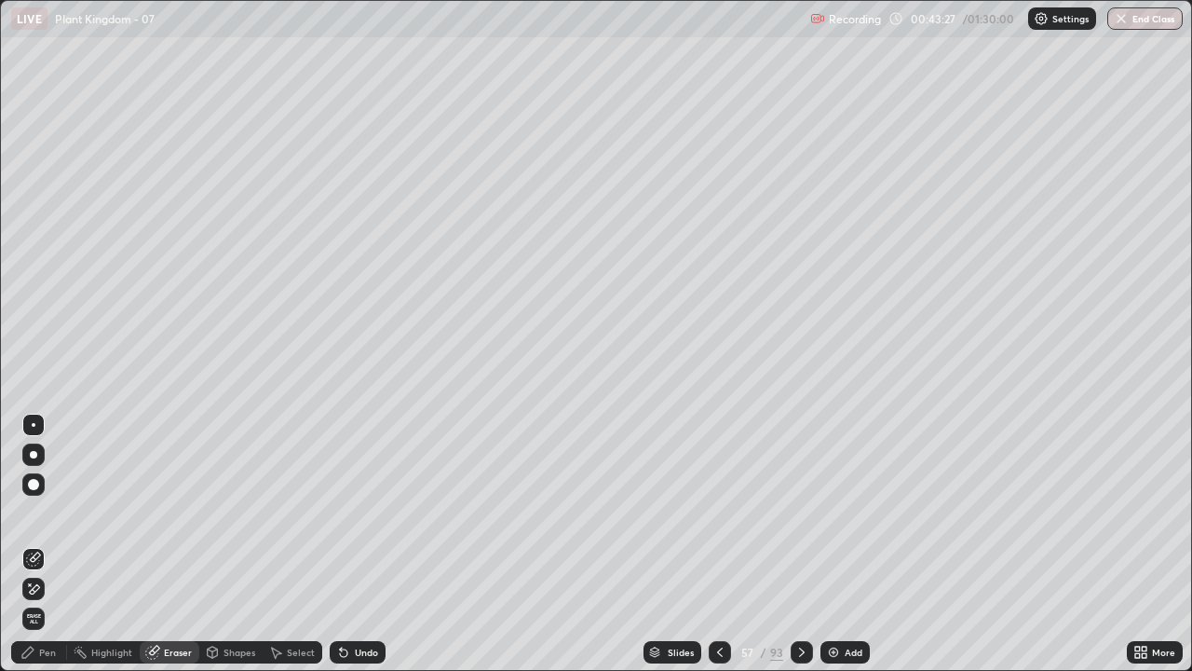
click at [38, 544] on icon at bounding box center [33, 589] width 15 height 16
click at [24, 544] on icon at bounding box center [27, 651] width 11 height 11
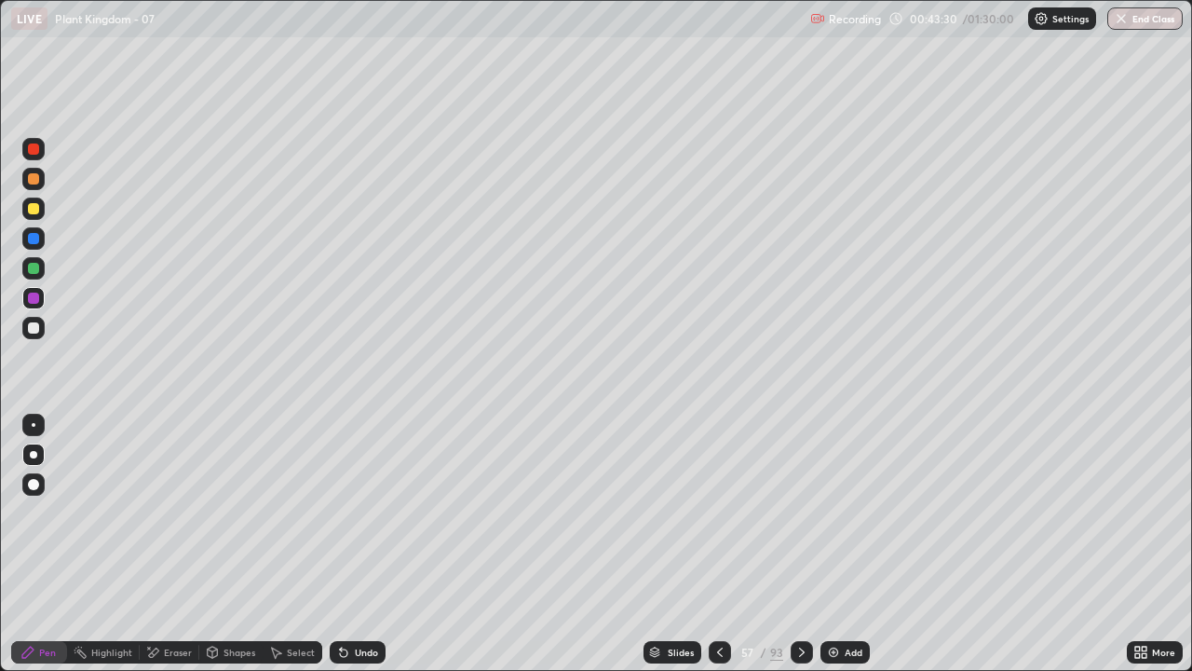
click at [24, 544] on icon at bounding box center [27, 651] width 11 height 11
click at [728, 544] on div at bounding box center [720, 652] width 22 height 22
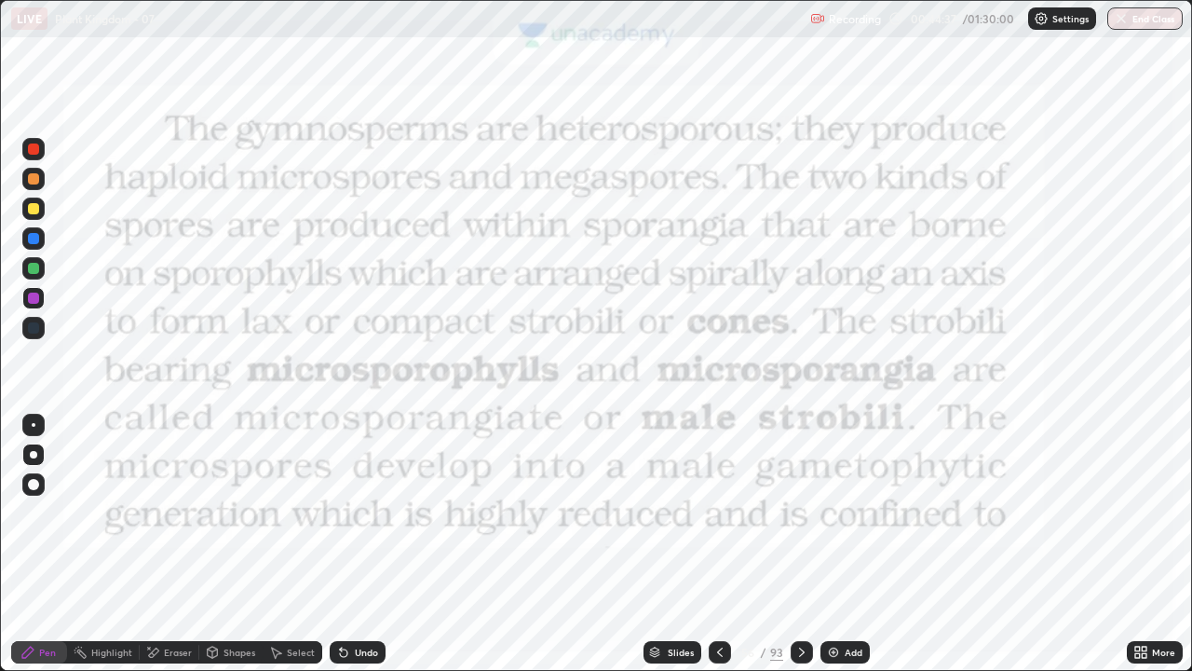
click at [800, 544] on icon at bounding box center [801, 651] width 15 height 15
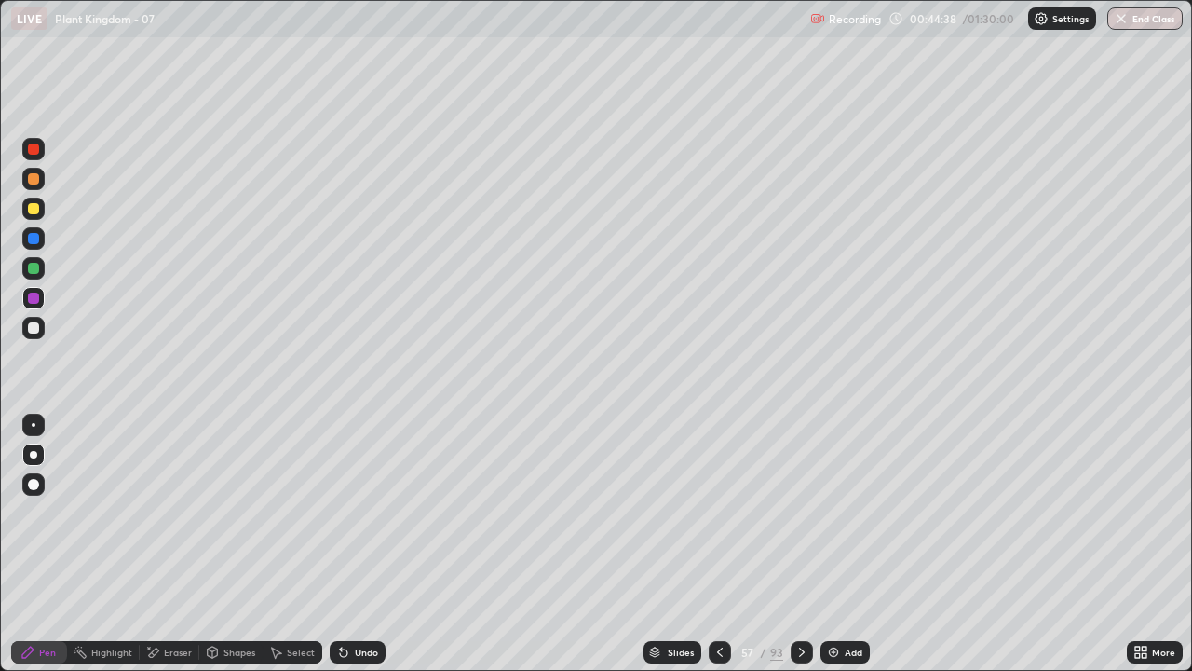
click at [806, 544] on icon at bounding box center [801, 651] width 15 height 15
click at [845, 544] on div "Add" at bounding box center [854, 651] width 18 height 9
click at [40, 325] on div at bounding box center [33, 328] width 22 height 22
click at [34, 454] on div at bounding box center [33, 454] width 7 height 7
click at [37, 544] on div "Pen" at bounding box center [39, 652] width 56 height 22
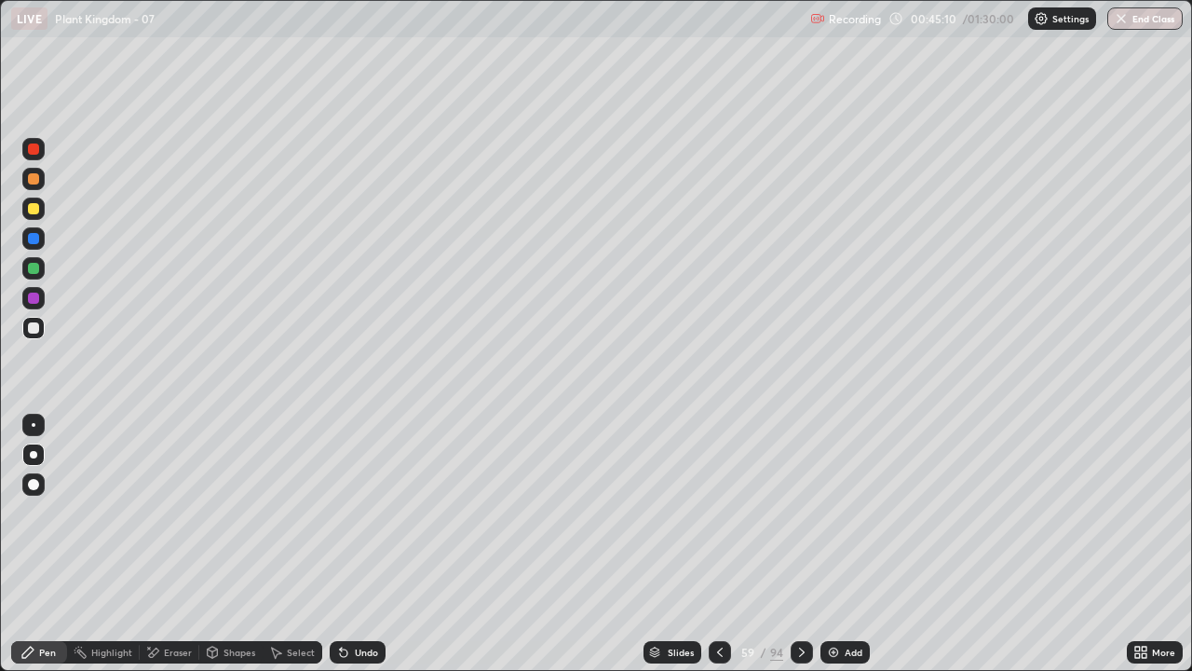
click at [721, 544] on div at bounding box center [720, 652] width 22 height 22
click at [799, 544] on icon at bounding box center [802, 651] width 6 height 9
click at [34, 297] on div at bounding box center [33, 297] width 11 height 11
click at [38, 271] on div at bounding box center [33, 268] width 11 height 11
click at [34, 457] on div at bounding box center [33, 454] width 7 height 7
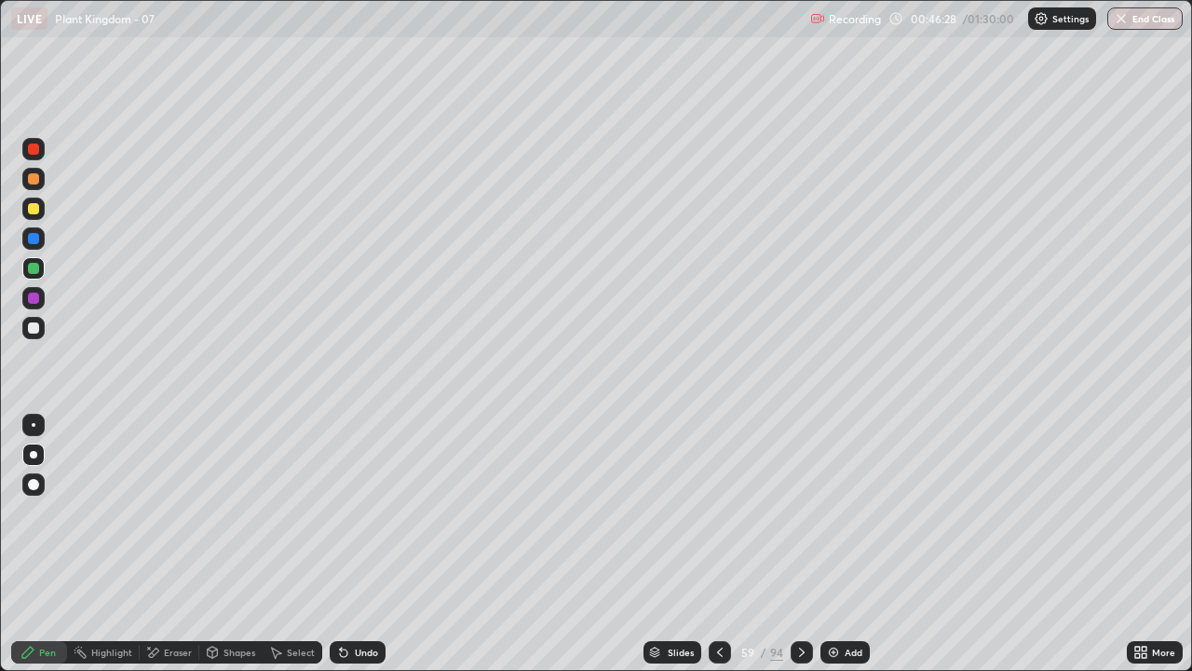
click at [359, 544] on div "Undo" at bounding box center [366, 651] width 23 height 9
click at [35, 544] on icon at bounding box center [27, 651] width 15 height 15
click at [36, 453] on div at bounding box center [33, 454] width 7 height 7
click at [717, 544] on icon at bounding box center [719, 651] width 15 height 15
click at [47, 544] on div "Pen" at bounding box center [47, 651] width 17 height 9
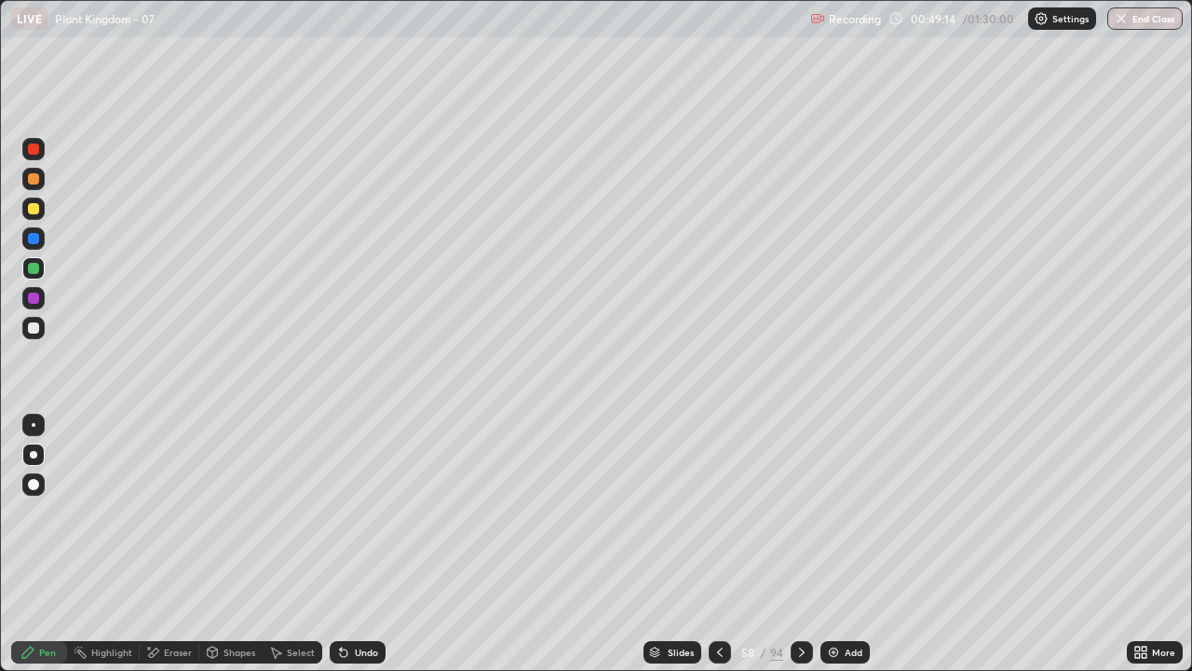
click at [34, 454] on div at bounding box center [33, 454] width 7 height 7
click at [35, 210] on div at bounding box center [33, 208] width 11 height 11
click at [834, 544] on img at bounding box center [833, 651] width 15 height 15
click at [184, 544] on div "Eraser" at bounding box center [178, 651] width 28 height 9
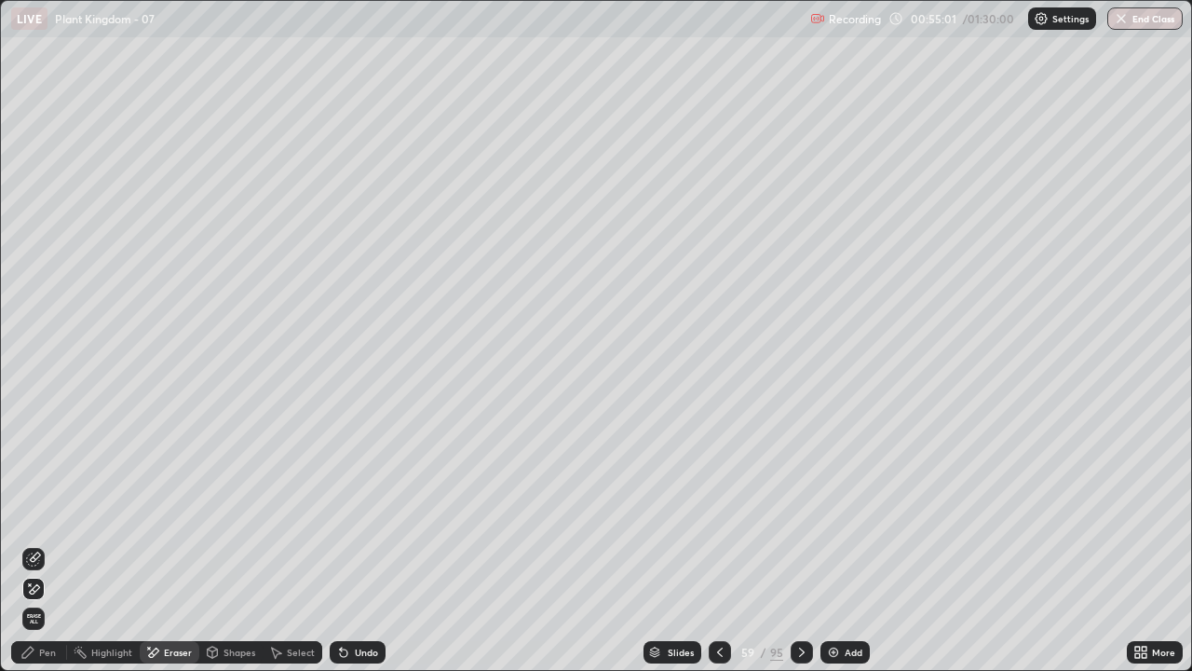
click at [42, 544] on span "Erase all" at bounding box center [33, 618] width 20 height 11
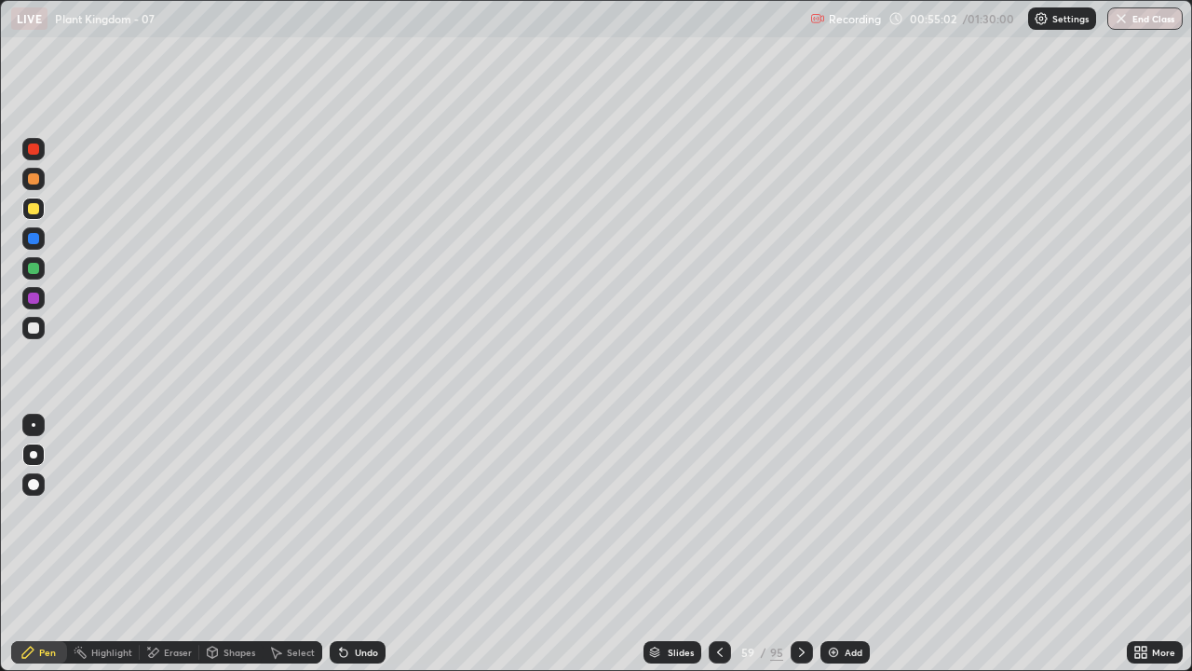
click at [54, 544] on div "Pen" at bounding box center [47, 651] width 17 height 9
click at [34, 454] on div at bounding box center [33, 454] width 7 height 7
click at [35, 237] on div at bounding box center [33, 238] width 11 height 11
click at [357, 544] on div "Undo" at bounding box center [366, 651] width 23 height 9
click at [24, 174] on div at bounding box center [33, 179] width 22 height 22
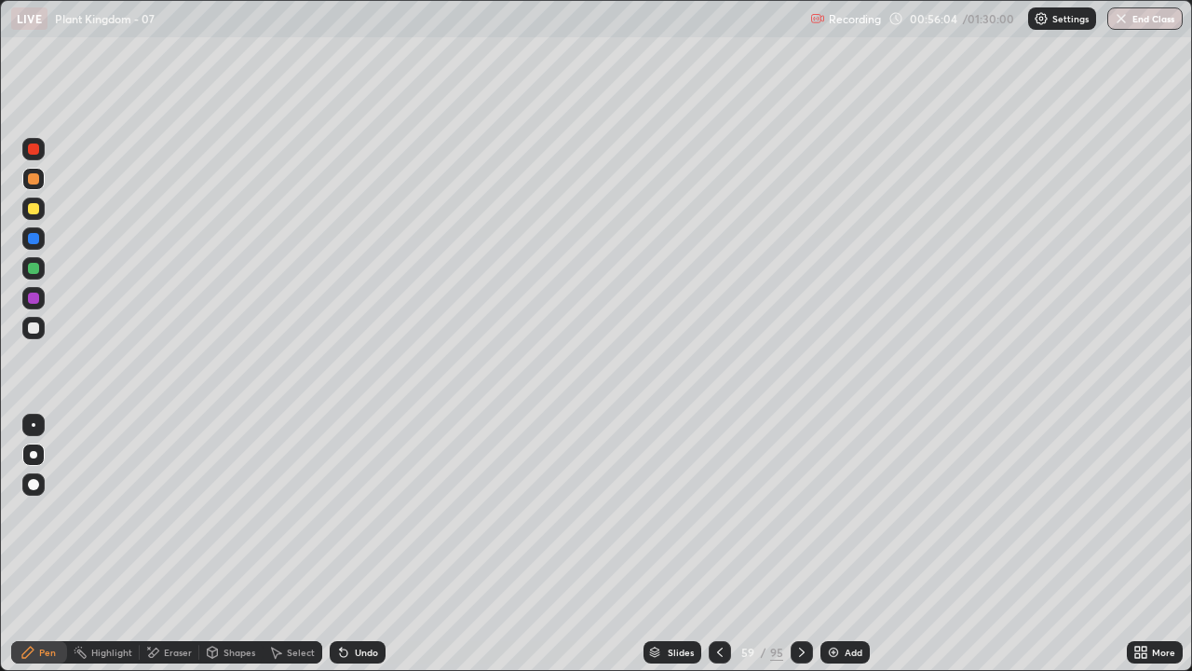
click at [34, 326] on div at bounding box center [33, 327] width 11 height 11
click at [31, 211] on div at bounding box center [33, 208] width 11 height 11
click at [355, 544] on div "Undo" at bounding box center [366, 651] width 23 height 9
click at [34, 544] on div "Pen" at bounding box center [39, 652] width 56 height 22
click at [28, 267] on div at bounding box center [33, 268] width 11 height 11
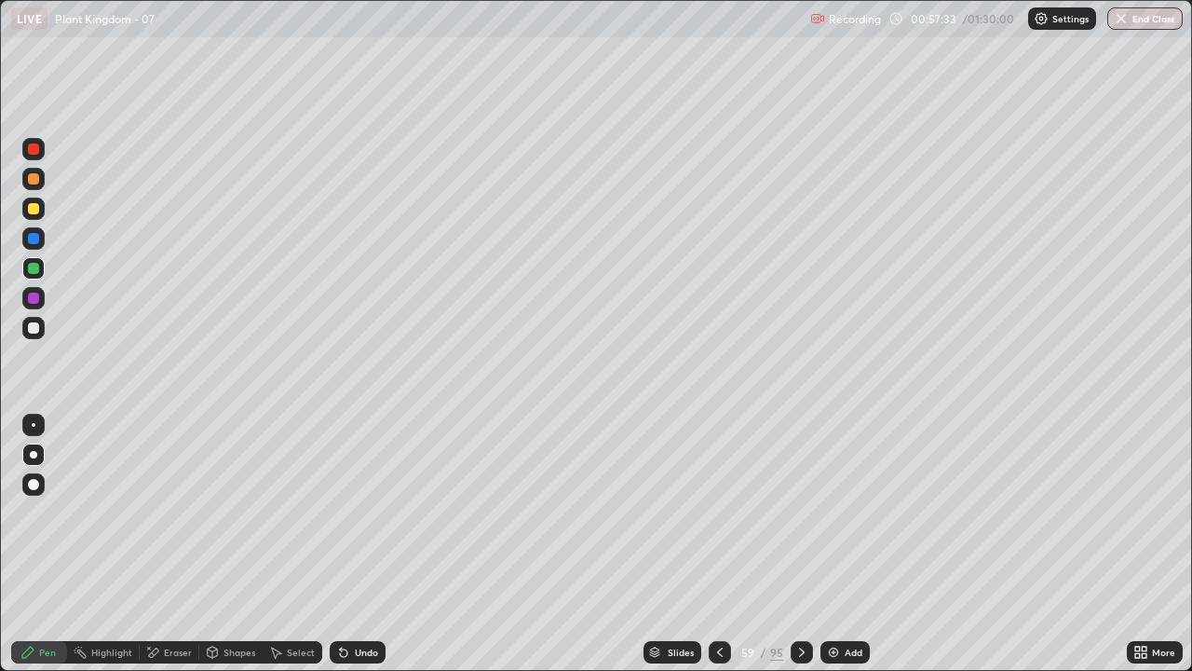
click at [356, 544] on div "Undo" at bounding box center [358, 652] width 56 height 22
click at [718, 544] on icon at bounding box center [719, 651] width 15 height 15
click at [719, 544] on div at bounding box center [720, 652] width 22 height 22
click at [799, 544] on icon at bounding box center [801, 651] width 15 height 15
click at [713, 544] on div at bounding box center [720, 652] width 22 height 22
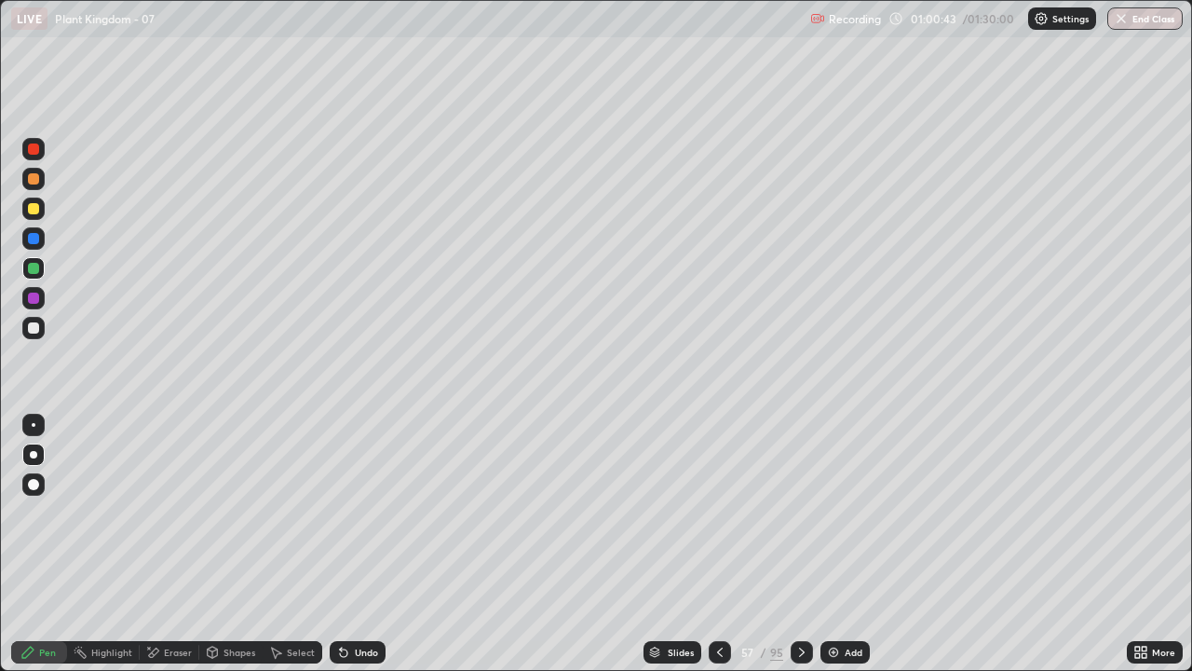
click at [709, 544] on div at bounding box center [720, 652] width 22 height 22
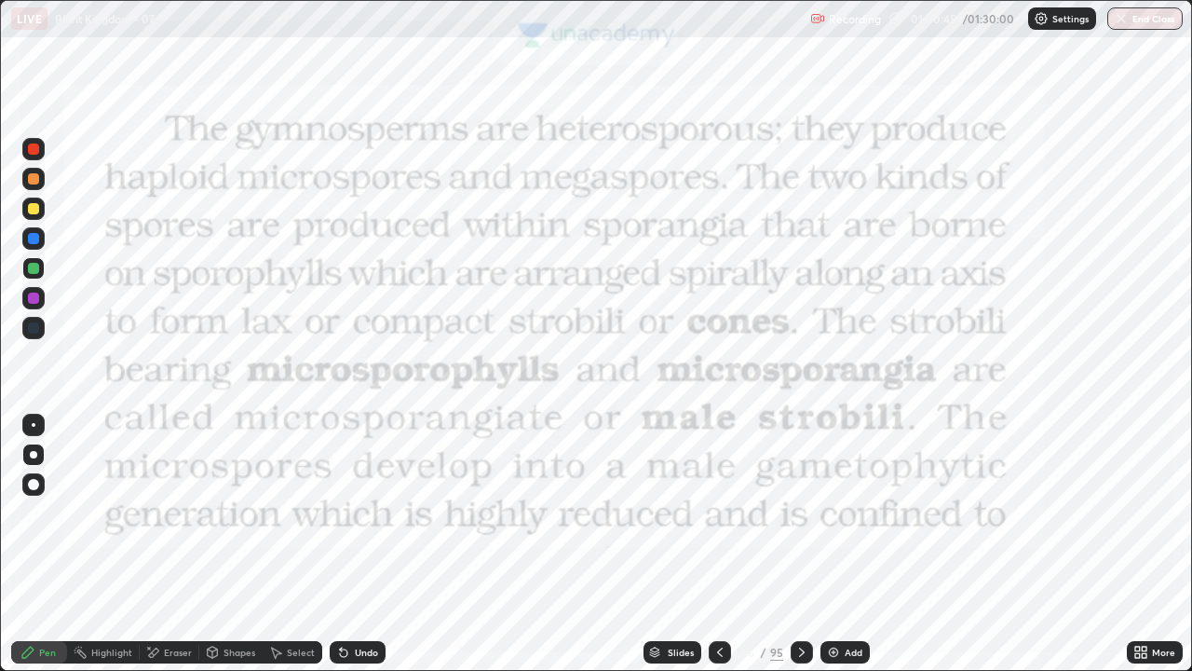
click at [710, 544] on div at bounding box center [720, 652] width 22 height 22
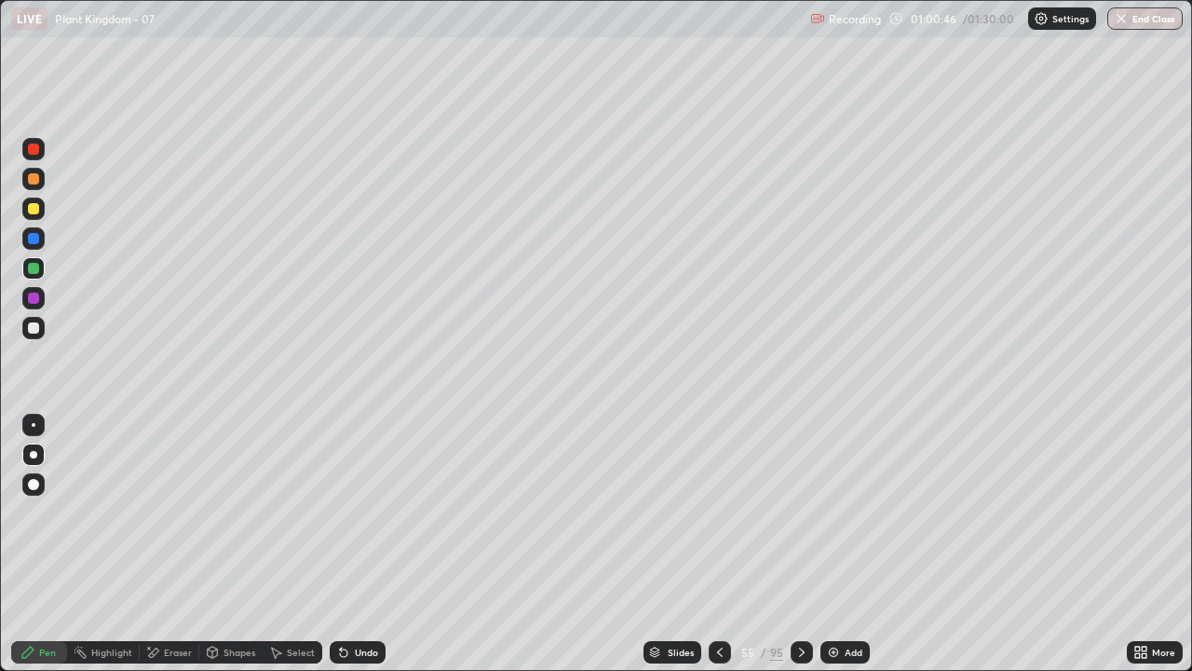
click at [801, 544] on icon at bounding box center [801, 651] width 15 height 15
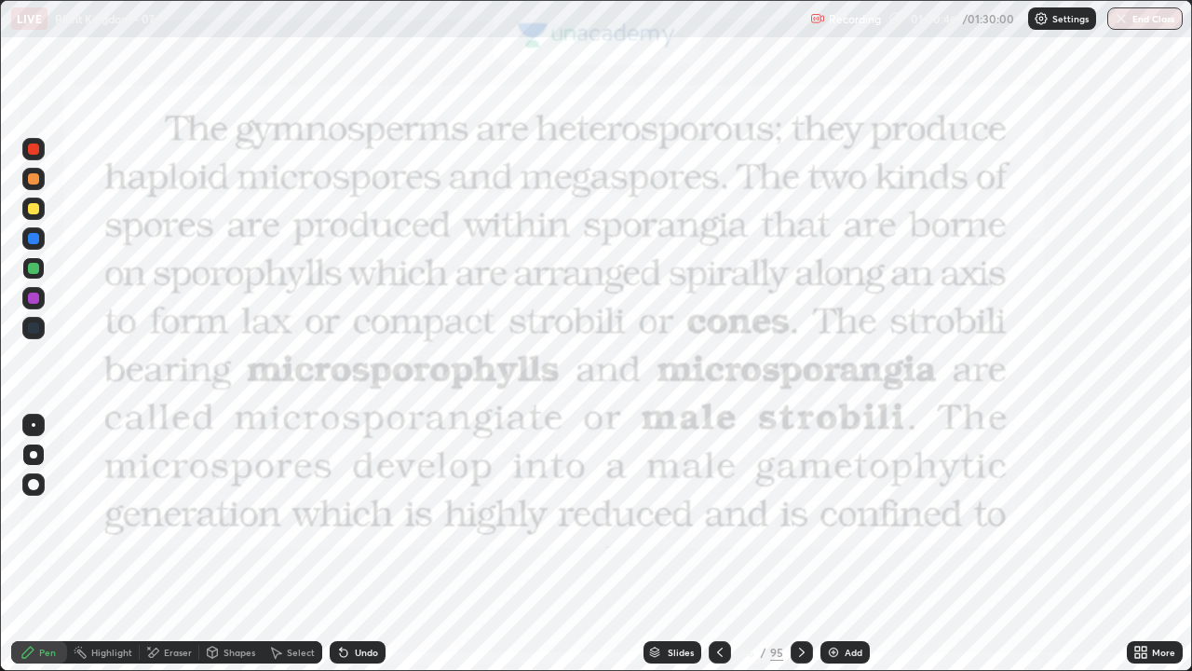
click at [799, 544] on icon at bounding box center [801, 651] width 15 height 15
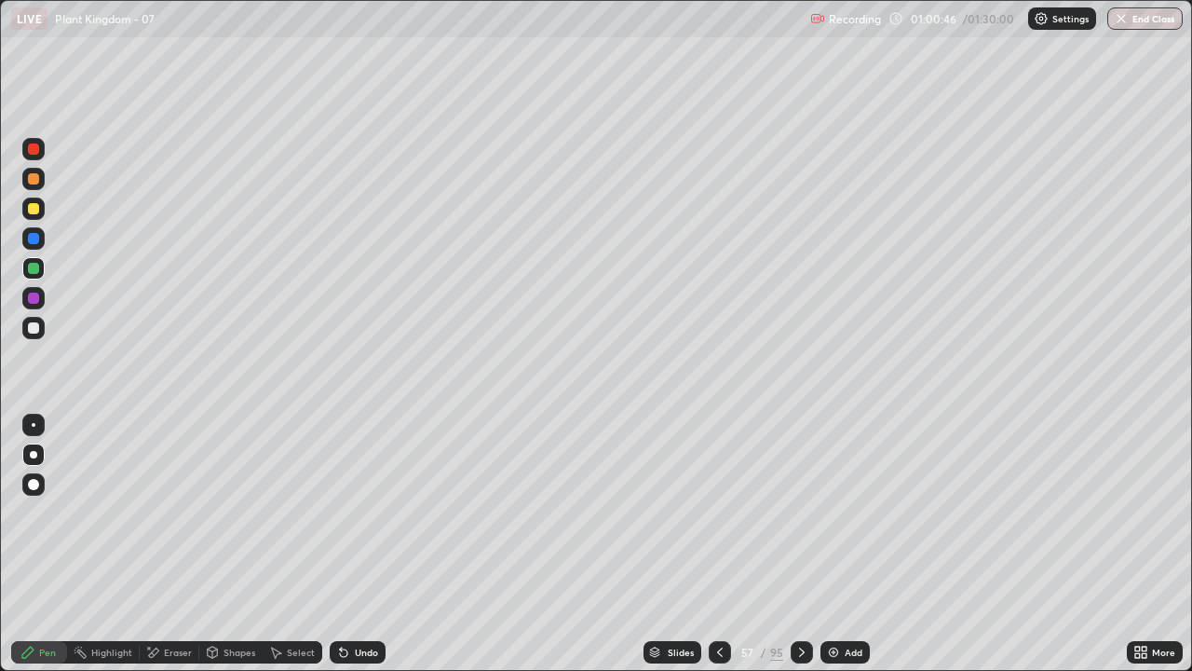
click at [799, 544] on icon at bounding box center [801, 651] width 15 height 15
click at [33, 237] on div at bounding box center [33, 238] width 11 height 11
click at [28, 233] on div at bounding box center [33, 238] width 22 height 22
click at [34, 544] on icon at bounding box center [27, 651] width 11 height 11
click at [173, 544] on div "Eraser" at bounding box center [178, 651] width 28 height 9
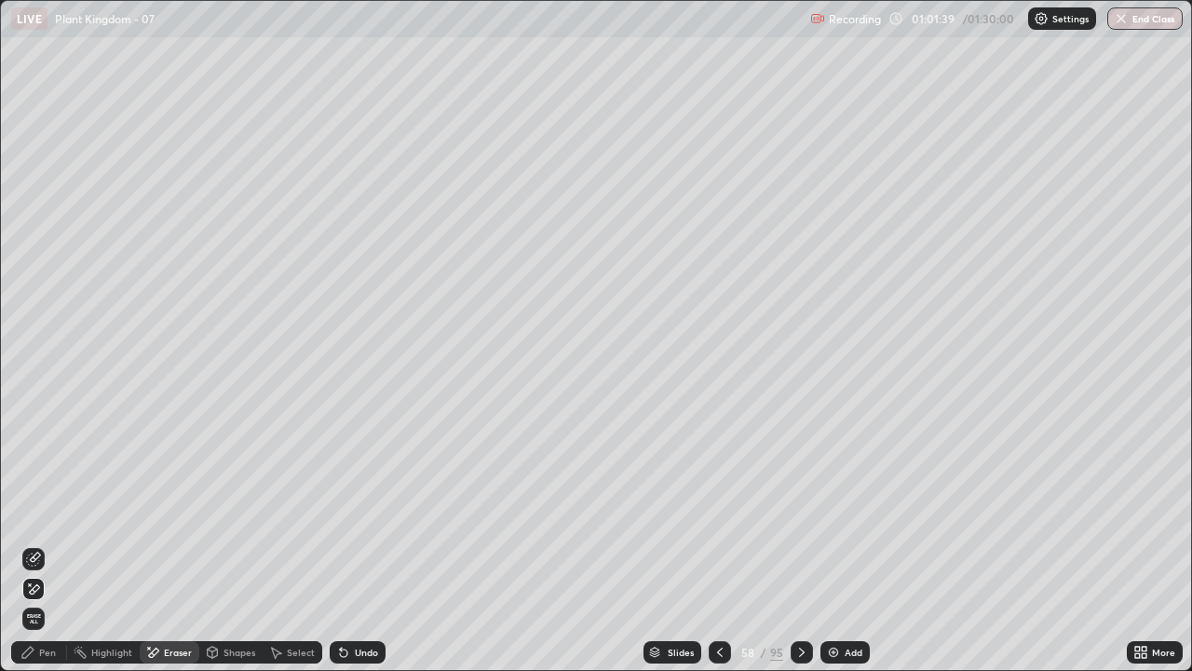
click at [36, 544] on icon at bounding box center [33, 558] width 15 height 15
click at [44, 544] on div "Pen" at bounding box center [47, 651] width 17 height 9
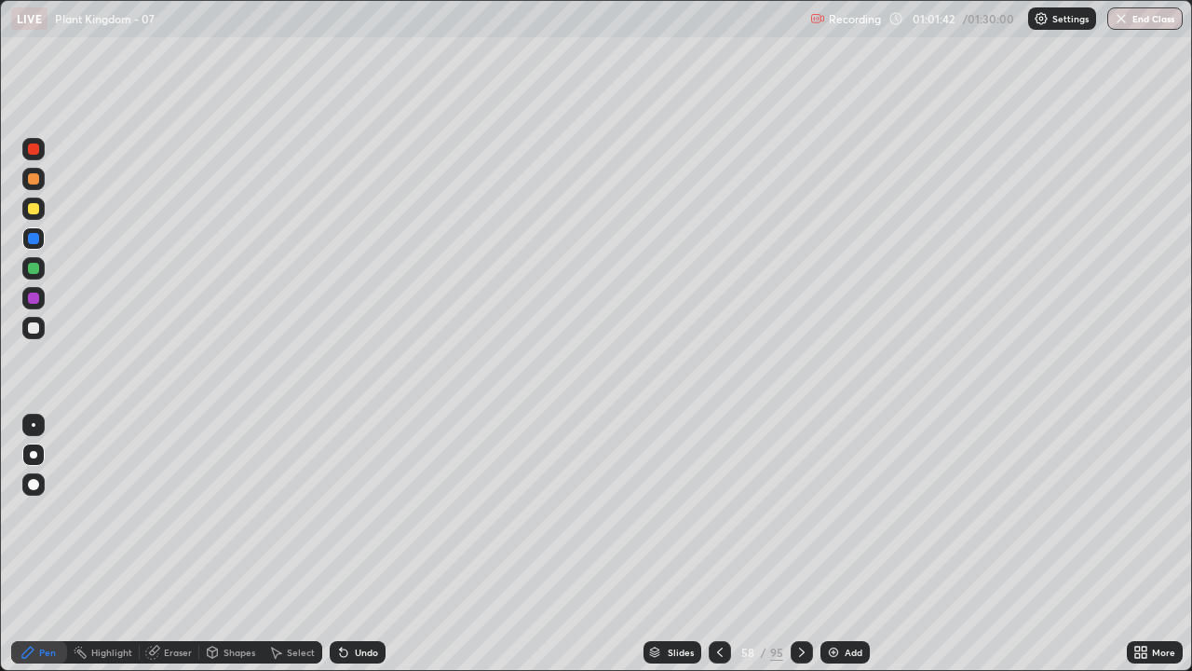
click at [34, 209] on div at bounding box center [33, 208] width 11 height 11
click at [361, 544] on div "Undo" at bounding box center [366, 651] width 23 height 9
click at [357, 544] on div "Undo" at bounding box center [366, 651] width 23 height 9
click at [358, 544] on div "Undo" at bounding box center [358, 652] width 56 height 22
click at [21, 544] on icon at bounding box center [27, 651] width 15 height 15
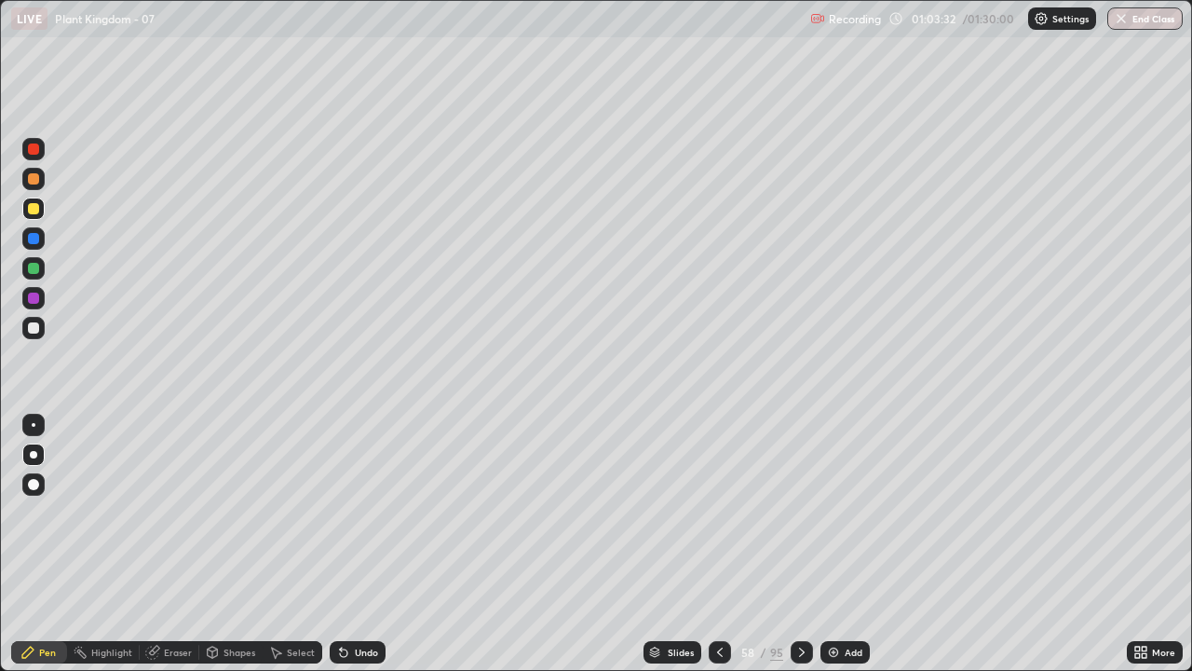
click at [799, 544] on icon at bounding box center [801, 651] width 15 height 15
click at [799, 544] on icon at bounding box center [802, 651] width 6 height 9
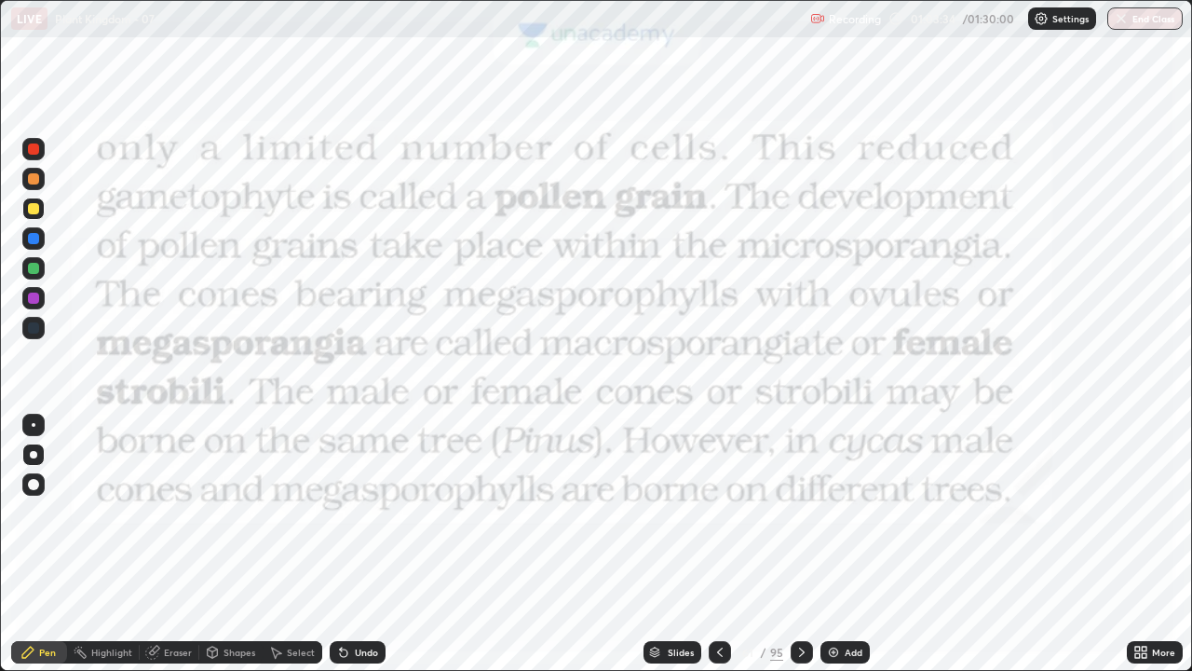
click at [715, 544] on icon at bounding box center [719, 651] width 15 height 15
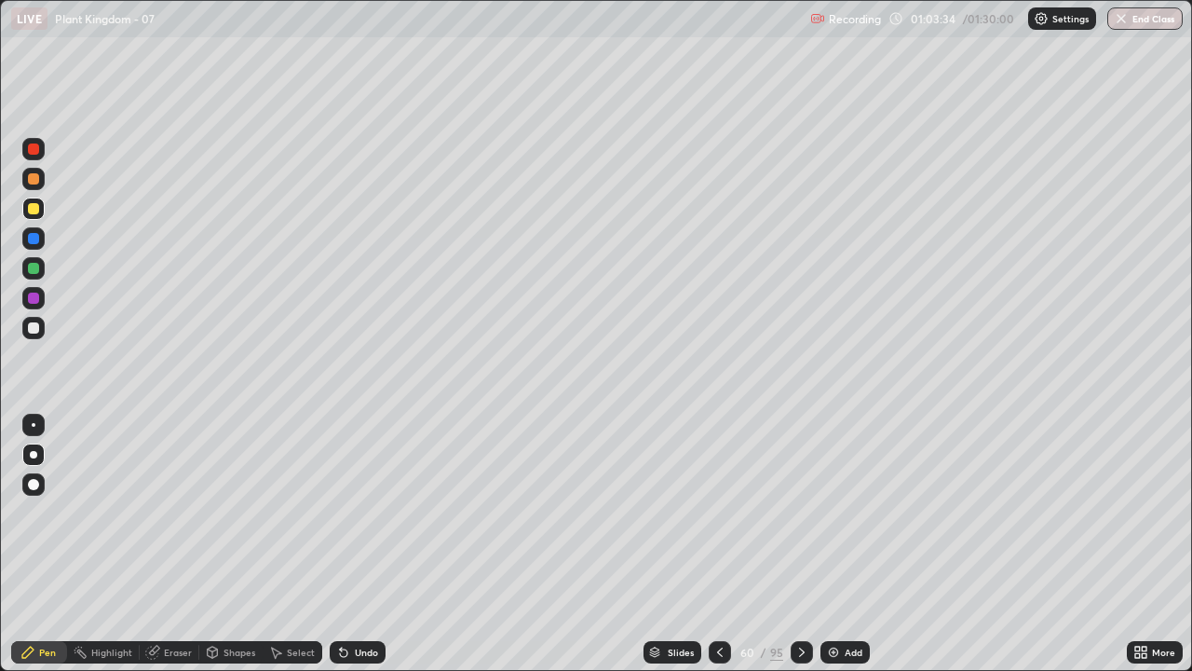
click at [838, 544] on img at bounding box center [833, 651] width 15 height 15
click at [34, 454] on div at bounding box center [33, 454] width 7 height 7
click at [37, 329] on div at bounding box center [33, 327] width 11 height 11
click at [38, 239] on div at bounding box center [33, 238] width 11 height 11
click at [33, 150] on div at bounding box center [33, 148] width 11 height 11
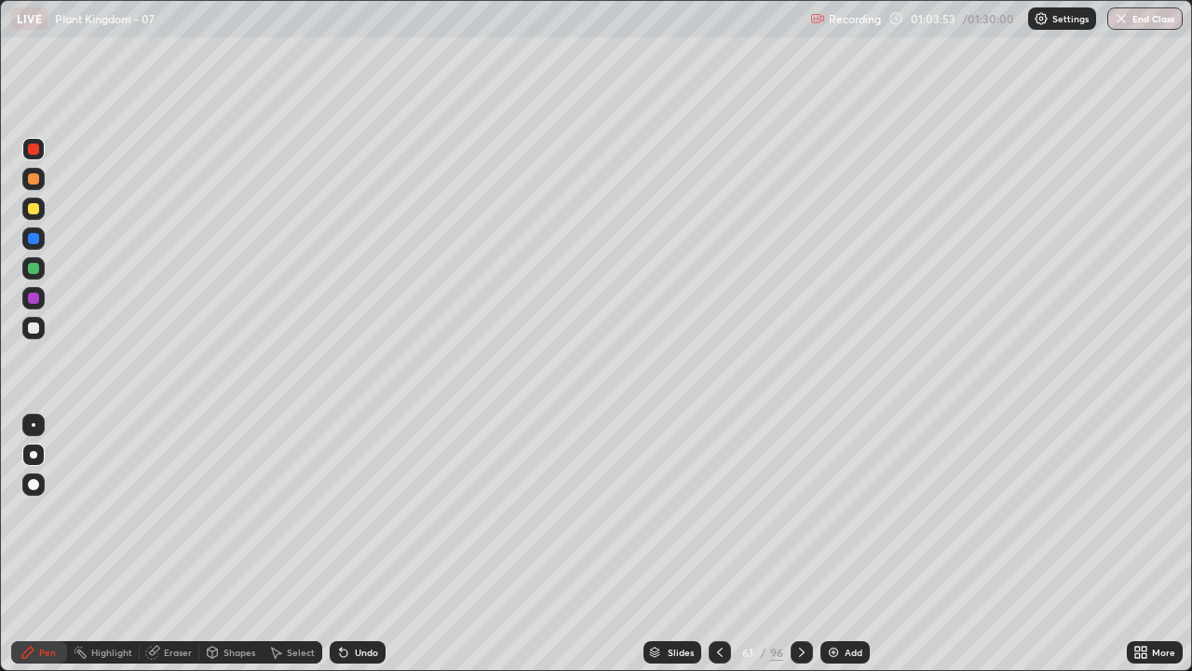
click at [43, 544] on div "Pen" at bounding box center [47, 651] width 17 height 9
click at [34, 454] on div at bounding box center [33, 454] width 7 height 7
click at [34, 325] on div at bounding box center [33, 327] width 11 height 11
click at [34, 454] on div at bounding box center [33, 454] width 7 height 7
click at [31, 206] on div at bounding box center [33, 208] width 11 height 11
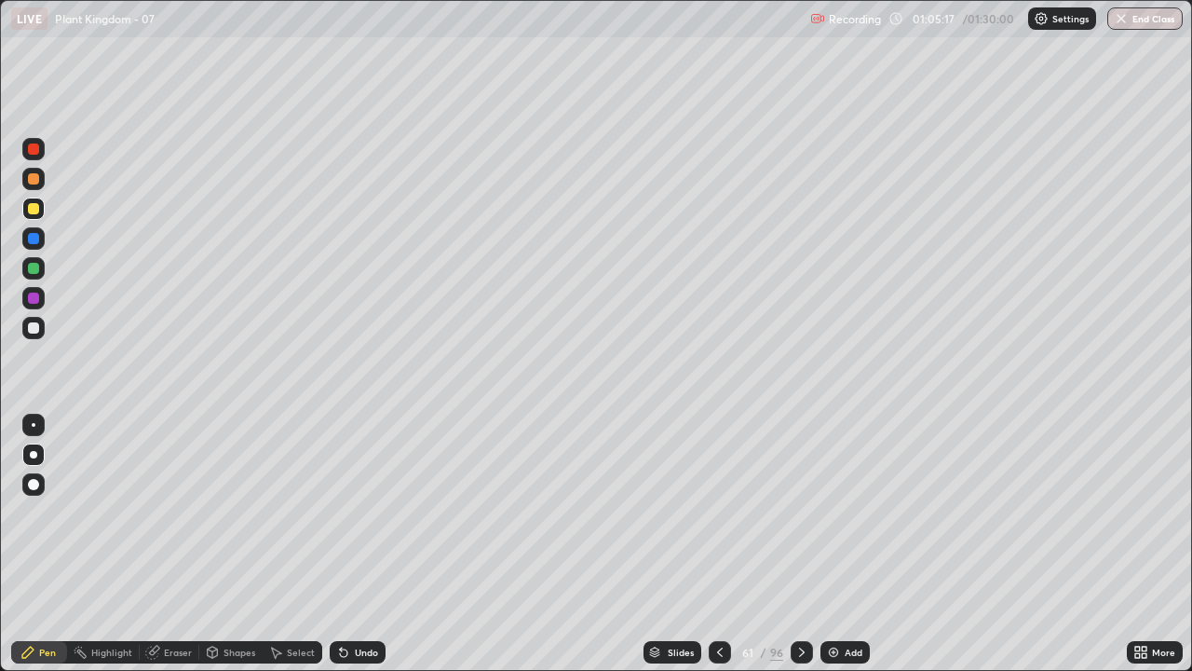
click at [34, 326] on div at bounding box center [33, 327] width 11 height 11
click at [34, 306] on div at bounding box center [33, 298] width 22 height 22
click at [33, 265] on div at bounding box center [33, 268] width 11 height 11
click at [32, 544] on icon at bounding box center [27, 651] width 15 height 15
click at [1147, 18] on button "End Class" at bounding box center [1144, 18] width 75 height 22
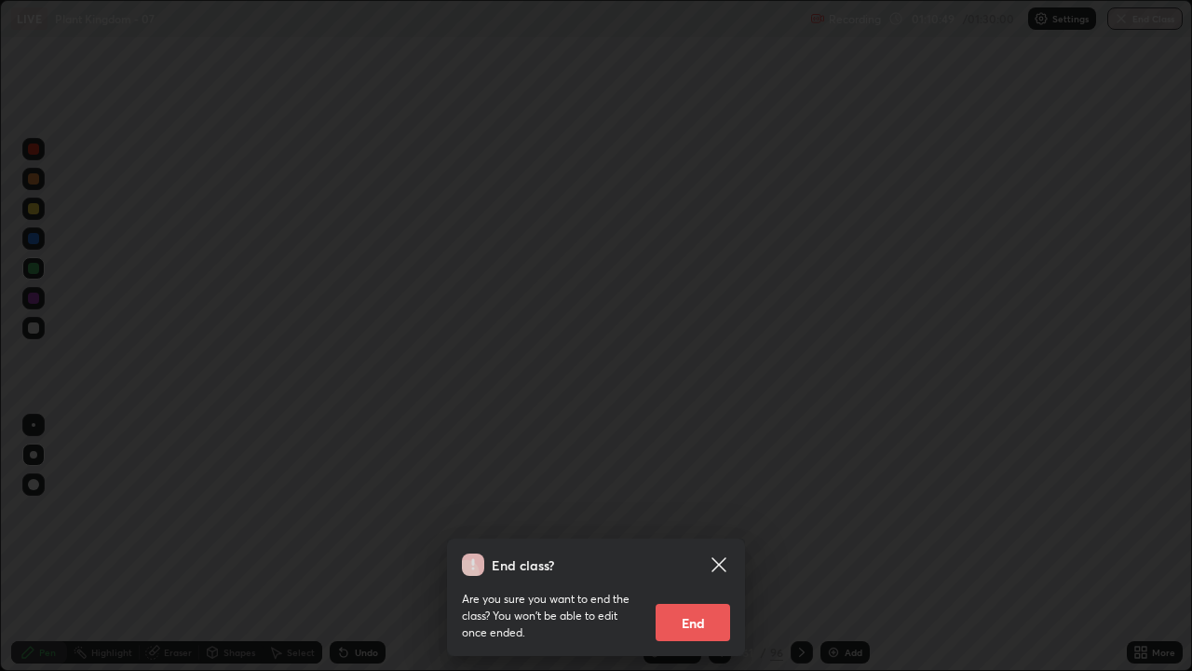
click at [701, 544] on button "End" at bounding box center [693, 621] width 75 height 37
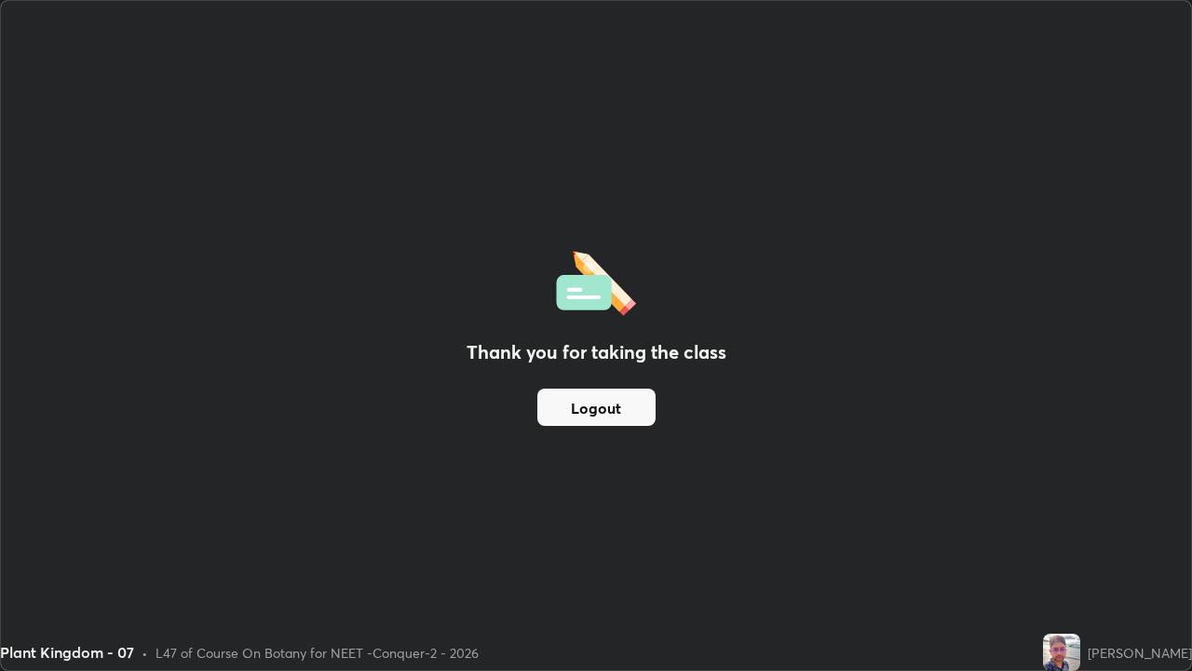
click at [615, 402] on button "Logout" at bounding box center [596, 406] width 118 height 37
